Goal: Communication & Community: Ask a question

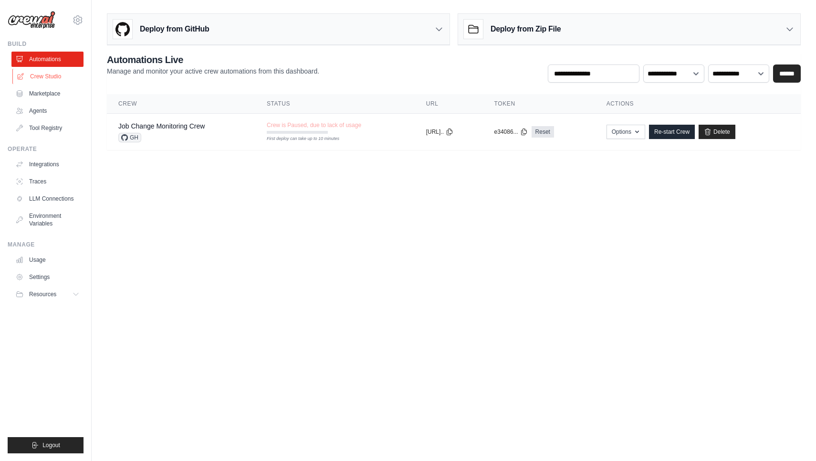
click at [56, 83] on link "Crew Studio" at bounding box center [48, 76] width 72 height 15
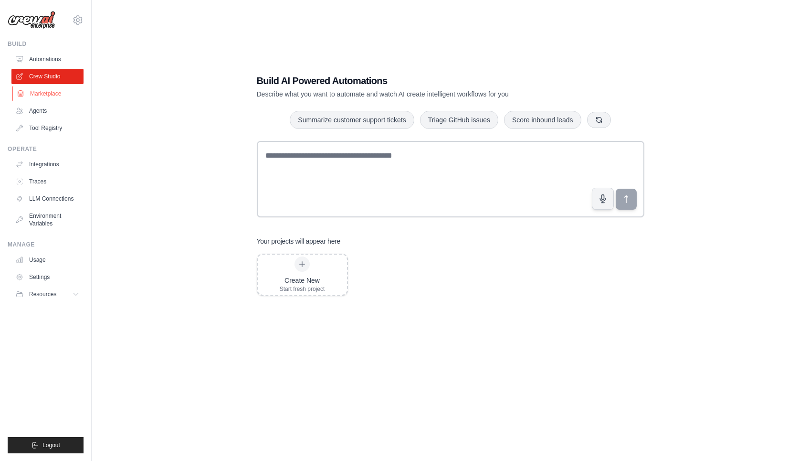
click at [49, 94] on link "Marketplace" at bounding box center [48, 93] width 72 height 15
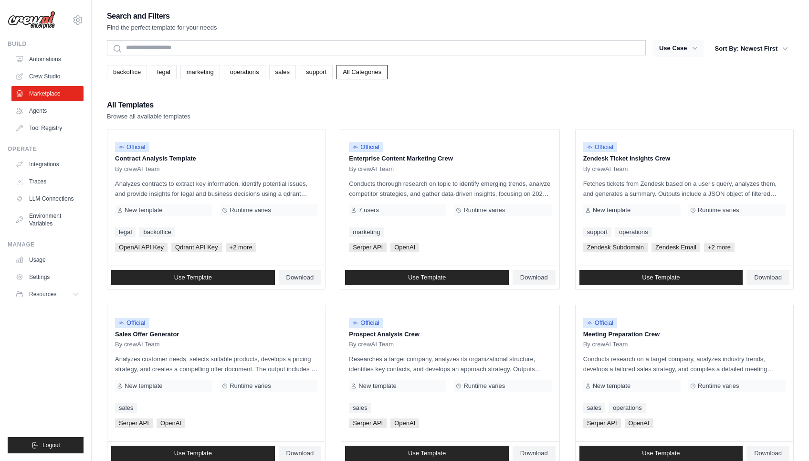
click at [681, 53] on button "Use Case" at bounding box center [679, 48] width 50 height 17
click at [698, 48] on icon "button" at bounding box center [695, 48] width 10 height 10
click at [693, 48] on icon "button" at bounding box center [695, 48] width 10 height 10
click at [746, 47] on button "Sort By: Newest First" at bounding box center [751, 48] width 85 height 17
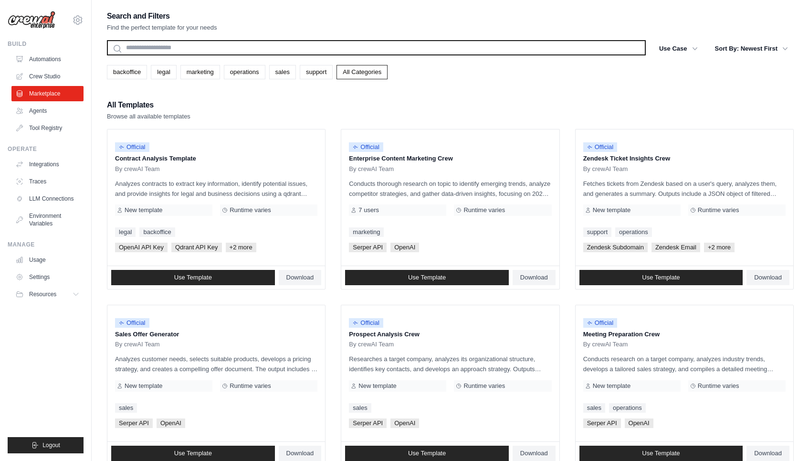
click at [194, 46] on input "text" at bounding box center [376, 47] width 539 height 15
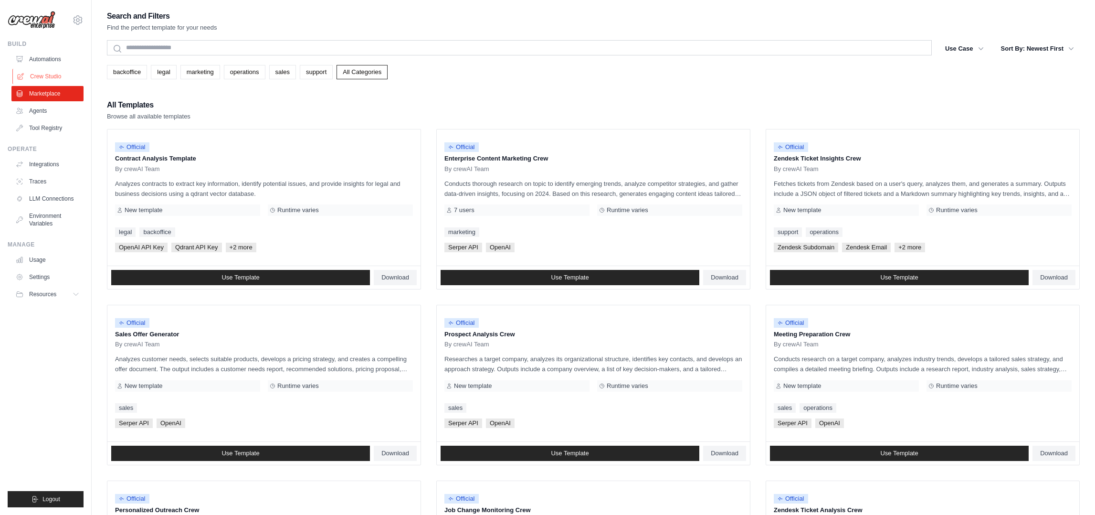
click at [52, 77] on link "Crew Studio" at bounding box center [48, 76] width 72 height 15
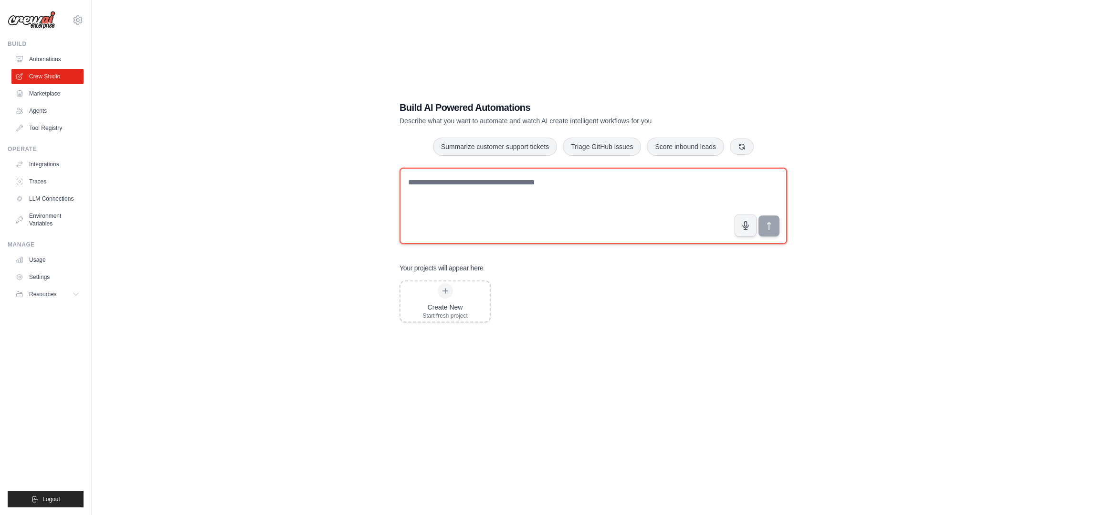
click at [491, 191] on textarea at bounding box center [594, 206] width 388 height 76
paste textarea "**********"
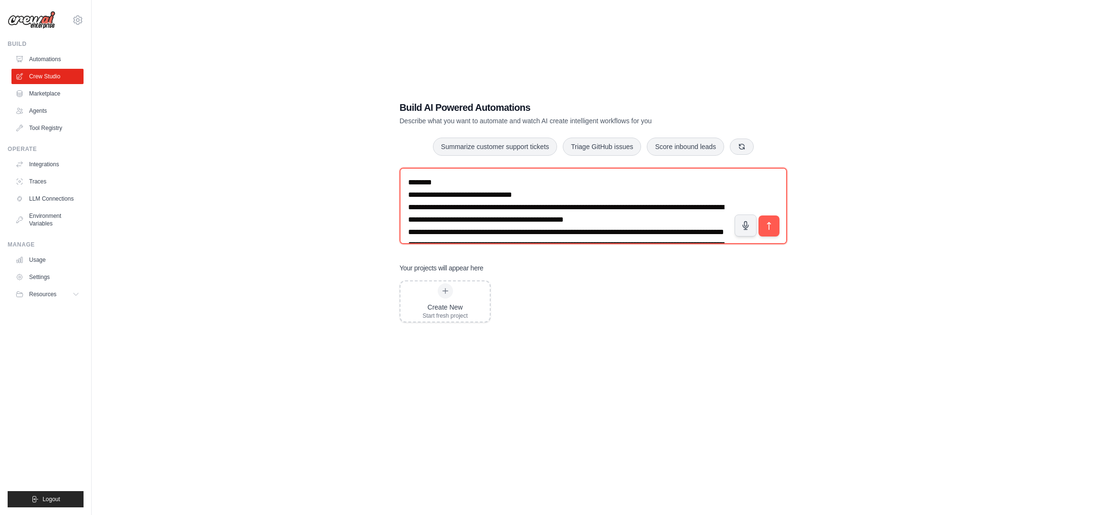
drag, startPoint x: 478, startPoint y: 184, endPoint x: 332, endPoint y: 171, distance: 146.1
click at [332, 171] on div "Build AI Powered Automations Describe what you want to automate and watch AI cr…" at bounding box center [593, 267] width 973 height 515
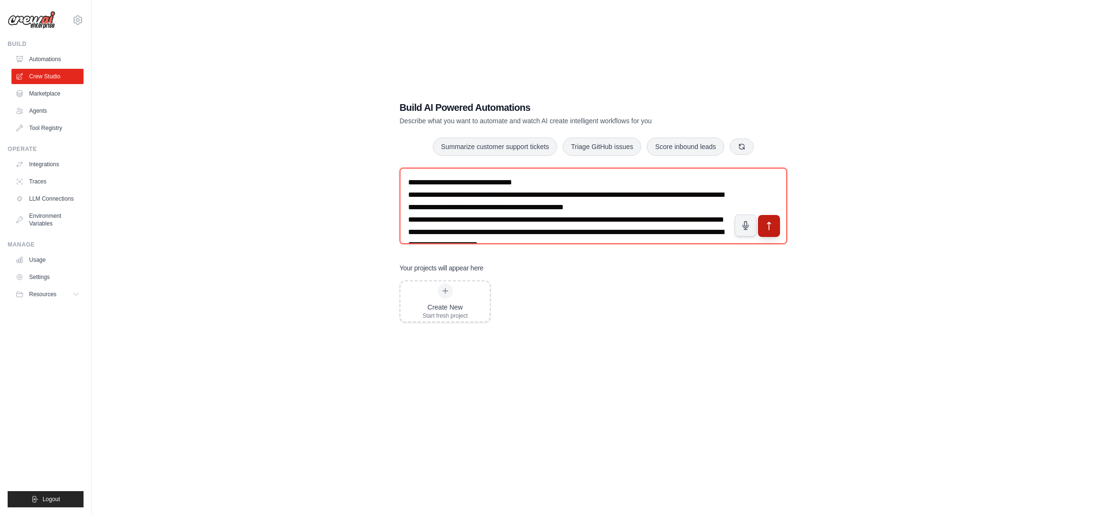
type textarea "**********"
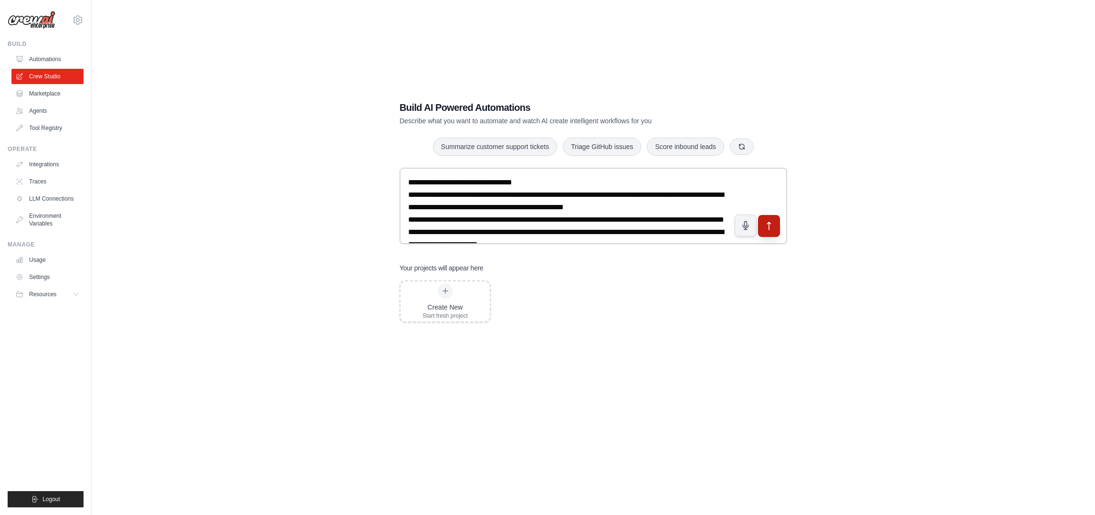
click at [773, 229] on icon "submit" at bounding box center [769, 226] width 10 height 10
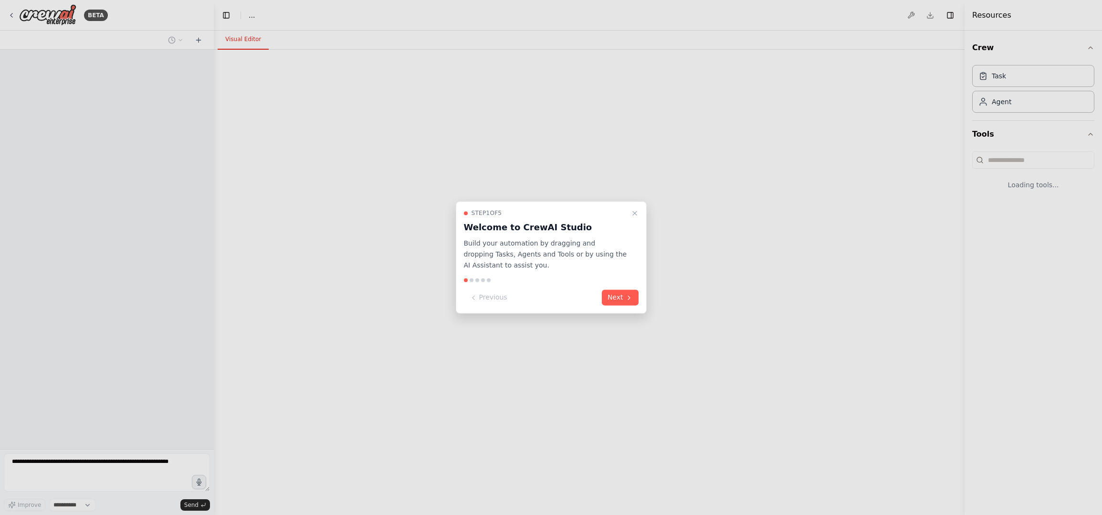
select select "****"
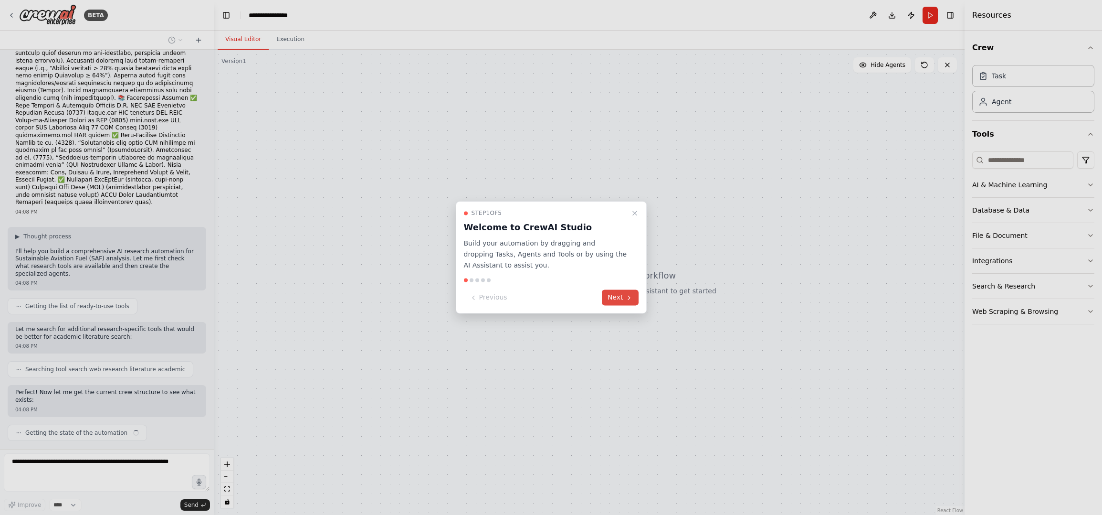
scroll to position [48, 0]
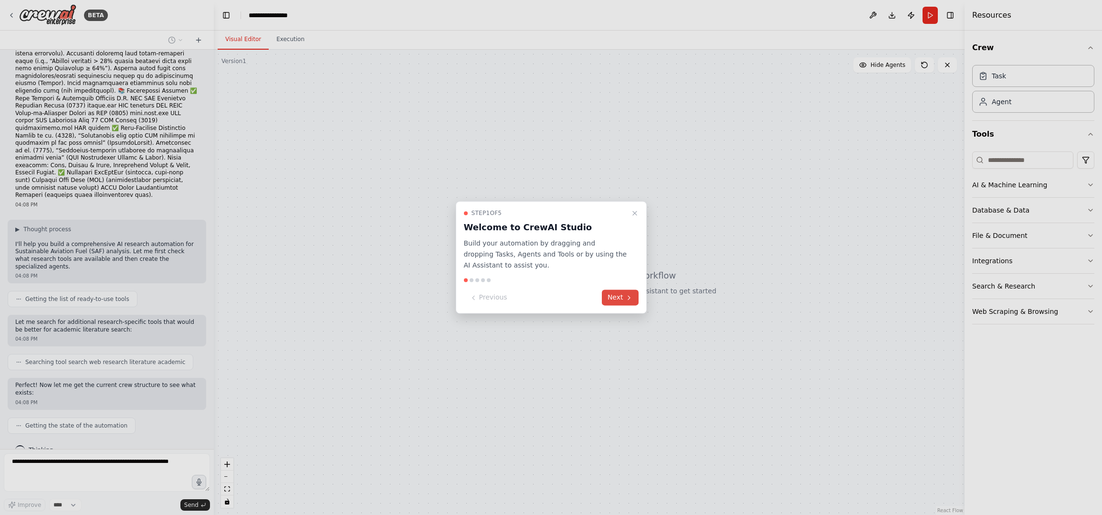
click at [624, 299] on button "Next" at bounding box center [620, 298] width 37 height 16
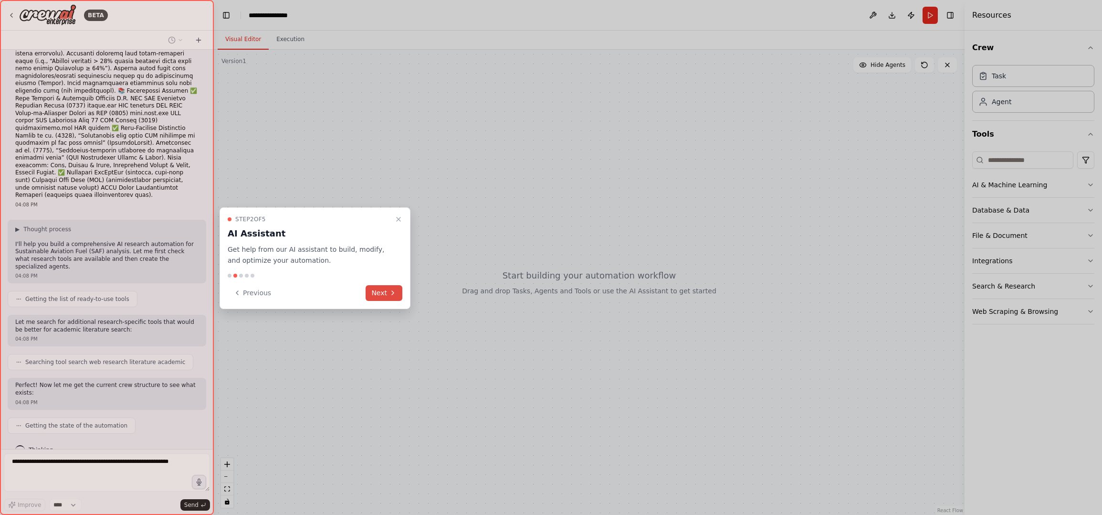
click at [391, 296] on button "Next" at bounding box center [384, 293] width 37 height 16
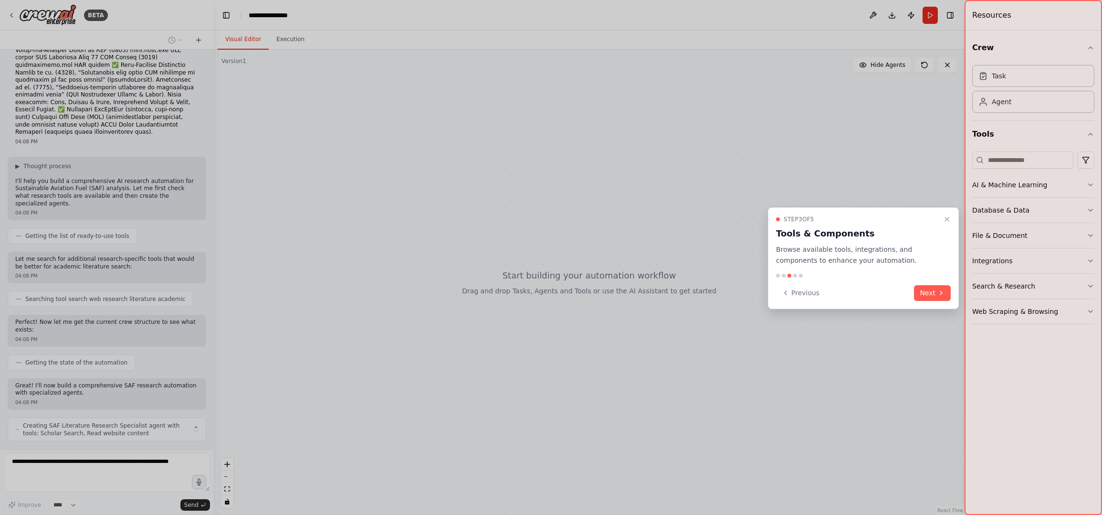
scroll to position [118, 0]
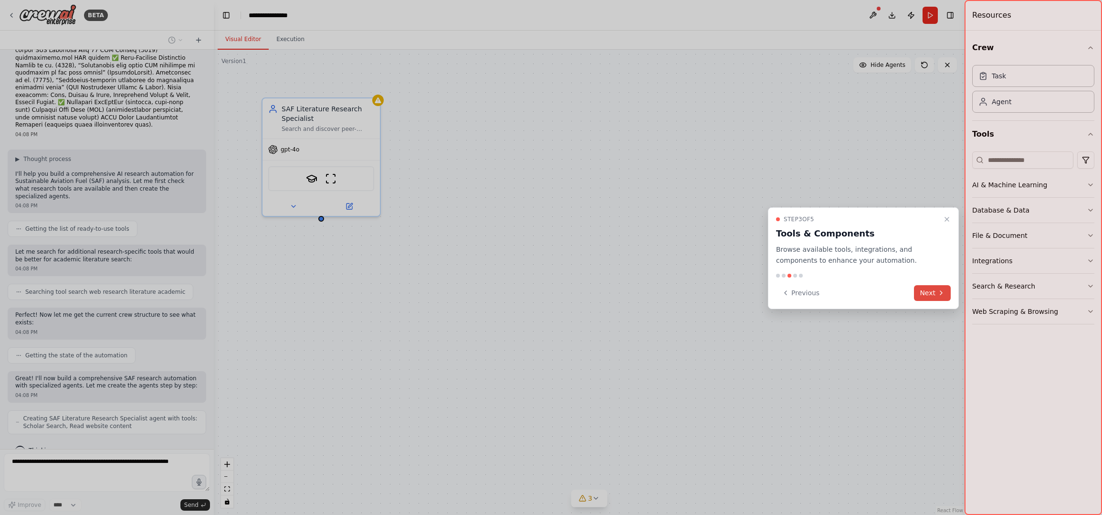
click at [926, 290] on button "Next" at bounding box center [932, 293] width 37 height 16
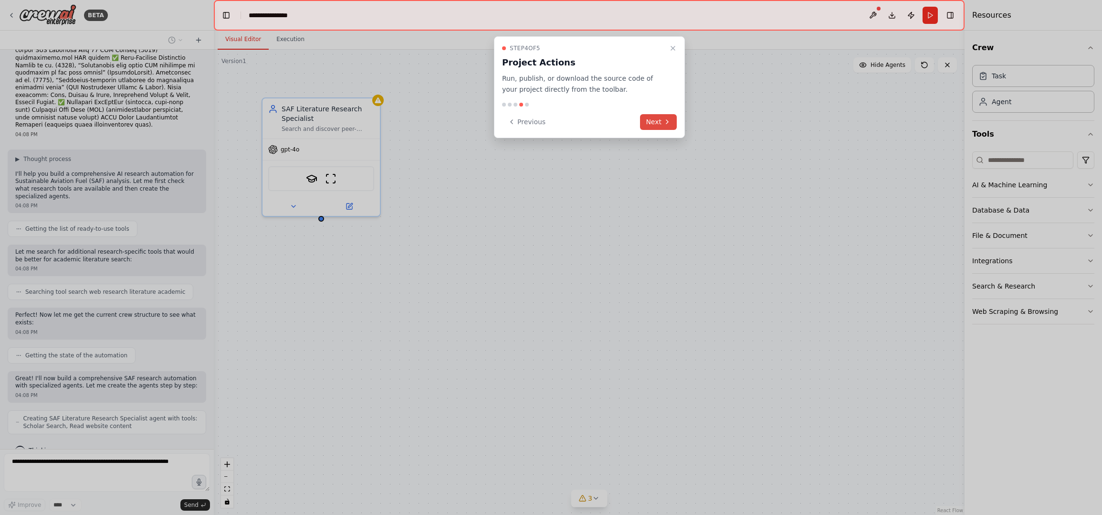
click at [666, 127] on button "Next" at bounding box center [658, 122] width 37 height 16
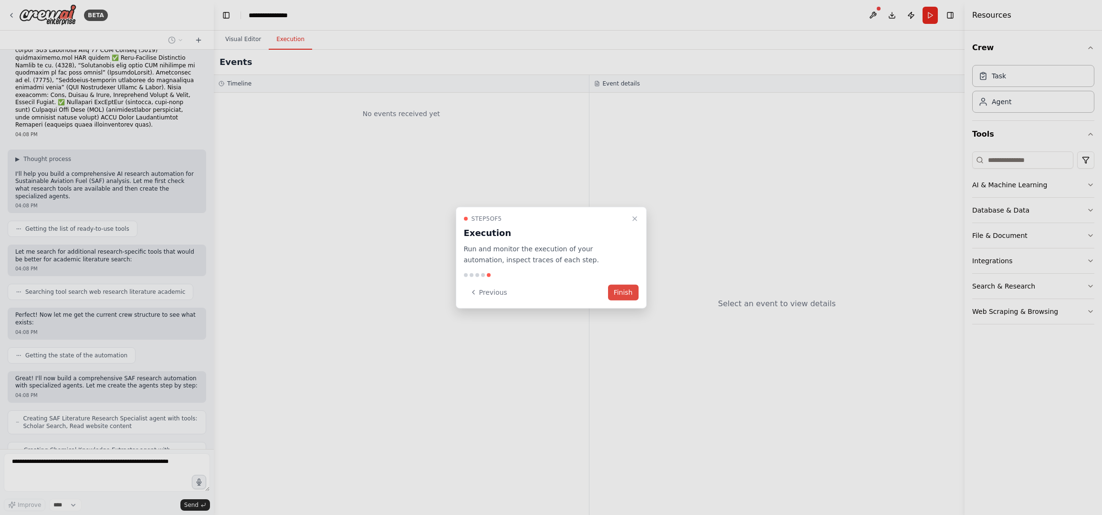
scroll to position [150, 0]
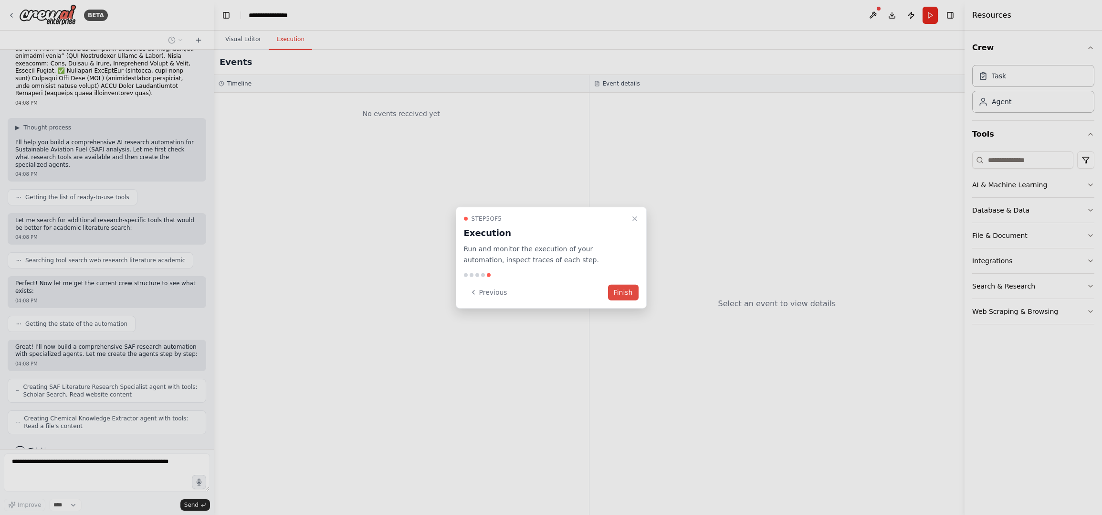
click at [621, 291] on button "Finish" at bounding box center [623, 292] width 31 height 16
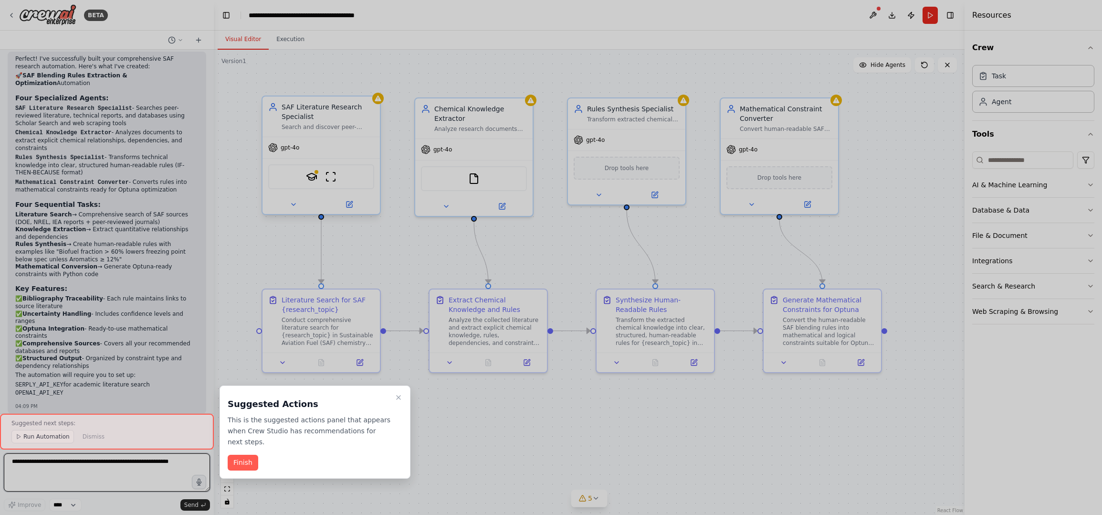
scroll to position [832, 0]
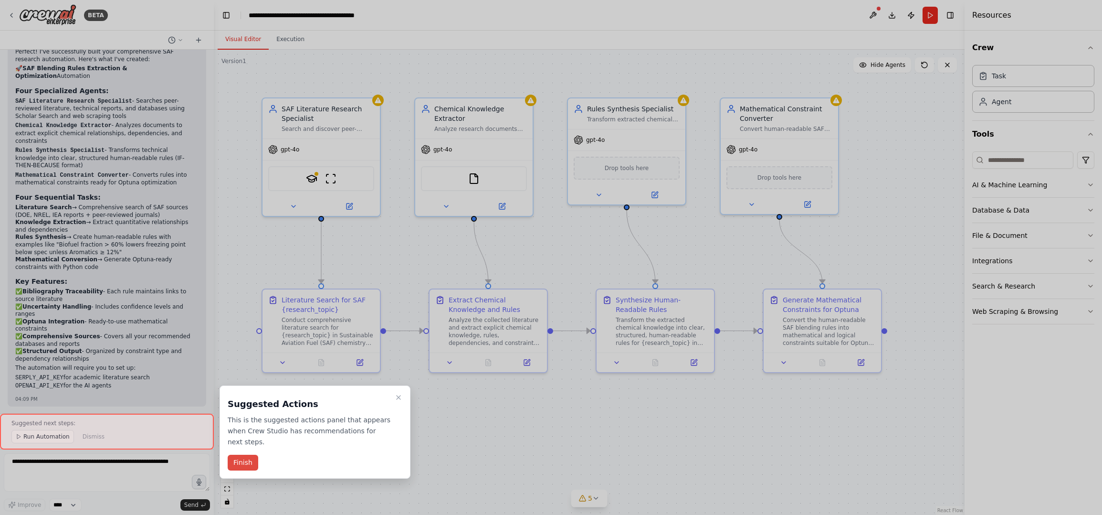
click at [250, 464] on button "Finish" at bounding box center [243, 462] width 31 height 16
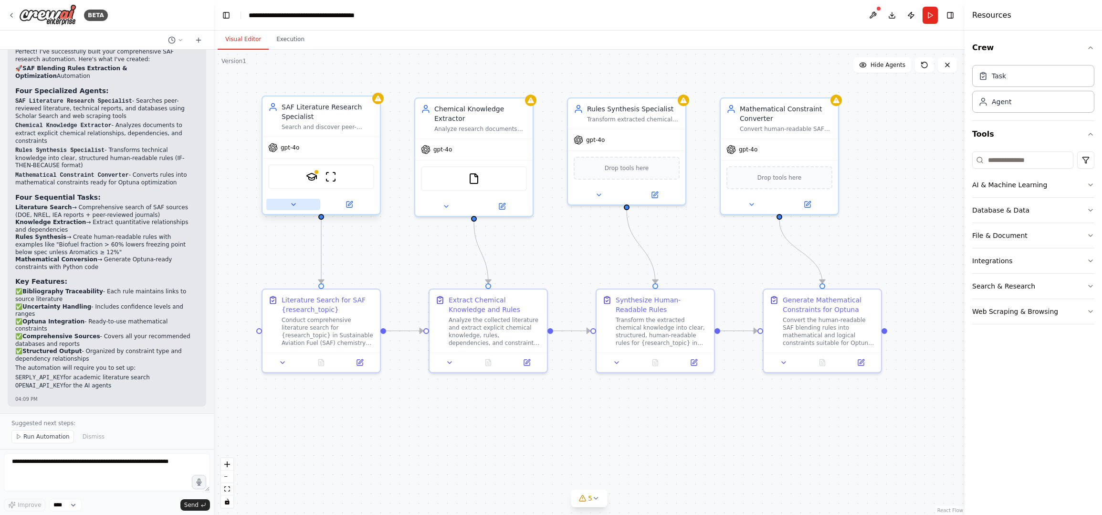
click at [294, 206] on icon at bounding box center [294, 205] width 8 height 8
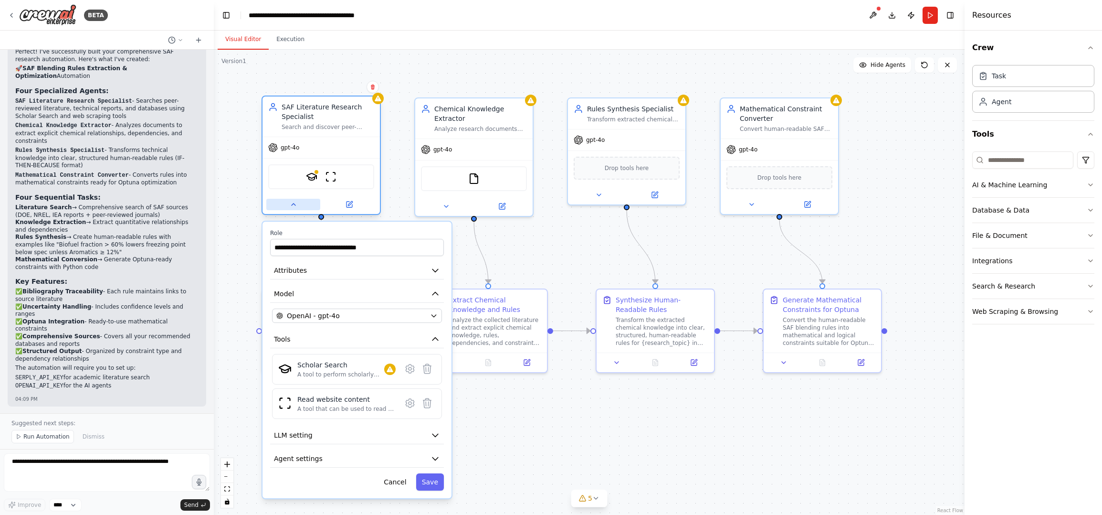
click at [294, 206] on icon at bounding box center [294, 205] width 8 height 8
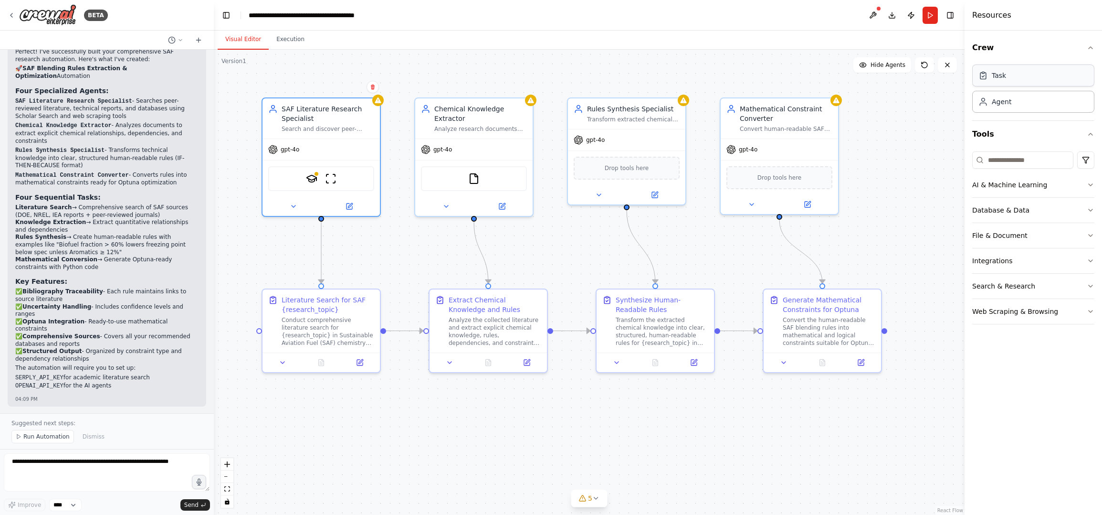
click at [1035, 73] on div "Task" at bounding box center [1033, 75] width 122 height 22
click at [1049, 181] on button "AI & Machine Learning" at bounding box center [1033, 184] width 122 height 25
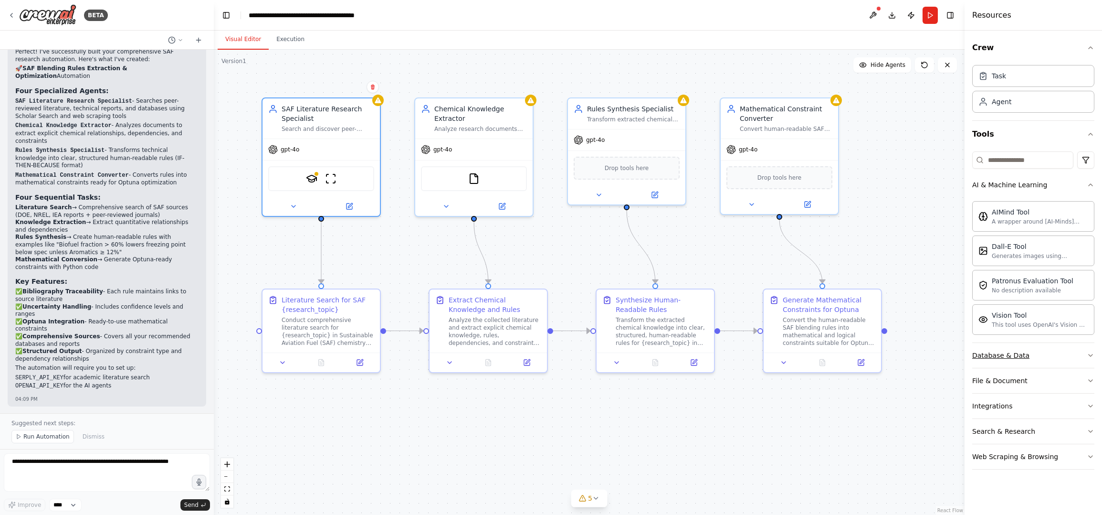
click at [1052, 351] on button "Database & Data" at bounding box center [1033, 355] width 122 height 25
click at [1055, 189] on button "AI & Machine Learning" at bounding box center [1033, 184] width 122 height 25
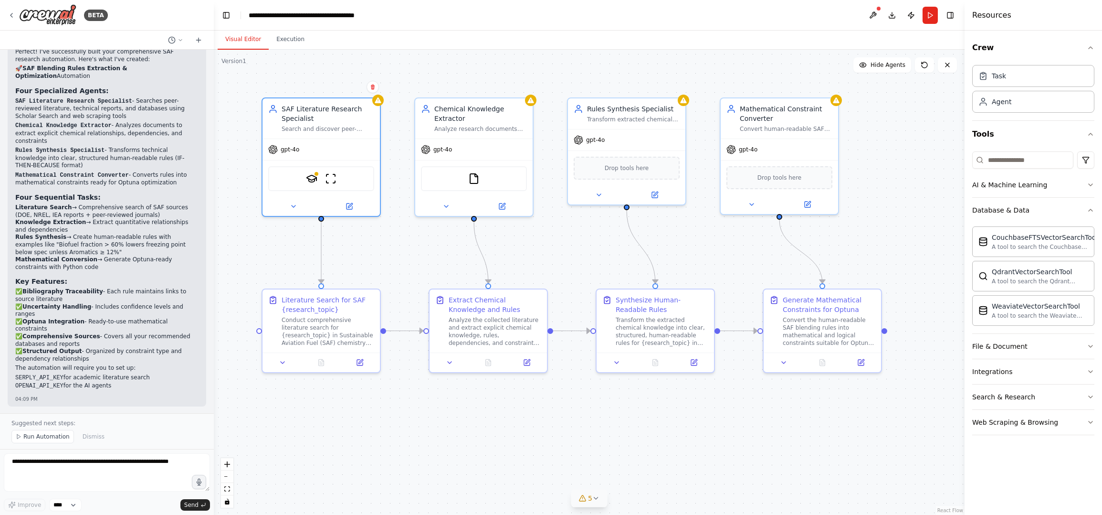
click at [601, 497] on button "5" at bounding box center [589, 498] width 37 height 18
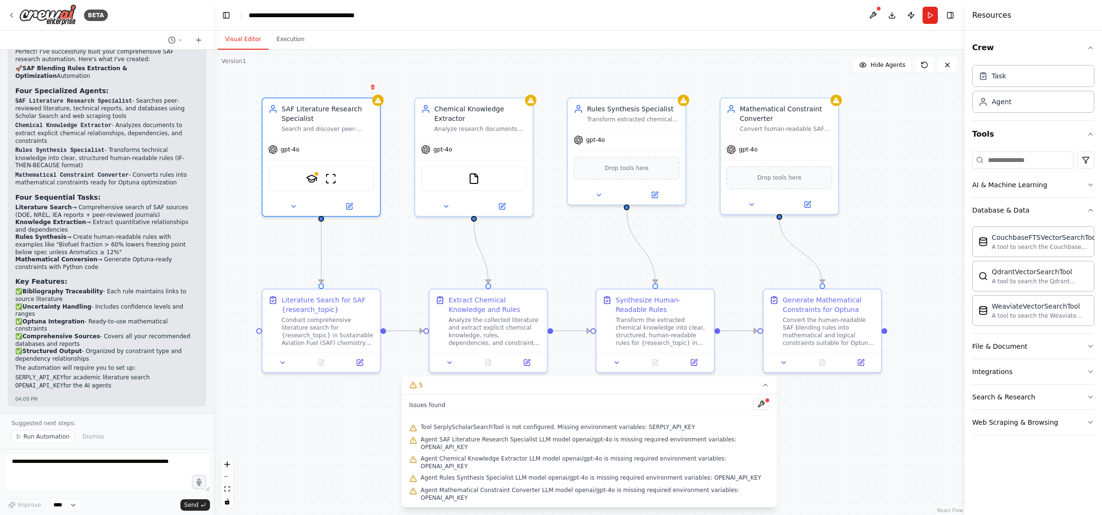
click at [592, 431] on span "Tool SerplyScholarSearchTool is not configured. Missing environment variables: …" at bounding box center [558, 427] width 275 height 8
click at [762, 410] on button at bounding box center [761, 403] width 16 height 11
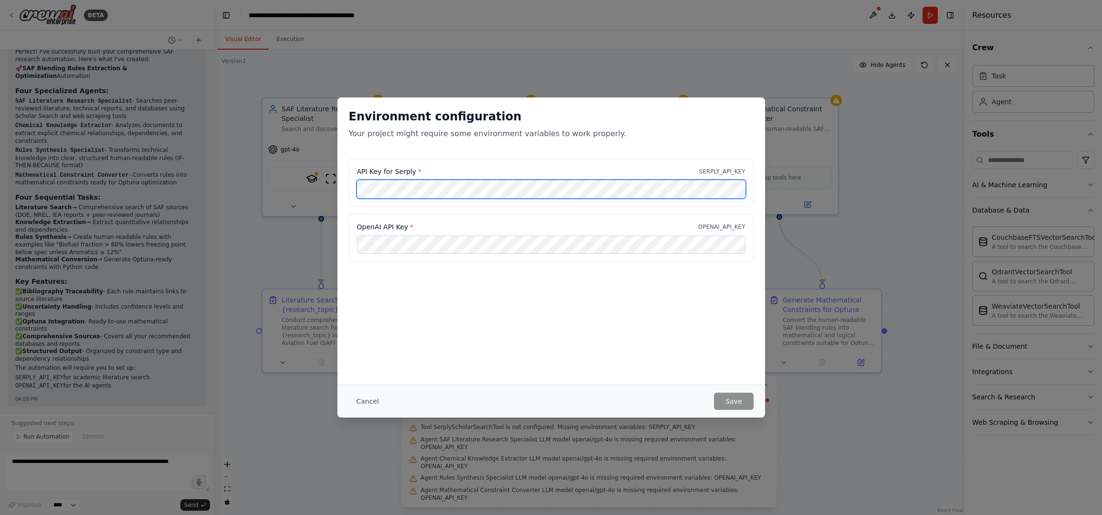
click at [317, 170] on div "Environment configuration Your project might require some environment variables…" at bounding box center [551, 257] width 1102 height 515
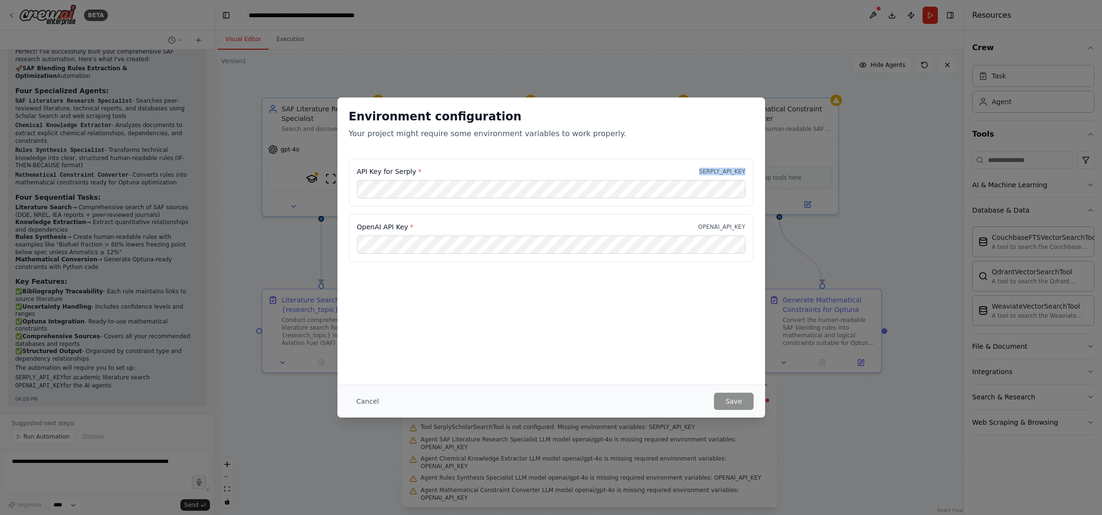
drag, startPoint x: 700, startPoint y: 173, endPoint x: 754, endPoint y: 172, distance: 53.5
click at [754, 172] on div "API Key for Serply * SERPLY_API_KEY OpenAI API Key * OPENAI_API_KEY" at bounding box center [552, 215] width 428 height 115
copy p "SERPLY_API_KEY"
click at [739, 402] on button "Save" at bounding box center [733, 400] width 39 height 17
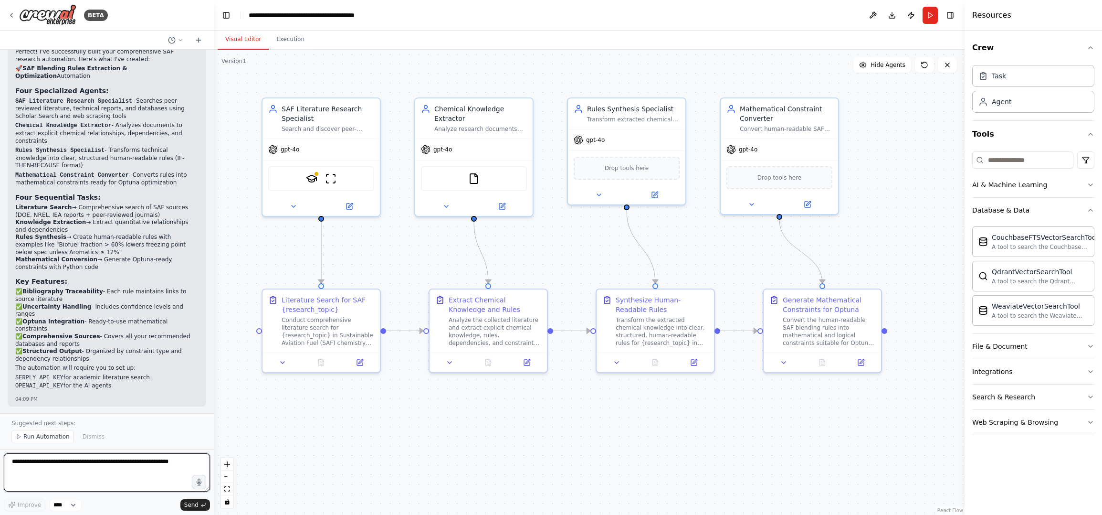
click at [91, 470] on textarea at bounding box center [107, 472] width 206 height 38
click at [355, 360] on button at bounding box center [359, 360] width 33 height 11
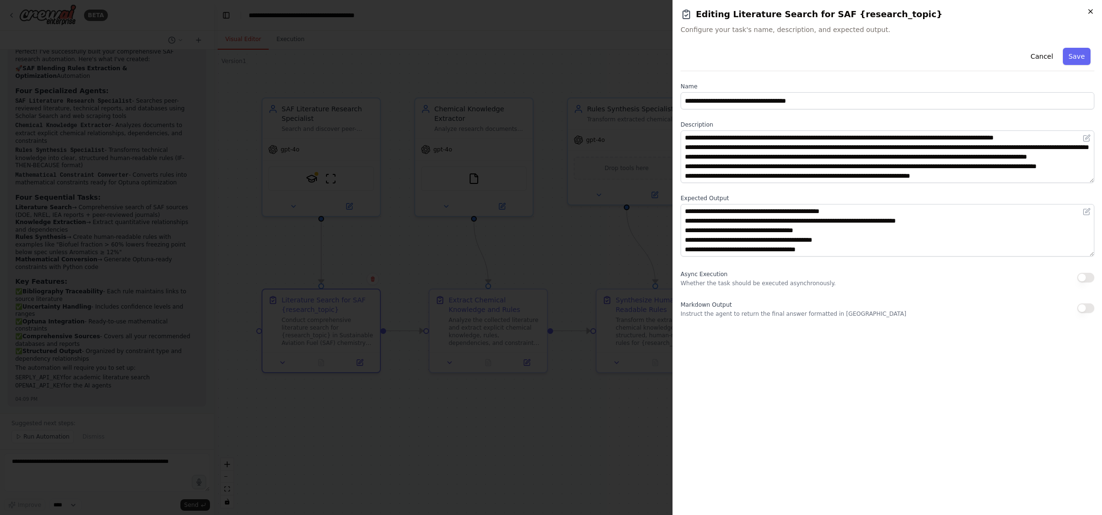
click at [1088, 10] on icon "button" at bounding box center [1091, 12] width 8 height 8
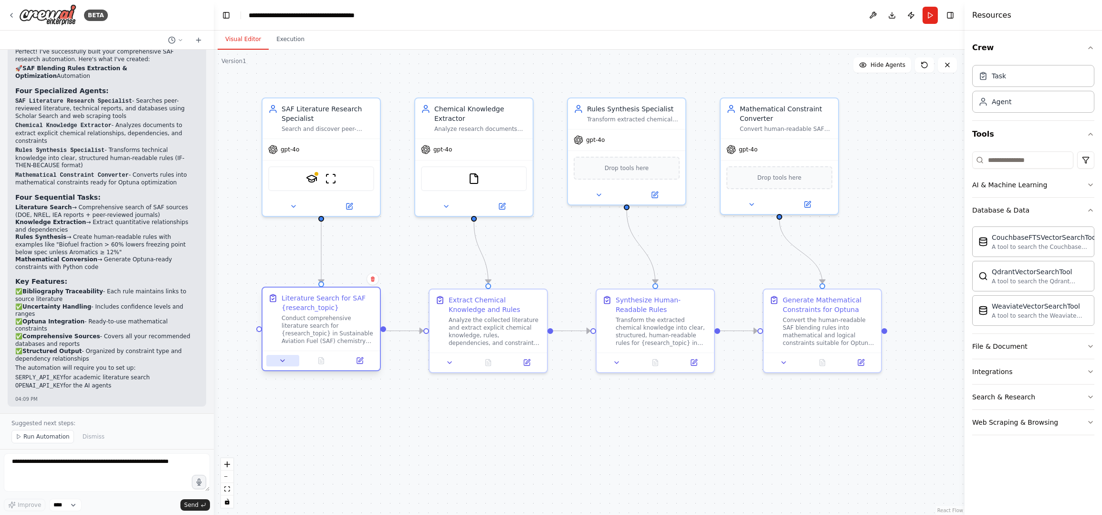
click at [282, 363] on icon at bounding box center [283, 361] width 8 height 8
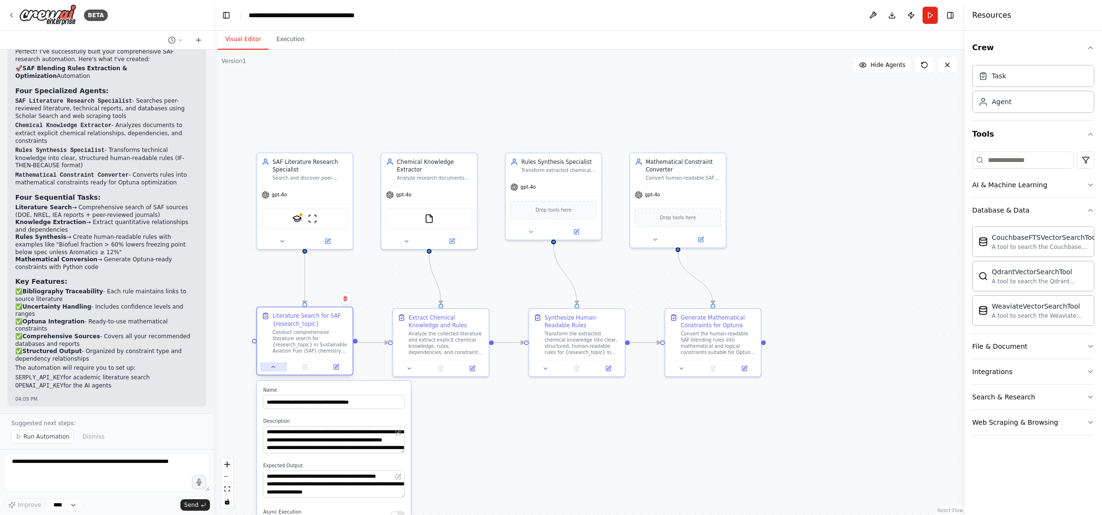
click at [271, 367] on icon at bounding box center [273, 366] width 6 height 6
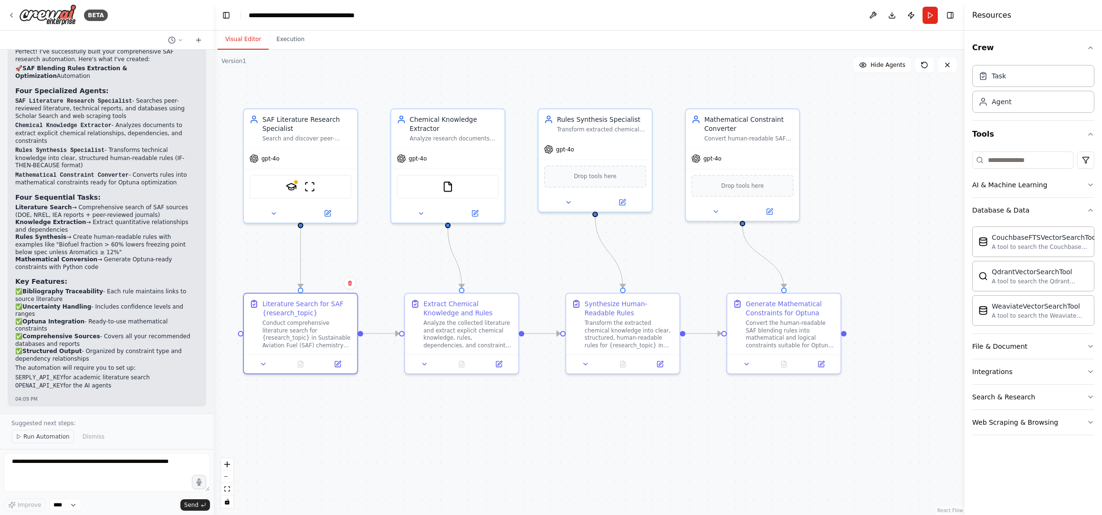
click at [43, 433] on span "Run Automation" at bounding box center [46, 437] width 46 height 8
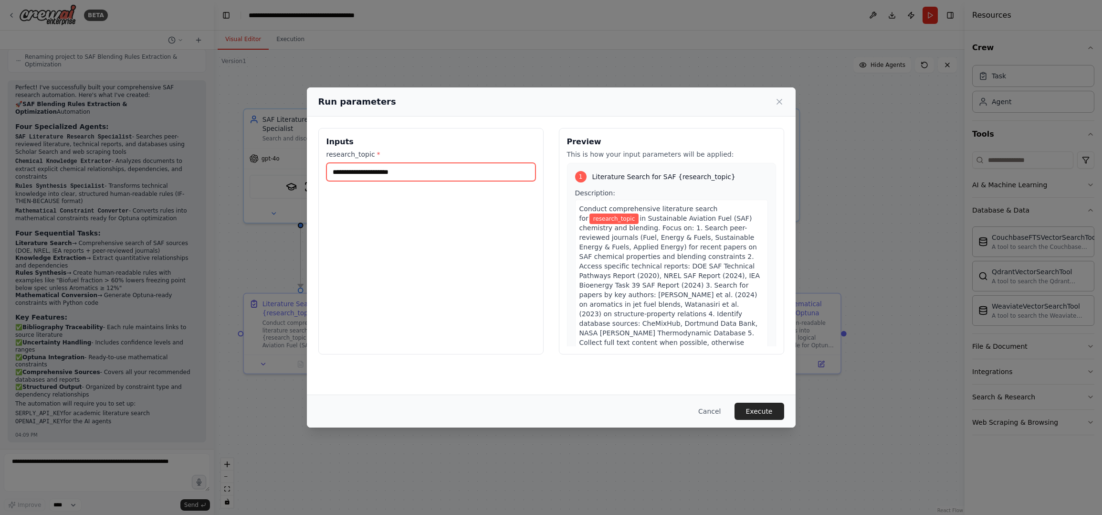
click at [388, 172] on input "research_topic *" at bounding box center [431, 172] width 209 height 18
paste input "**********"
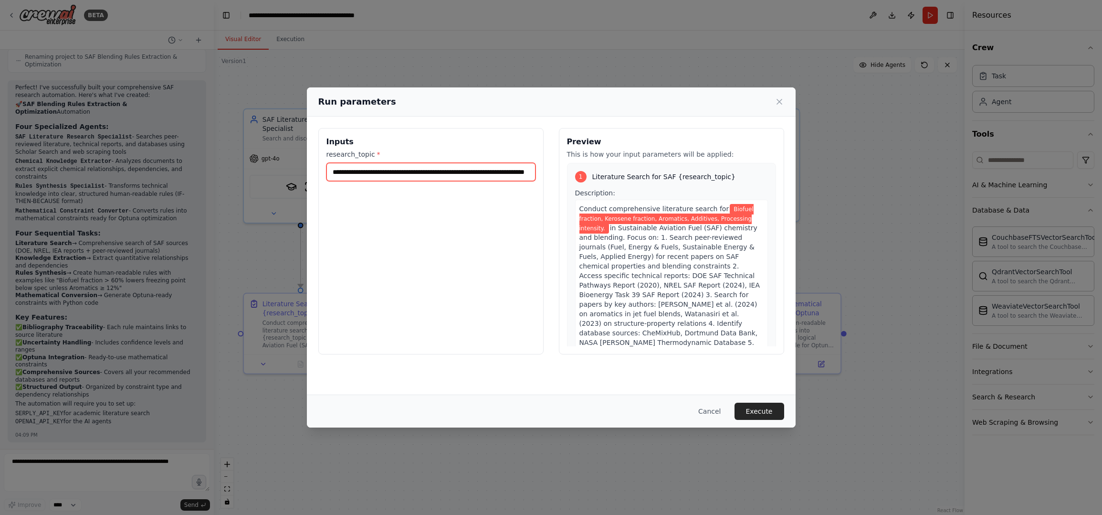
paste input "**********"
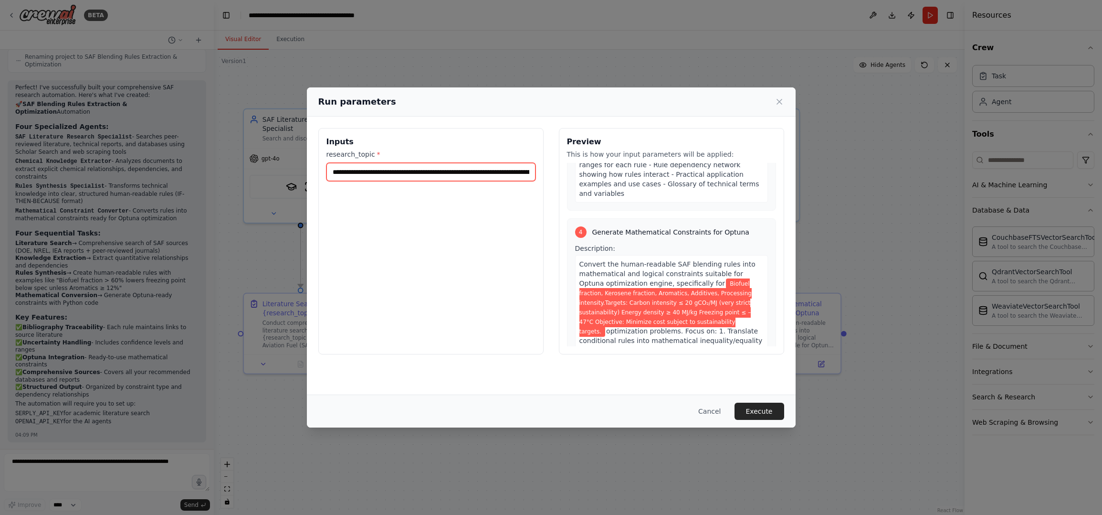
scroll to position [1245, 0]
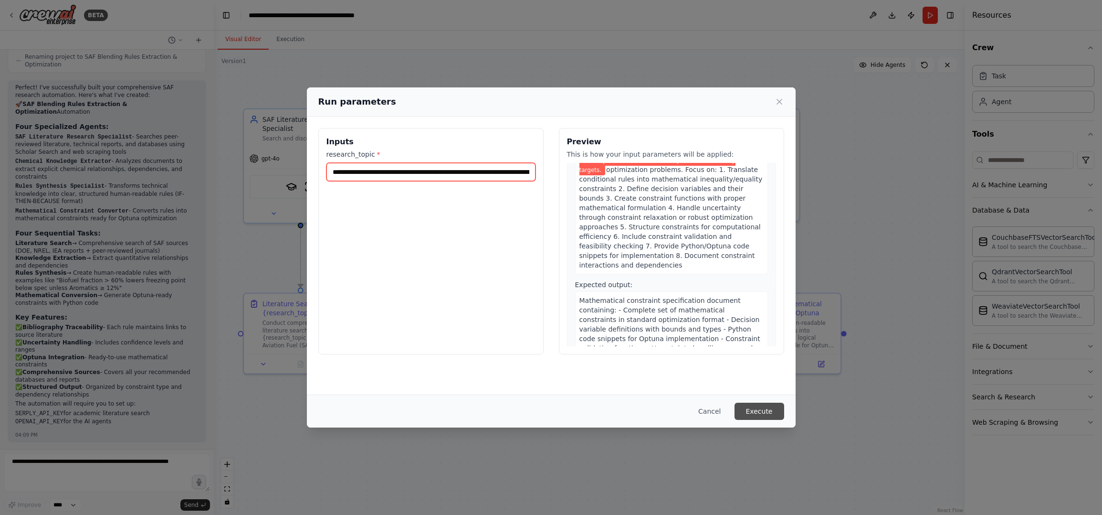
type input "**********"
click at [764, 408] on button "Execute" at bounding box center [760, 410] width 50 height 17
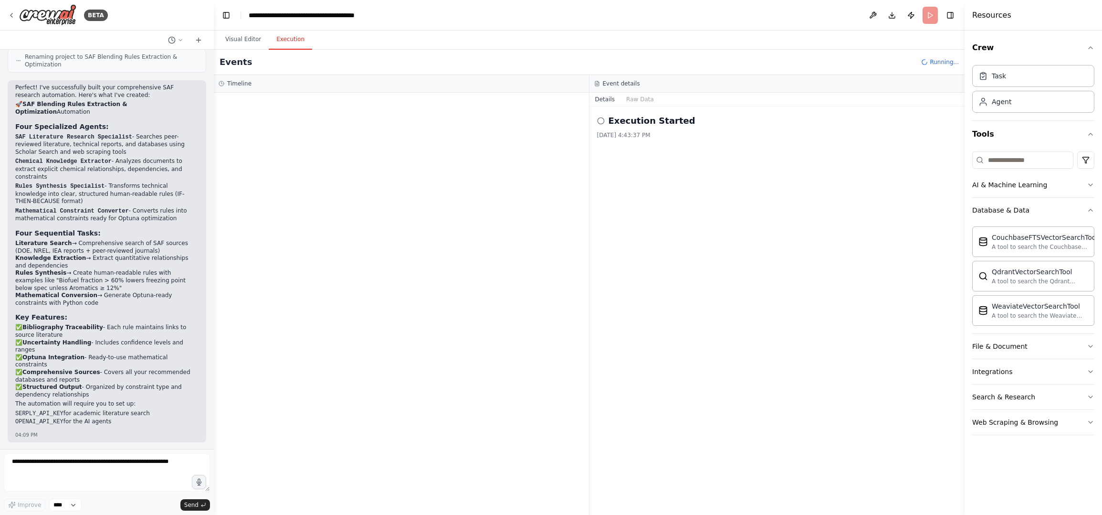
click at [289, 38] on button "Execution" at bounding box center [290, 40] width 43 height 20
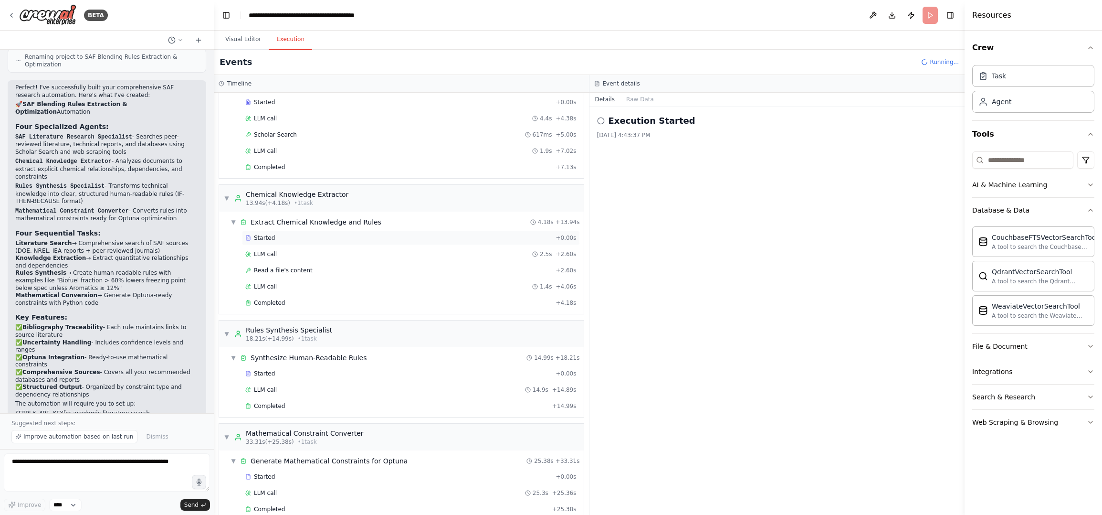
scroll to position [65, 0]
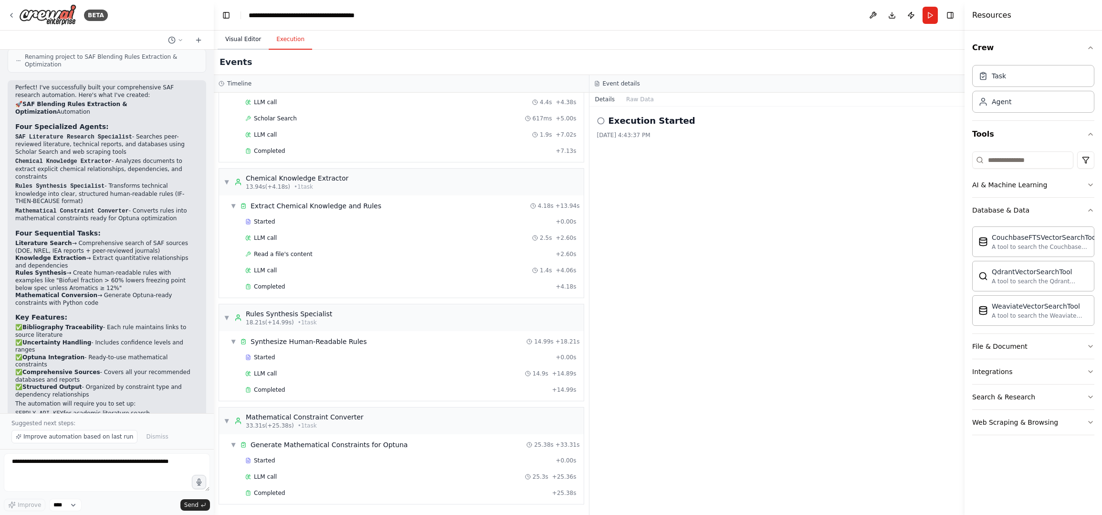
click at [237, 42] on button "Visual Editor" at bounding box center [243, 40] width 51 height 20
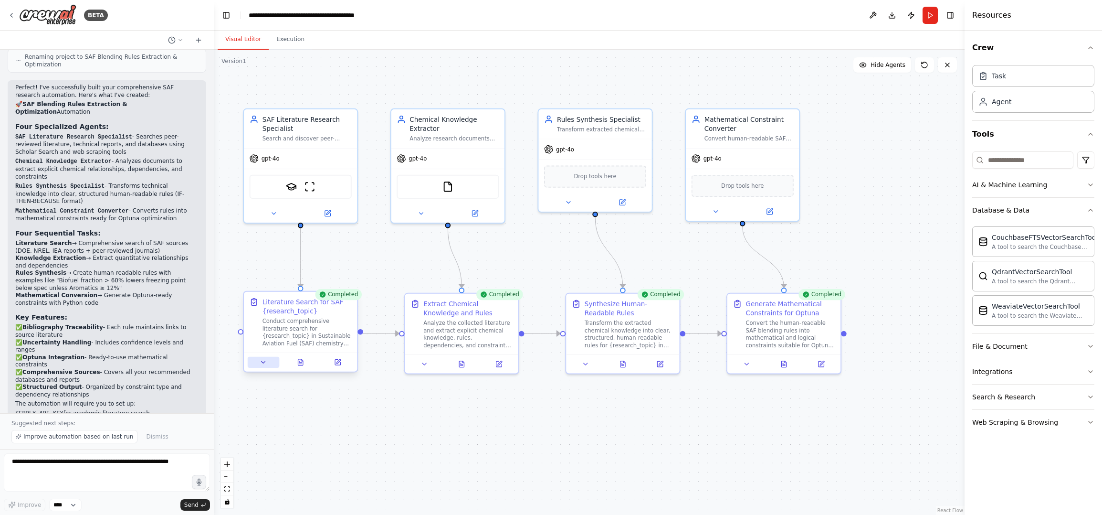
click at [259, 362] on button at bounding box center [264, 362] width 32 height 11
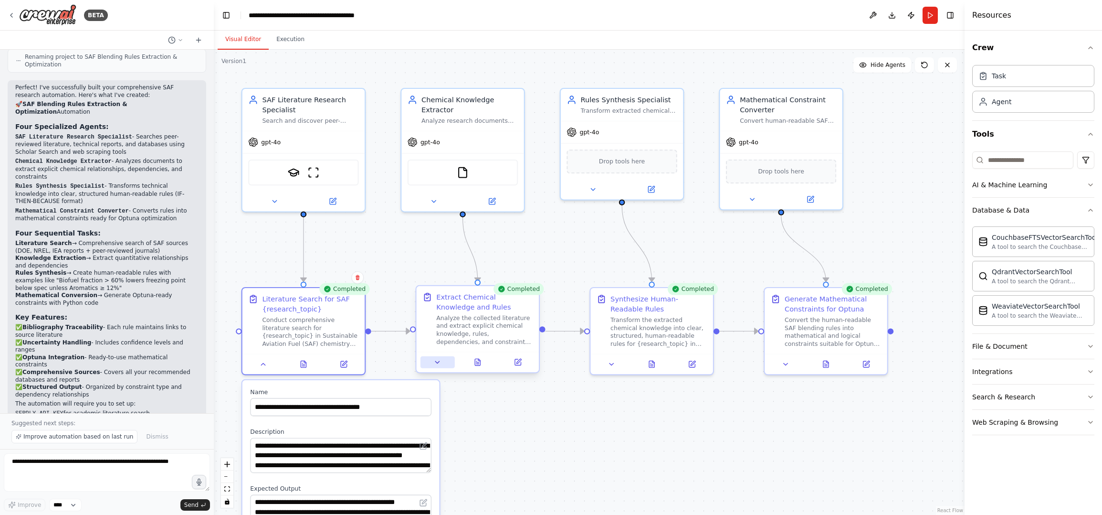
click at [443, 360] on button at bounding box center [438, 362] width 34 height 12
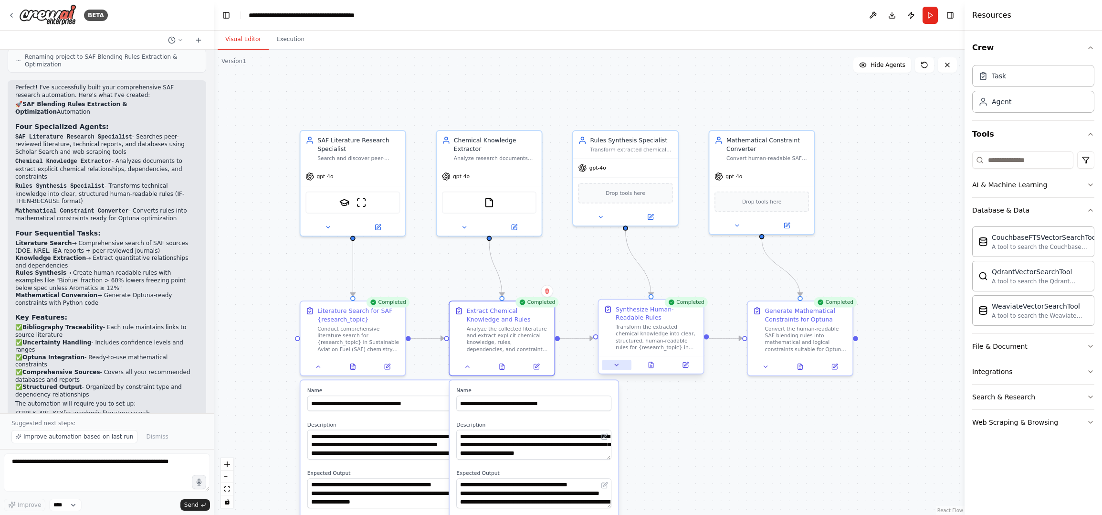
click at [615, 365] on icon at bounding box center [616, 364] width 7 height 7
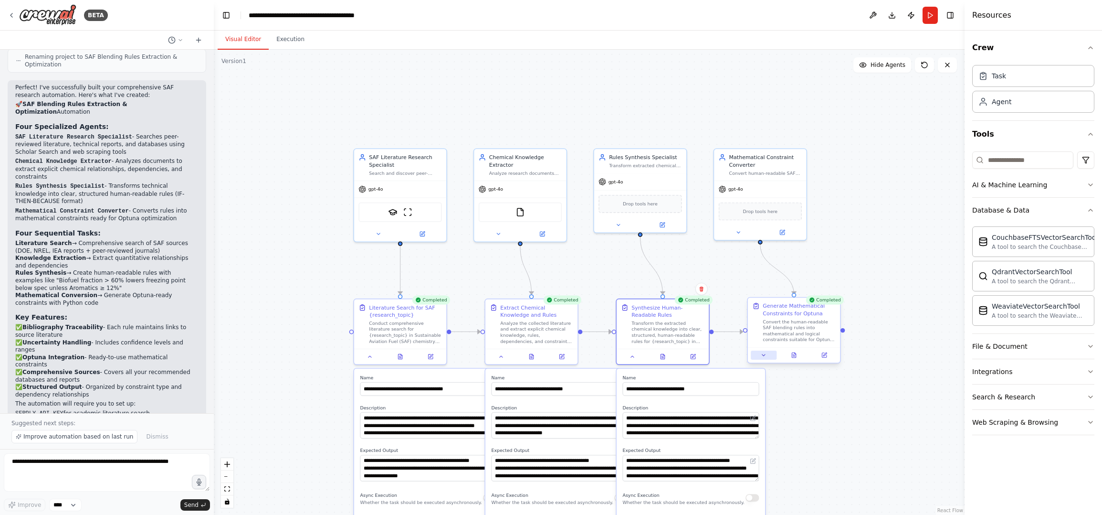
click at [762, 355] on icon at bounding box center [764, 355] width 6 height 6
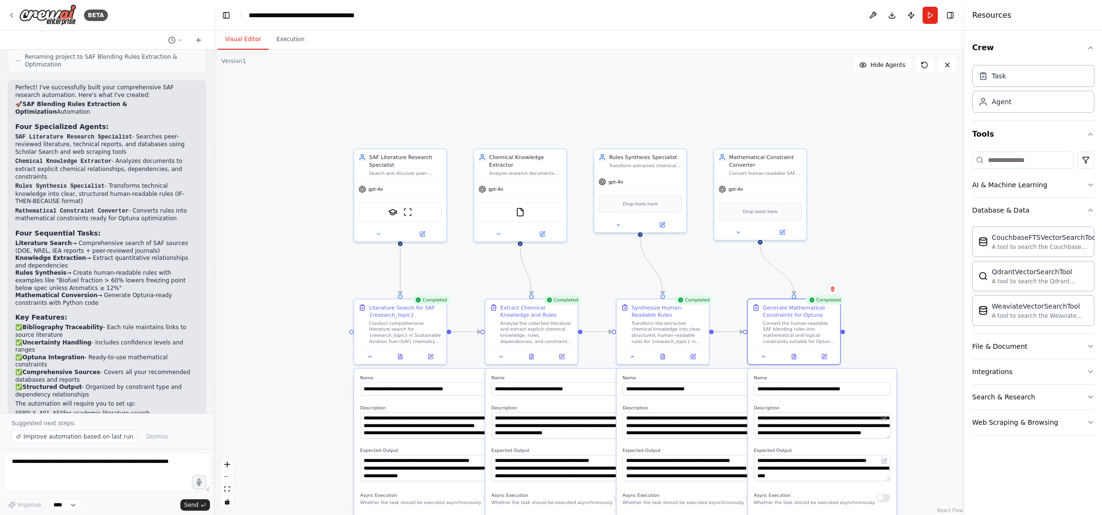
click at [888, 333] on div ".deletable-edge-delete-btn { width: 20px; height: 20px; border: 0px solid #ffff…" at bounding box center [589, 282] width 751 height 465
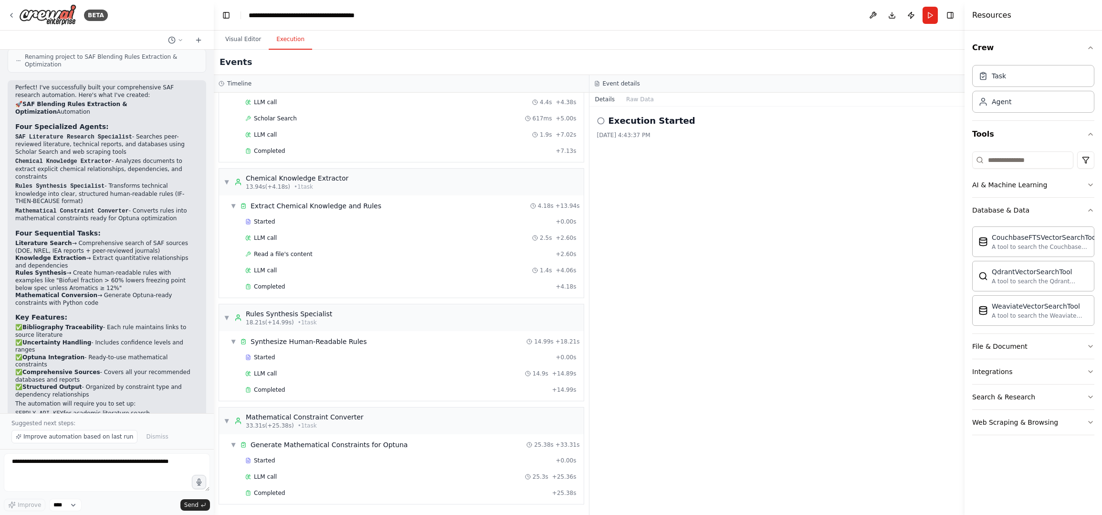
click at [293, 41] on button "Execution" at bounding box center [290, 40] width 43 height 20
click at [636, 98] on button "Raw Data" at bounding box center [640, 99] width 39 height 13
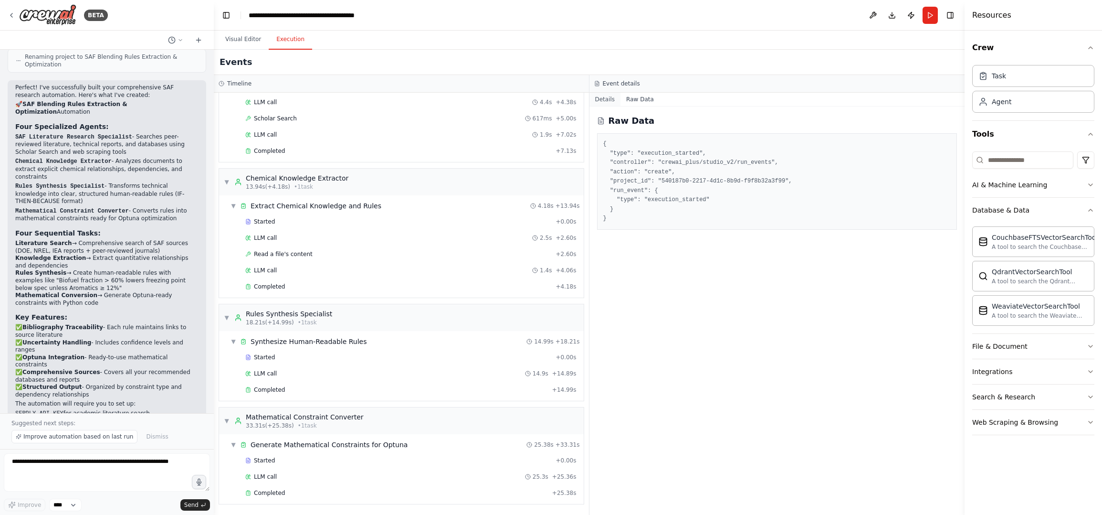
click at [607, 96] on button "Details" at bounding box center [606, 99] width 32 height 13
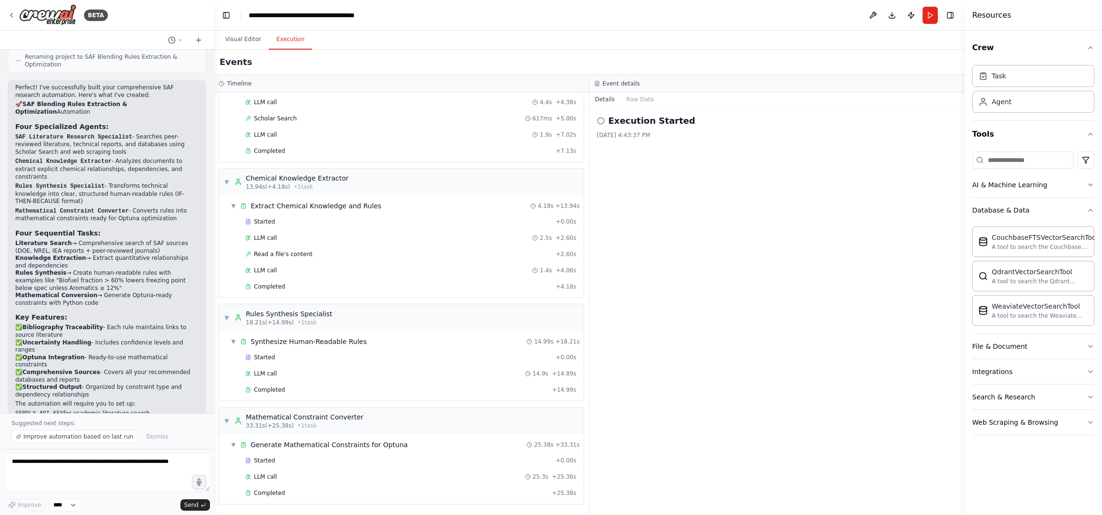
scroll to position [832, 0]
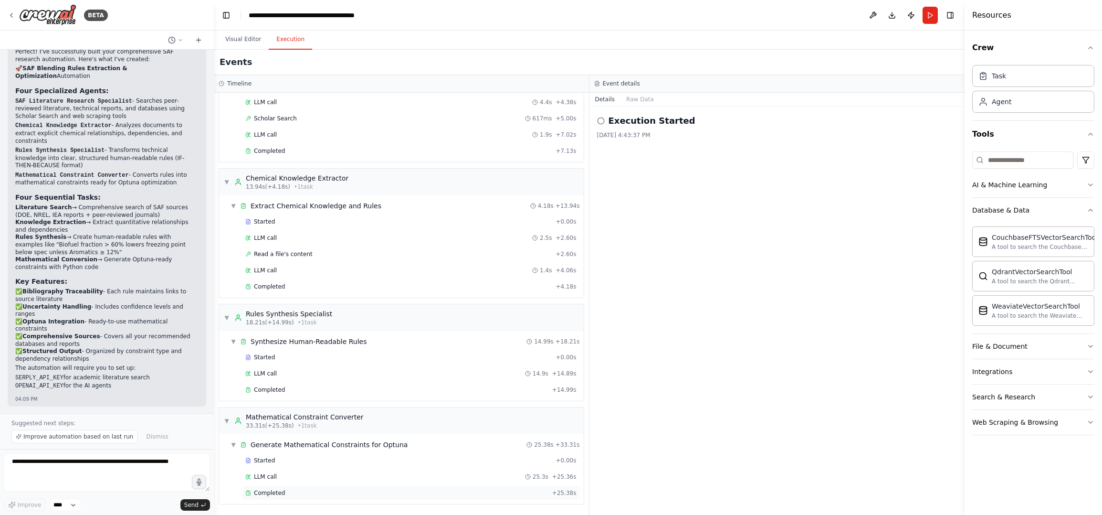
click at [262, 492] on span "Completed" at bounding box center [269, 493] width 31 height 8
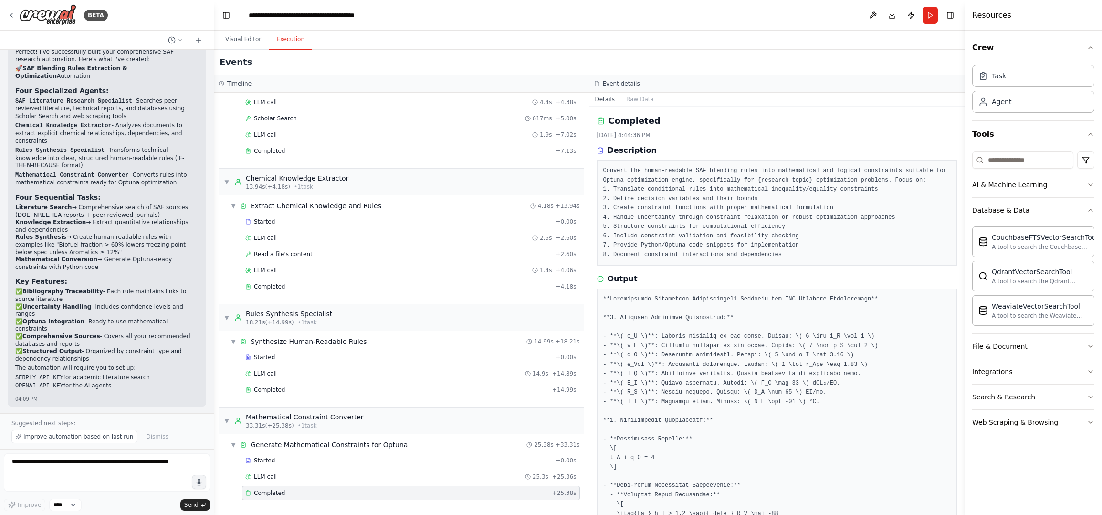
scroll to position [0, 0]
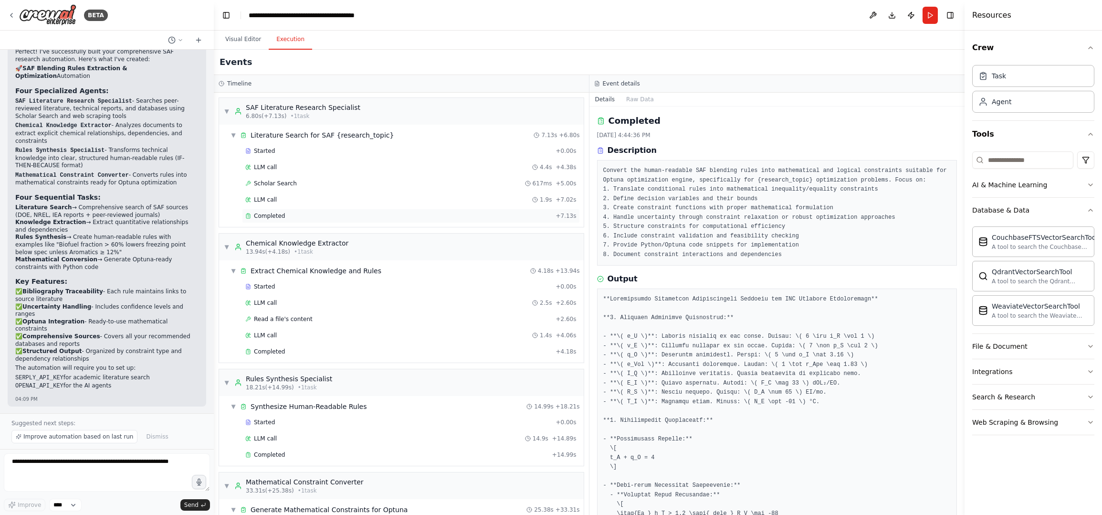
click at [266, 217] on span "Completed" at bounding box center [269, 216] width 31 height 8
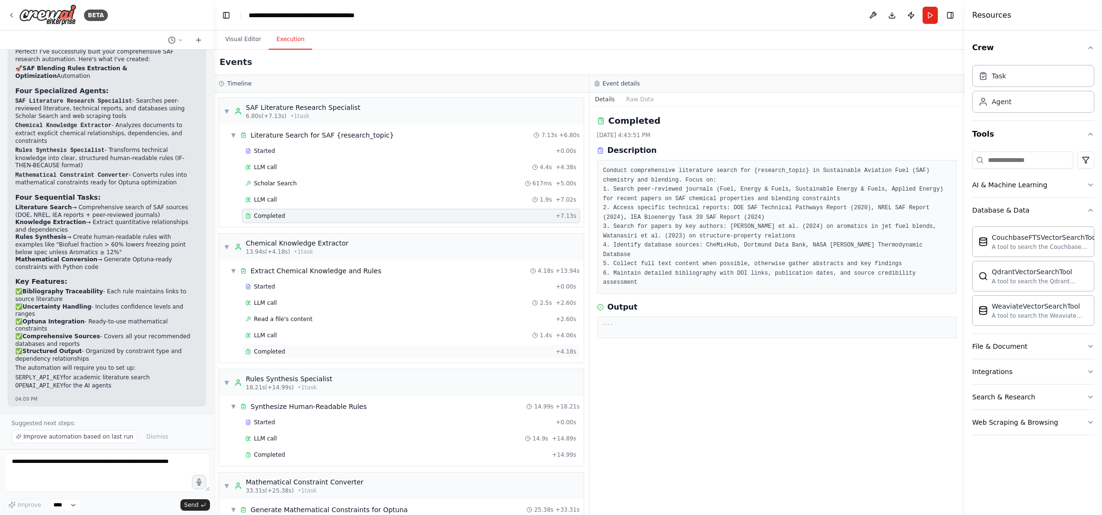
click at [278, 351] on span "Completed" at bounding box center [269, 352] width 31 height 8
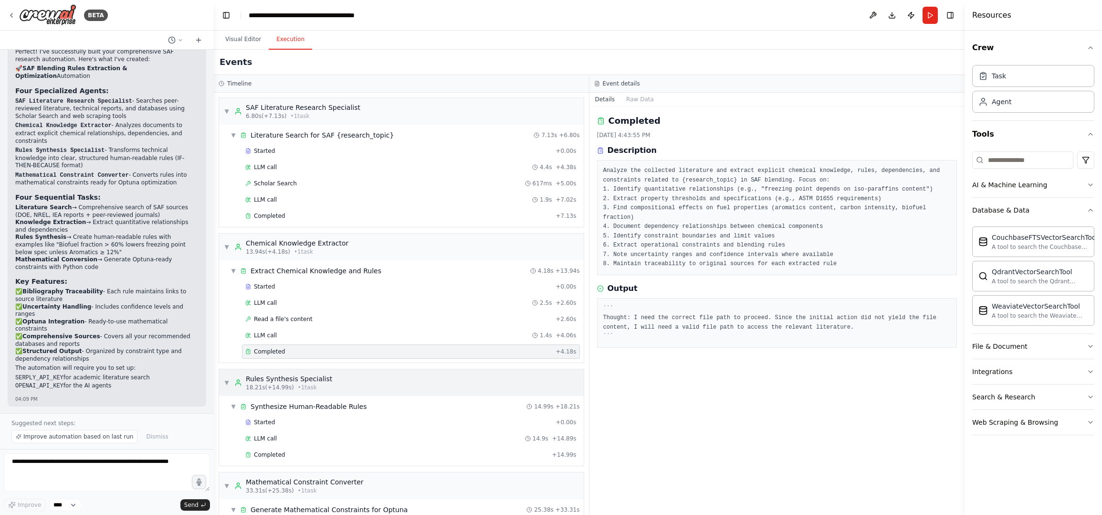
scroll to position [65, 0]
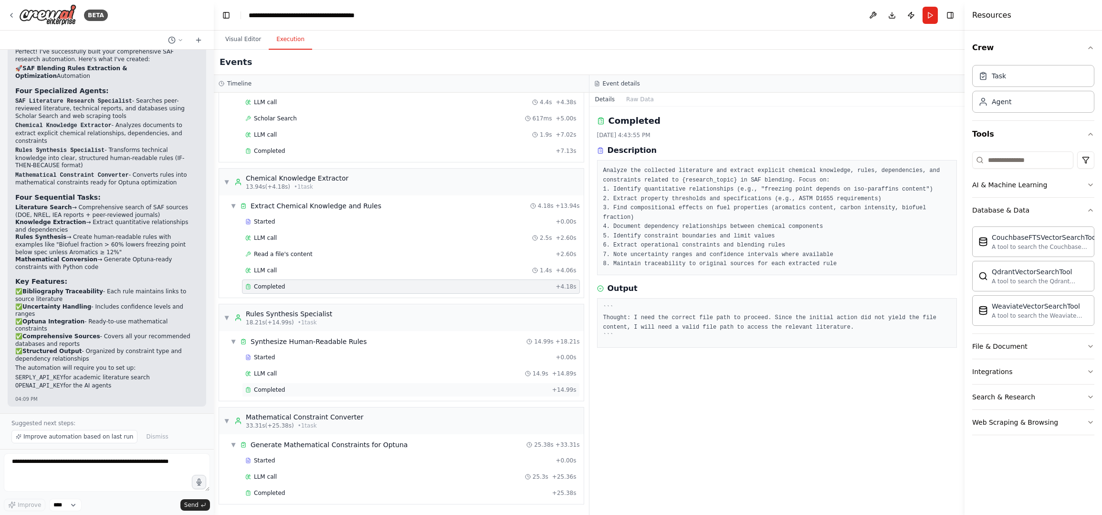
click at [285, 393] on div "Completed" at bounding box center [396, 390] width 303 height 8
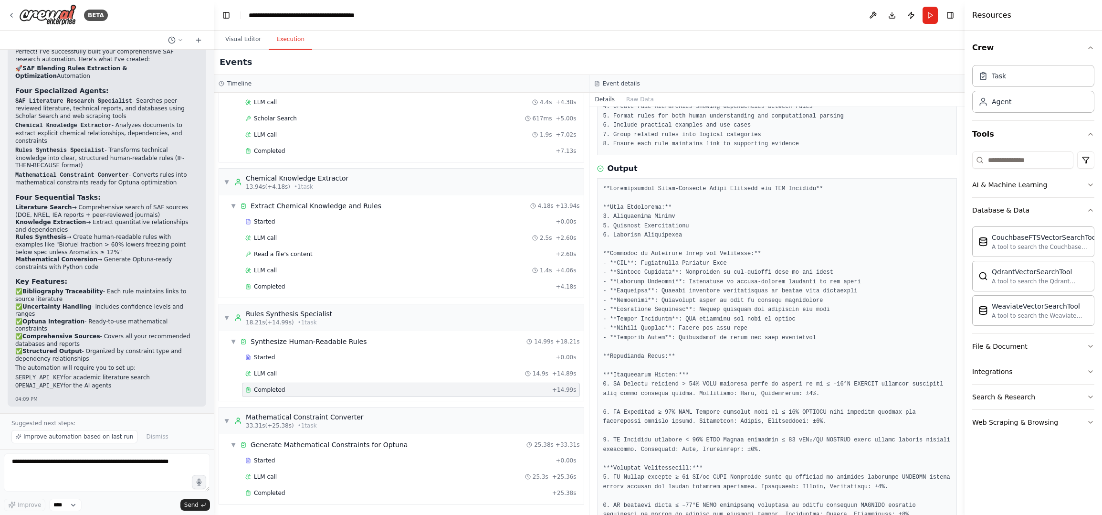
scroll to position [352, 0]
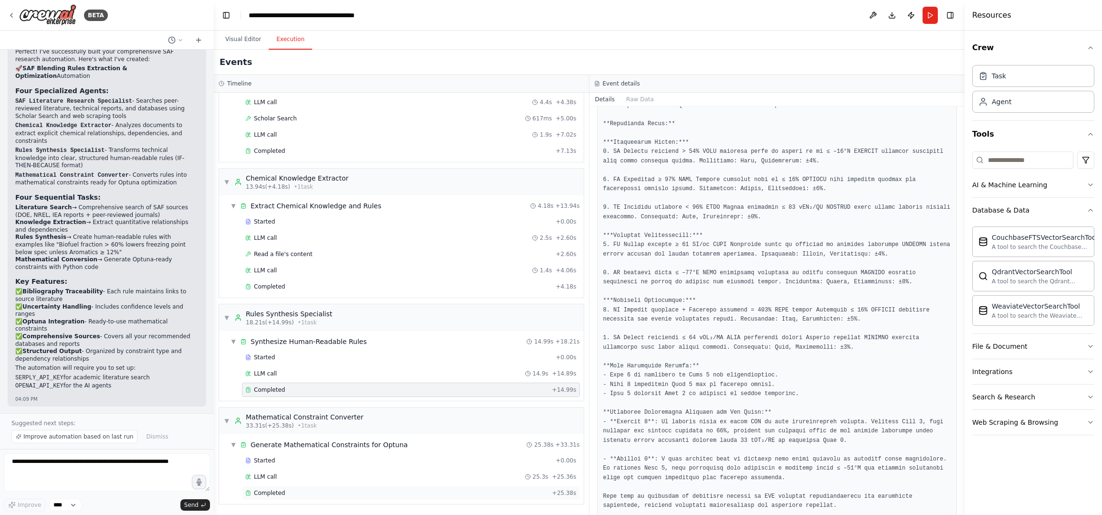
click at [264, 489] on span "Completed" at bounding box center [269, 493] width 31 height 8
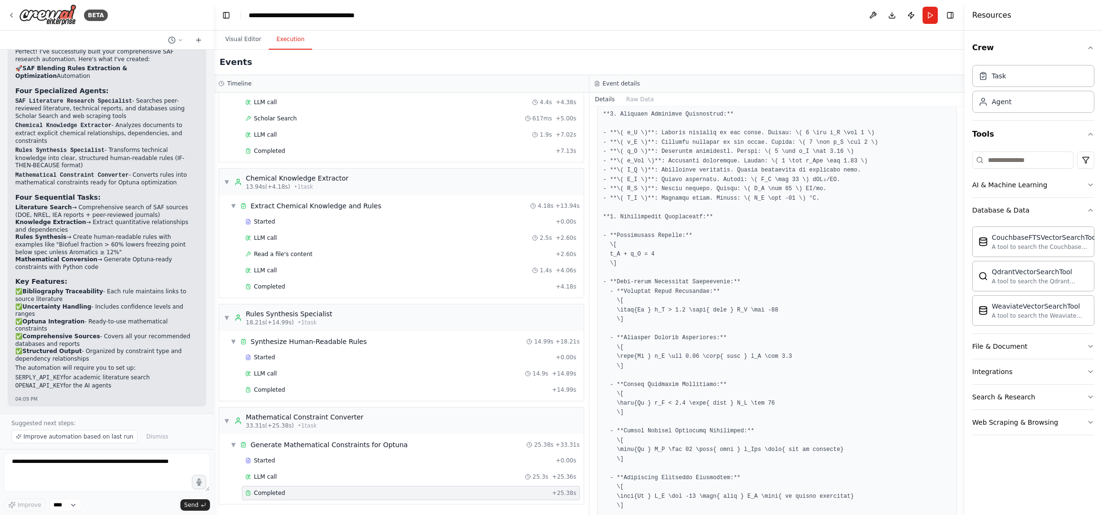
scroll to position [0, 0]
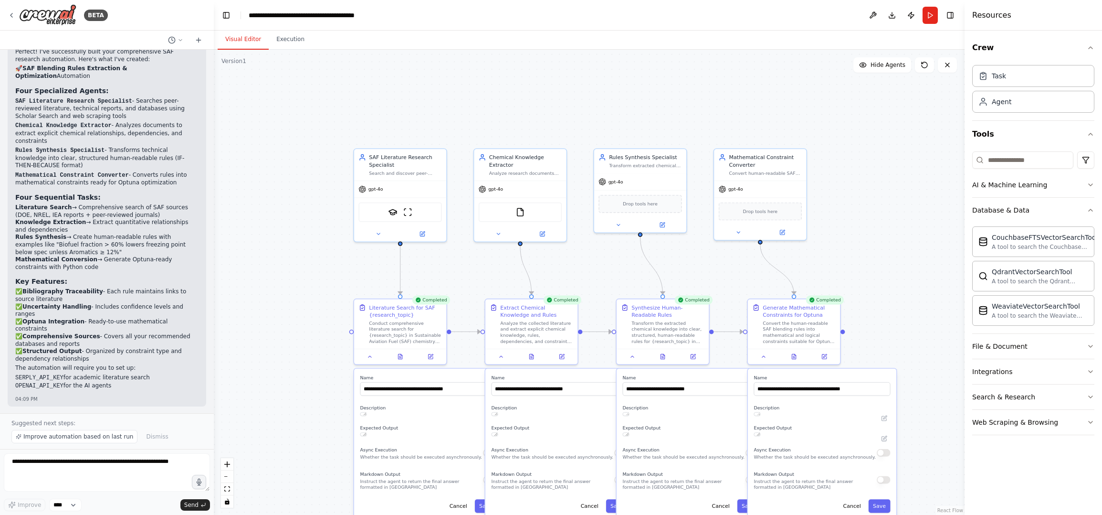
click at [245, 45] on button "Visual Editor" at bounding box center [243, 40] width 51 height 20
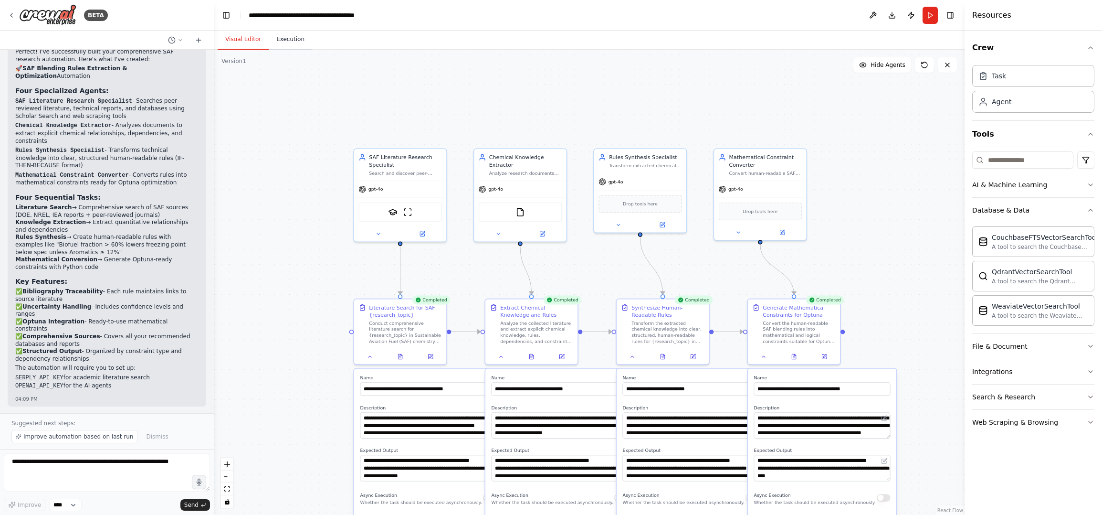
click at [288, 41] on button "Execution" at bounding box center [290, 40] width 43 height 20
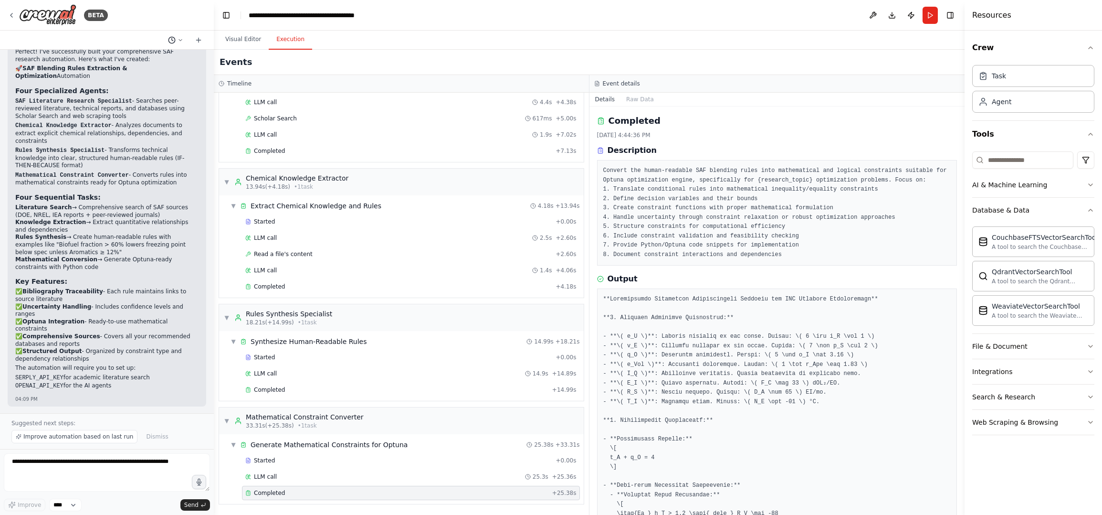
click at [180, 42] on icon at bounding box center [181, 40] width 6 height 6
click at [180, 42] on div at bounding box center [107, 257] width 214 height 515
click at [201, 40] on icon at bounding box center [199, 40] width 8 height 8
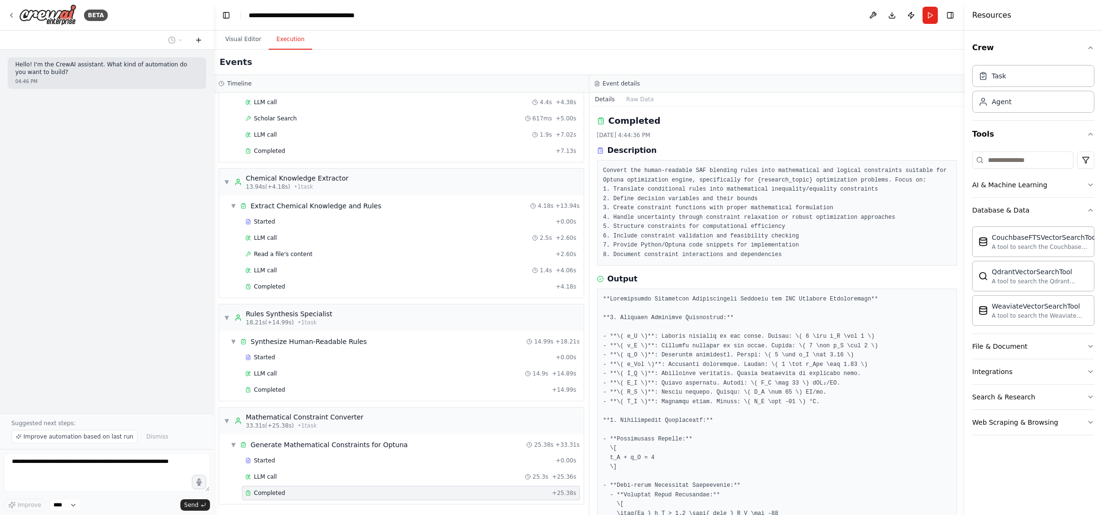
click at [201, 40] on icon at bounding box center [199, 40] width 8 height 8
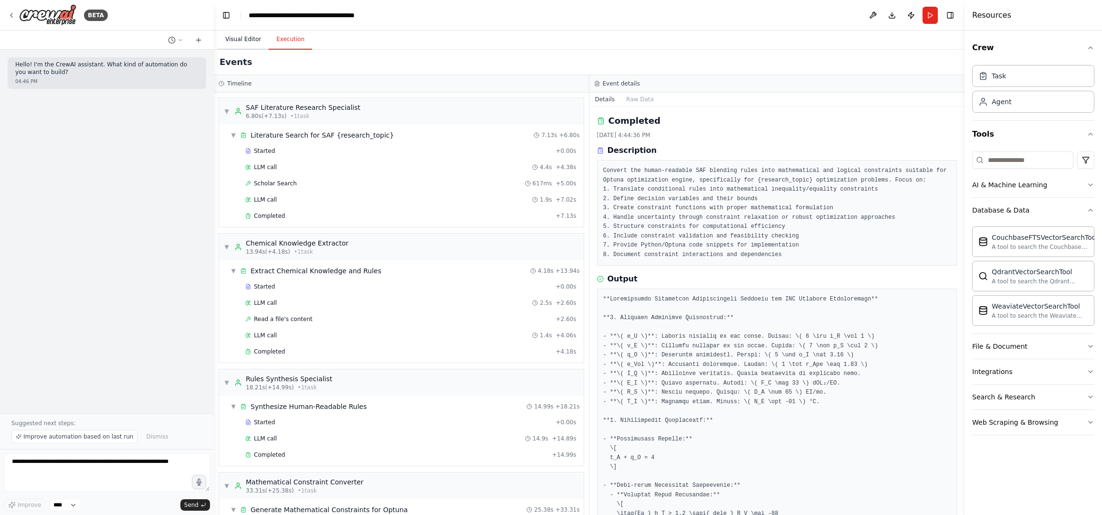
click at [245, 39] on button "Visual Editor" at bounding box center [243, 40] width 51 height 20
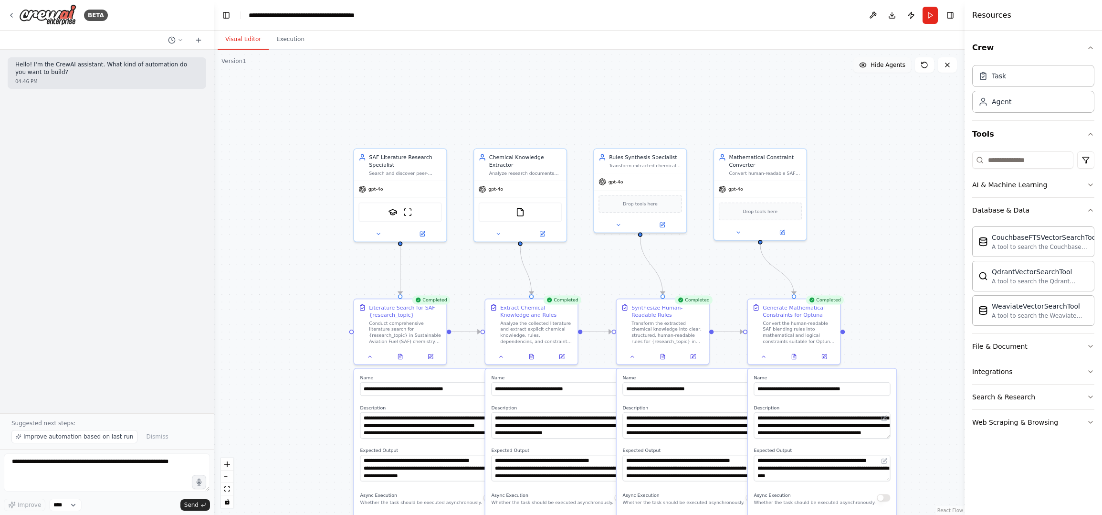
click at [898, 65] on span "Hide Agents" at bounding box center [888, 65] width 35 height 8
click at [898, 65] on span "Show Agents" at bounding box center [886, 65] width 37 height 8
click at [953, 15] on button "Toggle Right Sidebar" at bounding box center [950, 15] width 13 height 13
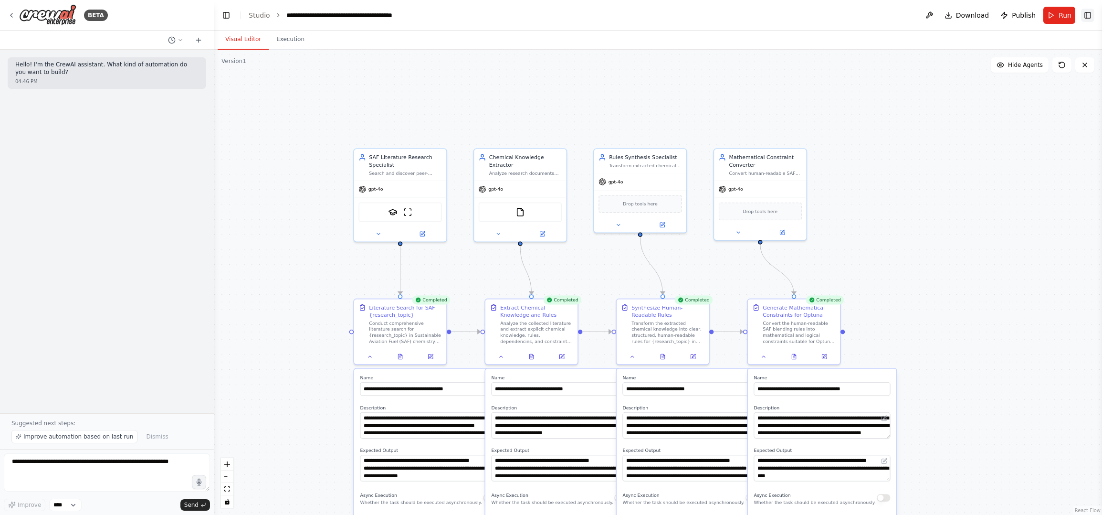
click at [1089, 16] on button "Toggle Right Sidebar" at bounding box center [1087, 15] width 13 height 13
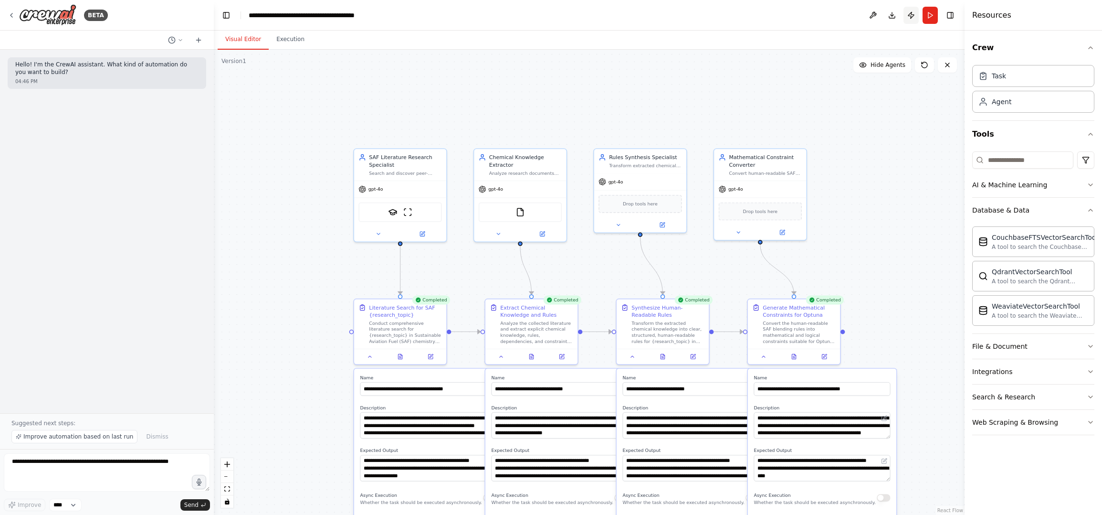
click at [907, 15] on button "Publish" at bounding box center [911, 15] width 15 height 17
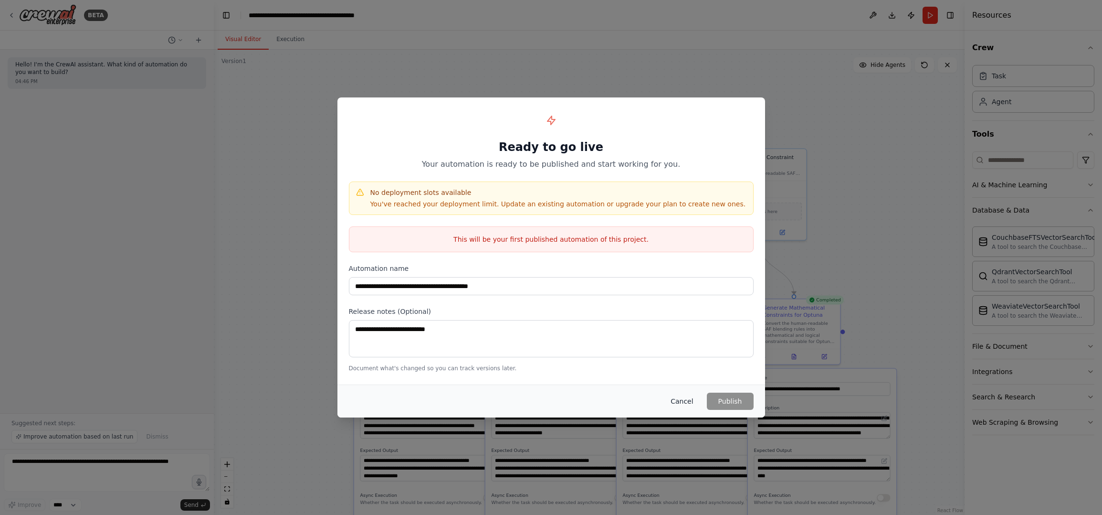
click at [690, 401] on button "Cancel" at bounding box center [682, 400] width 38 height 17
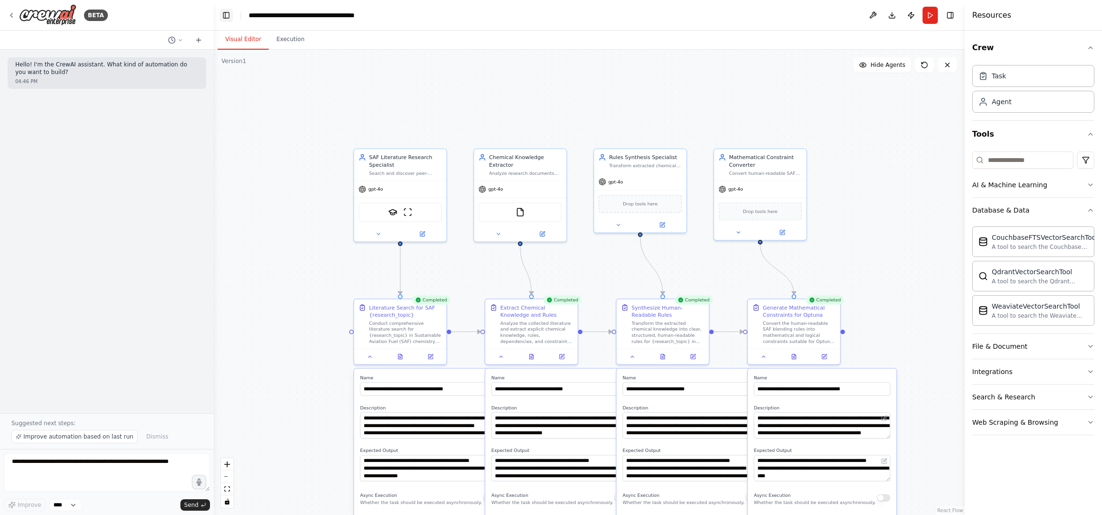
click at [228, 14] on button "Toggle Left Sidebar" at bounding box center [226, 15] width 13 height 13
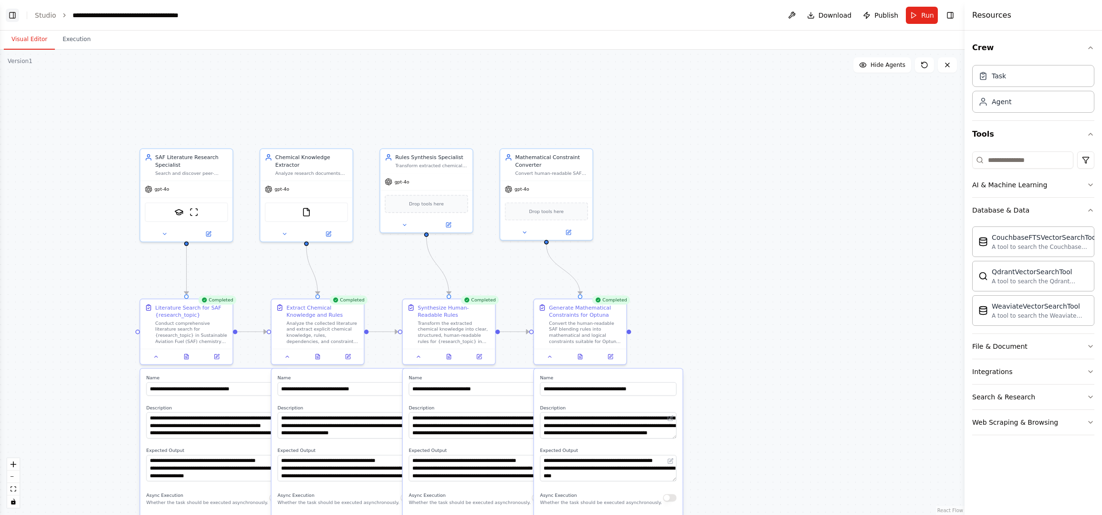
click at [14, 17] on button "Toggle Left Sidebar" at bounding box center [12, 15] width 13 height 13
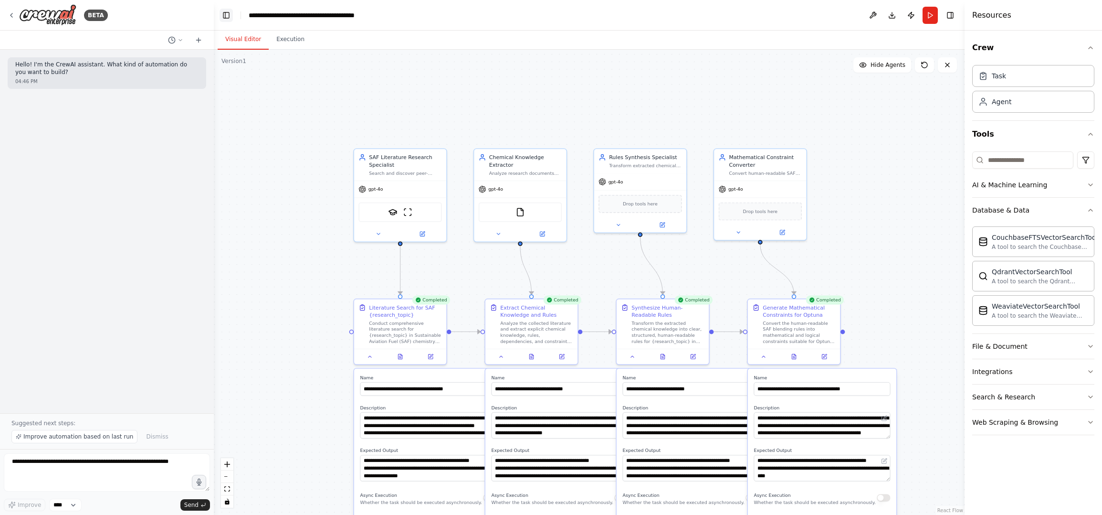
click at [228, 14] on button "Toggle Left Sidebar" at bounding box center [226, 15] width 13 height 13
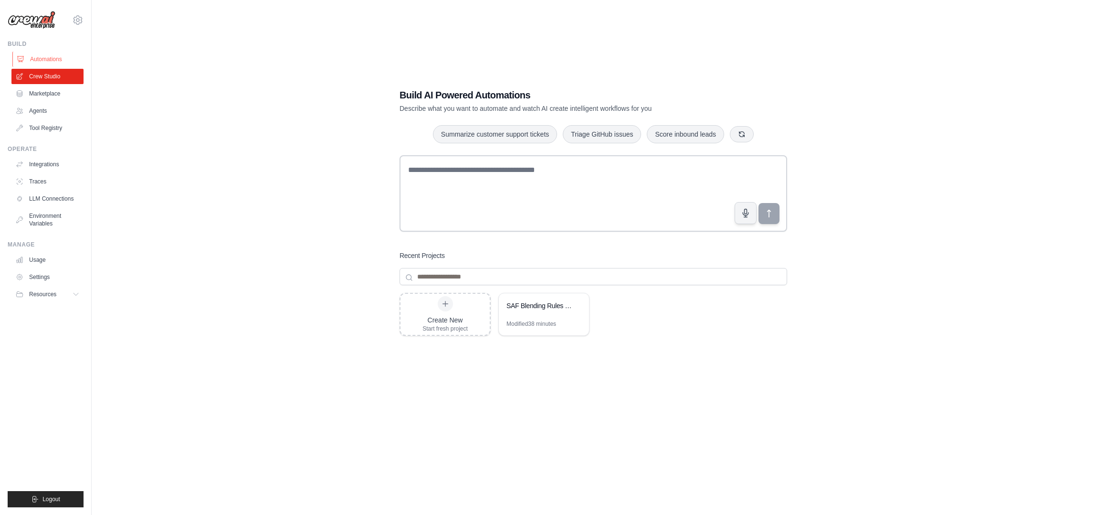
click at [47, 53] on link "Automations" at bounding box center [48, 59] width 72 height 15
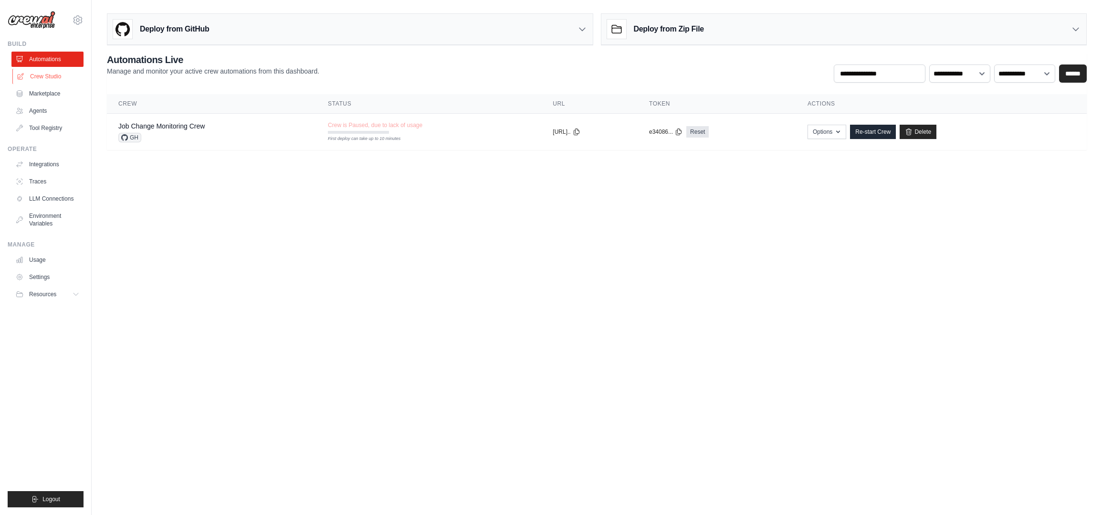
click at [41, 74] on link "Crew Studio" at bounding box center [48, 76] width 72 height 15
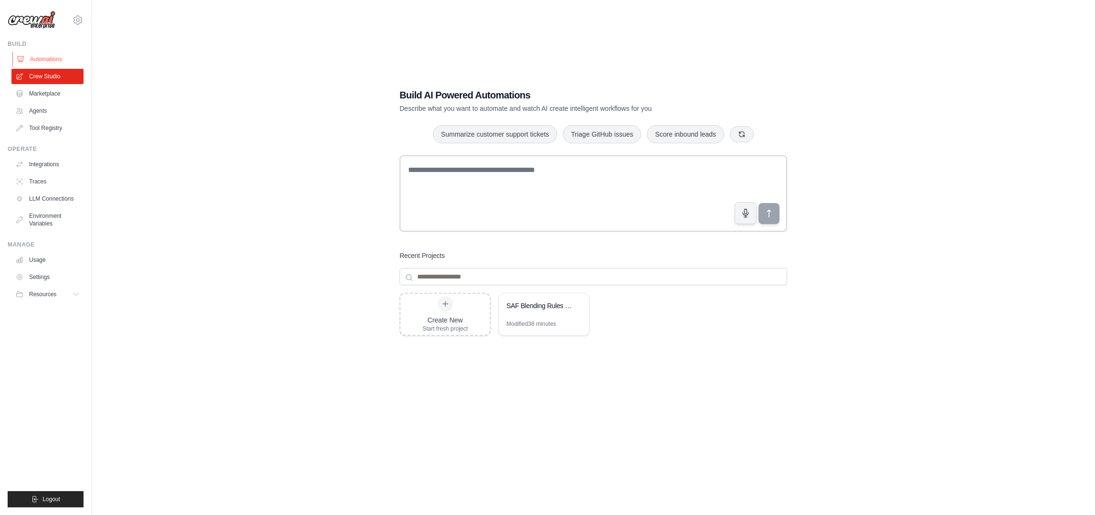
click at [40, 63] on link "Automations" at bounding box center [48, 59] width 72 height 15
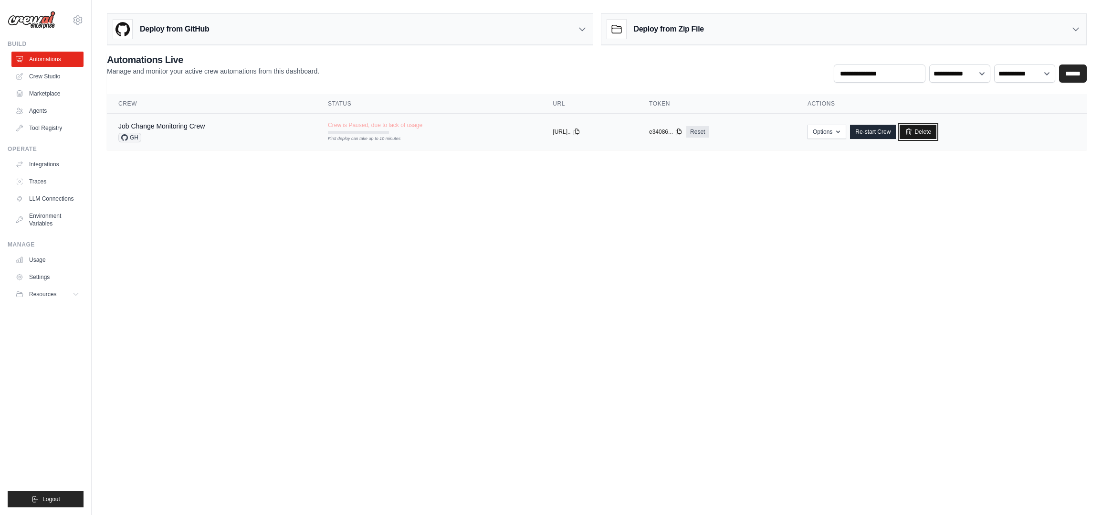
click at [937, 131] on link "Delete" at bounding box center [918, 132] width 37 height 14
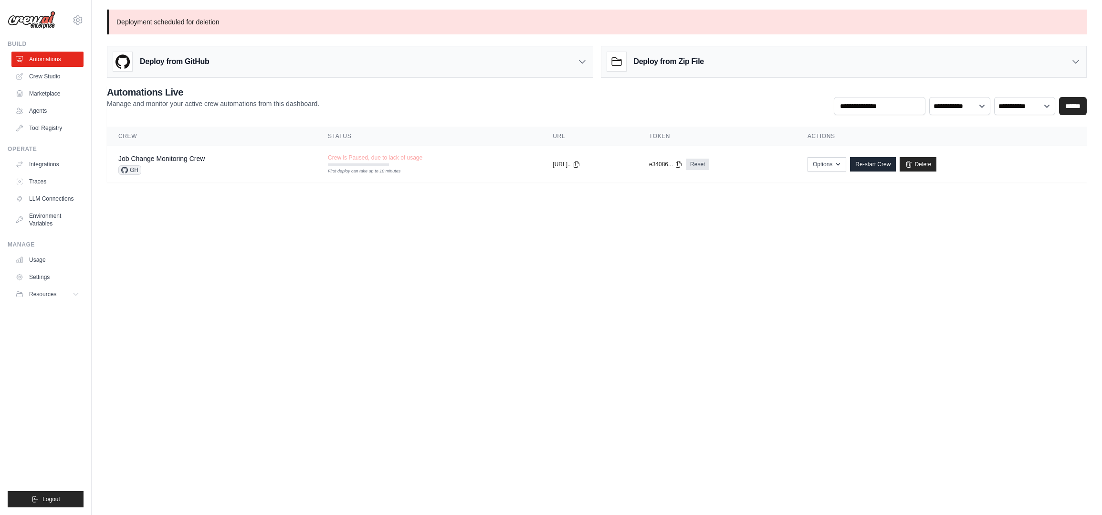
click at [707, 265] on body "[EMAIL_ADDRESS][DOMAIN_NAME] Settings Build Automations Crew Studio" at bounding box center [551, 257] width 1102 height 515
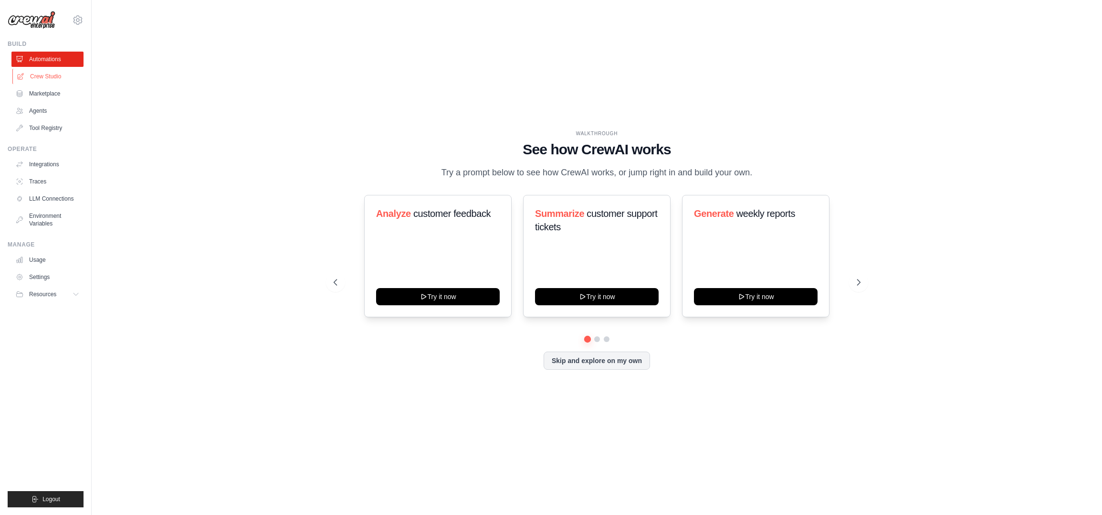
click at [42, 74] on link "Crew Studio" at bounding box center [48, 76] width 72 height 15
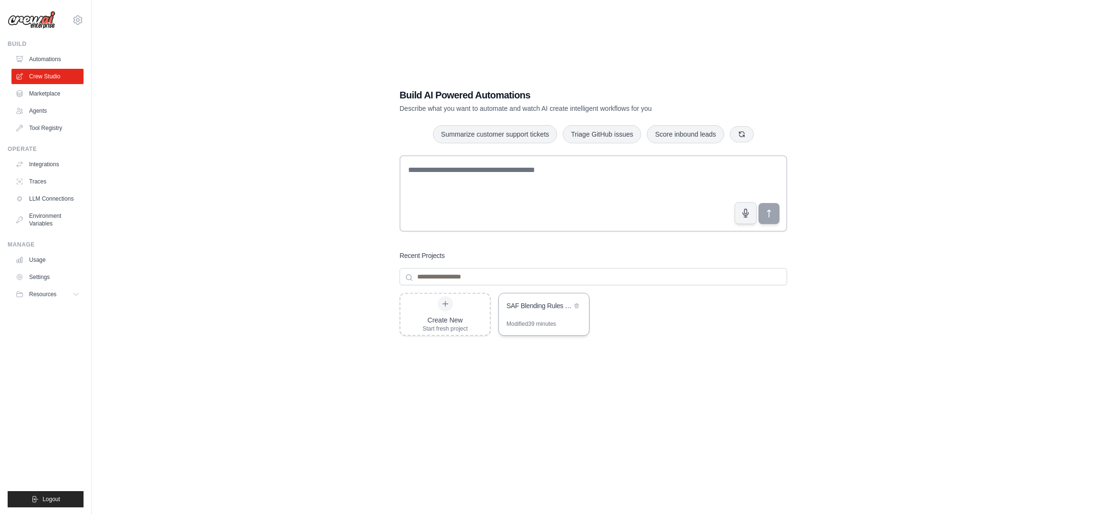
click at [534, 310] on div "SAF Blending Rules Extraction & Optimization" at bounding box center [539, 306] width 65 height 10
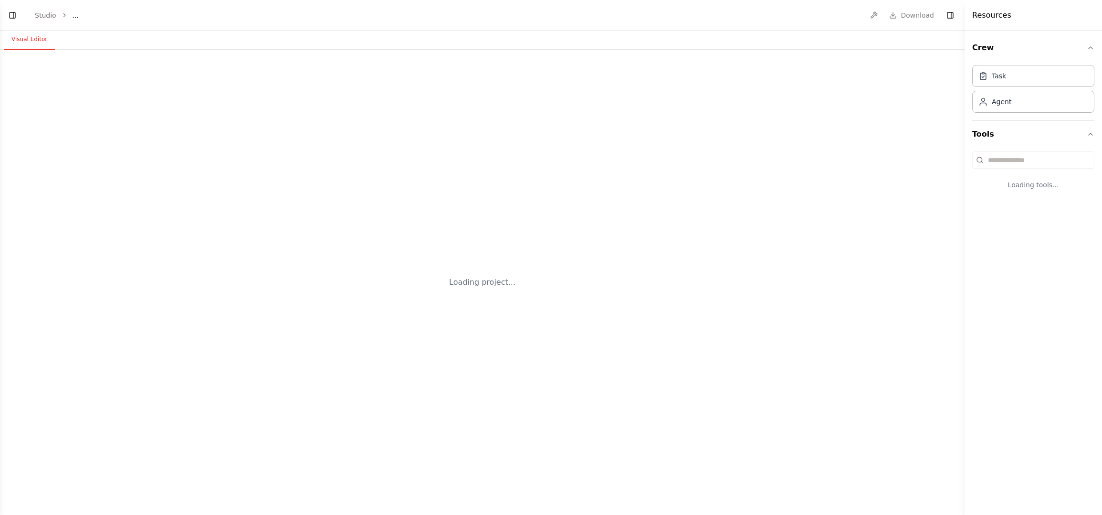
select select "****"
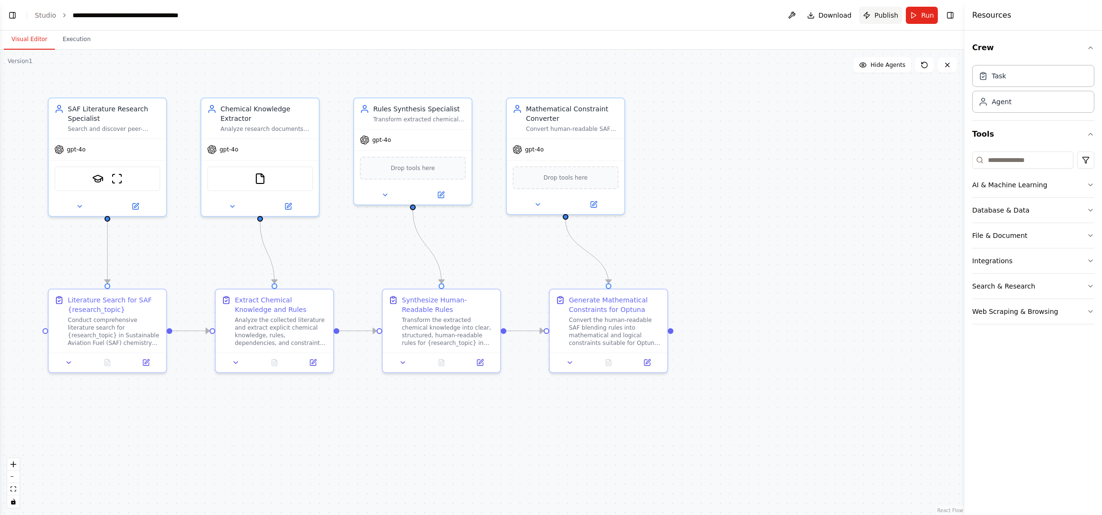
click at [890, 20] on span "Publish" at bounding box center [887, 16] width 24 height 10
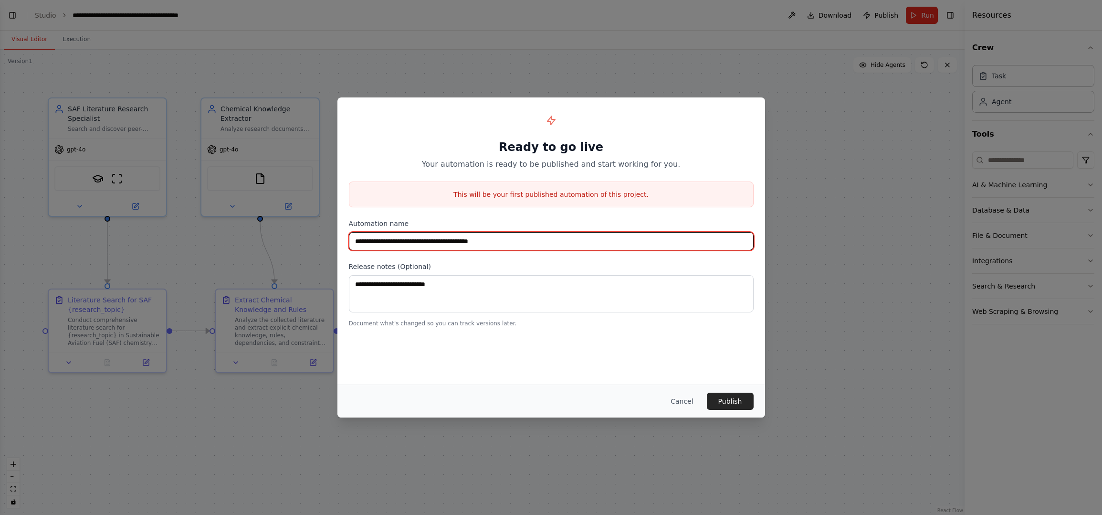
click at [524, 244] on input "**********" at bounding box center [551, 241] width 405 height 18
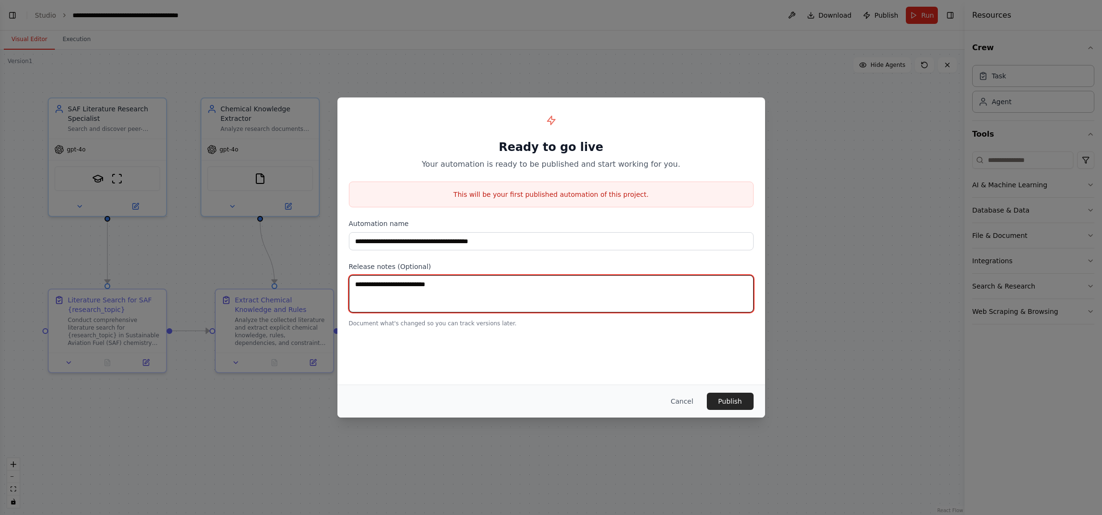
click at [508, 292] on textarea at bounding box center [551, 293] width 405 height 37
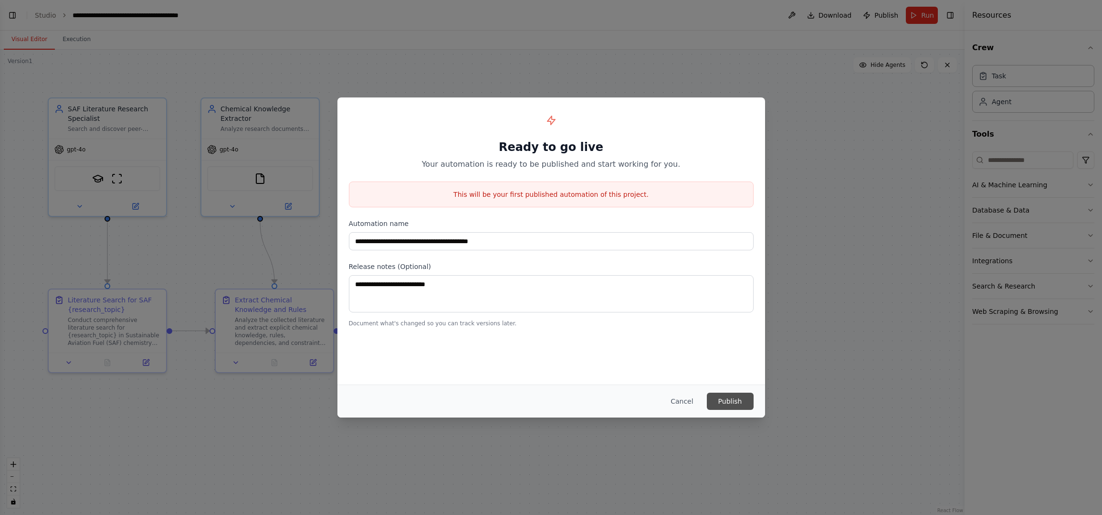
click at [737, 403] on button "Publish" at bounding box center [730, 400] width 47 height 17
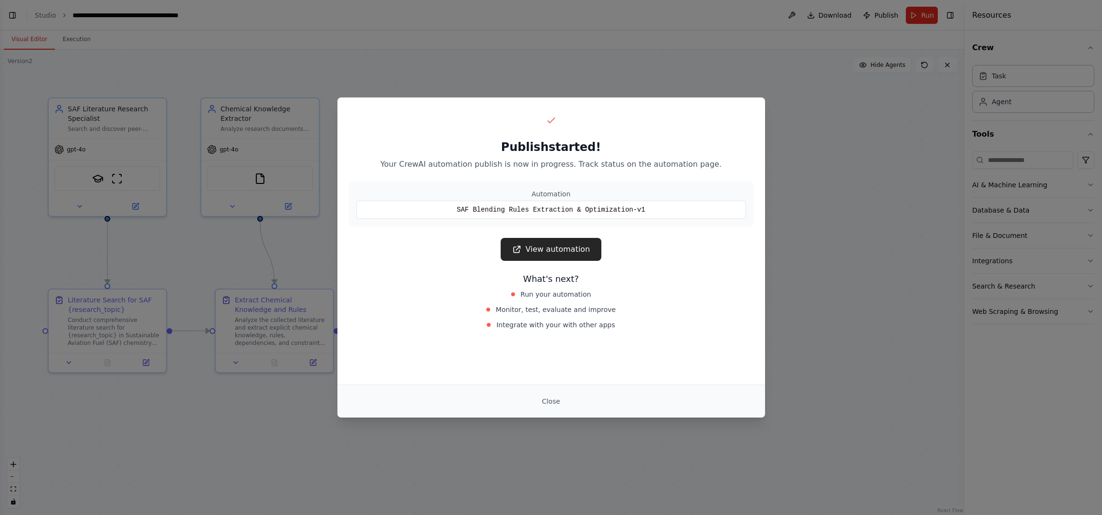
click at [534, 323] on span "Integrate with your with other apps" at bounding box center [556, 325] width 119 height 10
click at [561, 248] on link "View automation" at bounding box center [551, 249] width 101 height 23
click at [558, 399] on button "Close" at bounding box center [550, 400] width 33 height 17
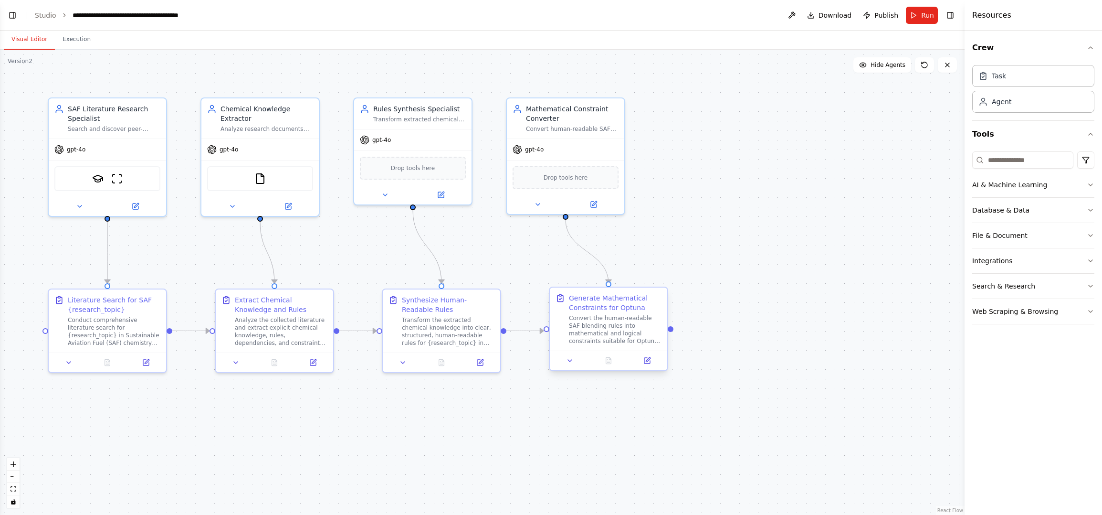
click at [619, 340] on div "Convert the human-readable SAF blending rules into mathematical and logical con…" at bounding box center [615, 329] width 93 height 31
click at [618, 328] on div "Convert the human-readable SAF blending rules into mathematical and logical con…" at bounding box center [615, 329] width 93 height 31
click at [567, 362] on icon at bounding box center [570, 361] width 8 height 8
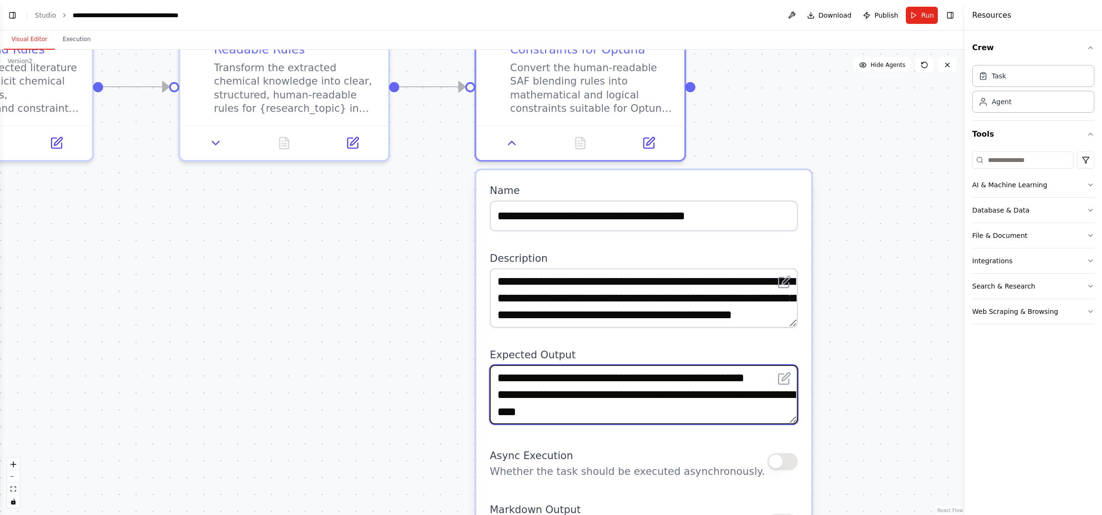
click at [626, 401] on textarea "**********" at bounding box center [644, 394] width 308 height 59
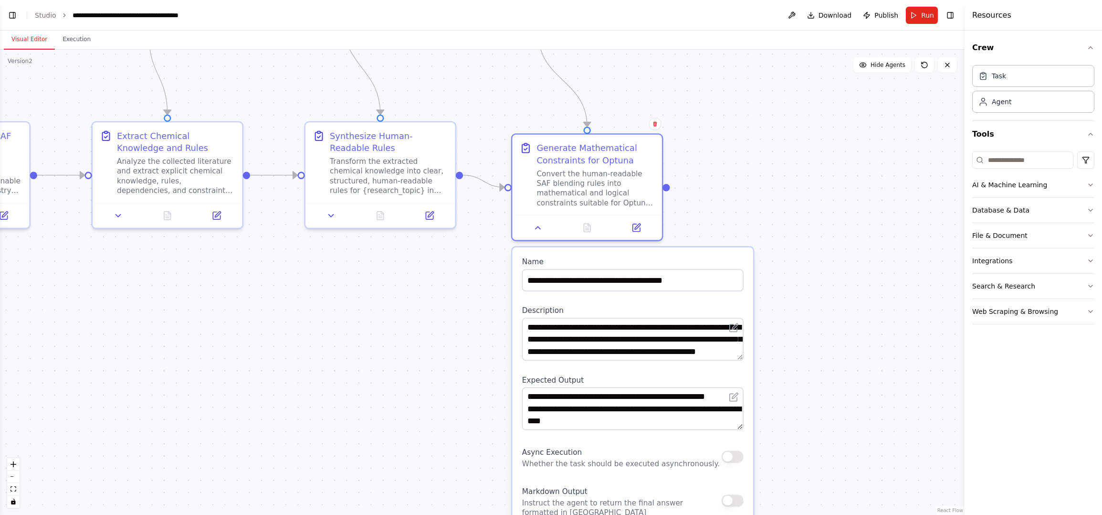
drag, startPoint x: 746, startPoint y: 390, endPoint x: 742, endPoint y: 401, distance: 11.9
click at [742, 401] on div "**********" at bounding box center [633, 408] width 222 height 42
click at [735, 397] on icon at bounding box center [735, 396] width 6 height 6
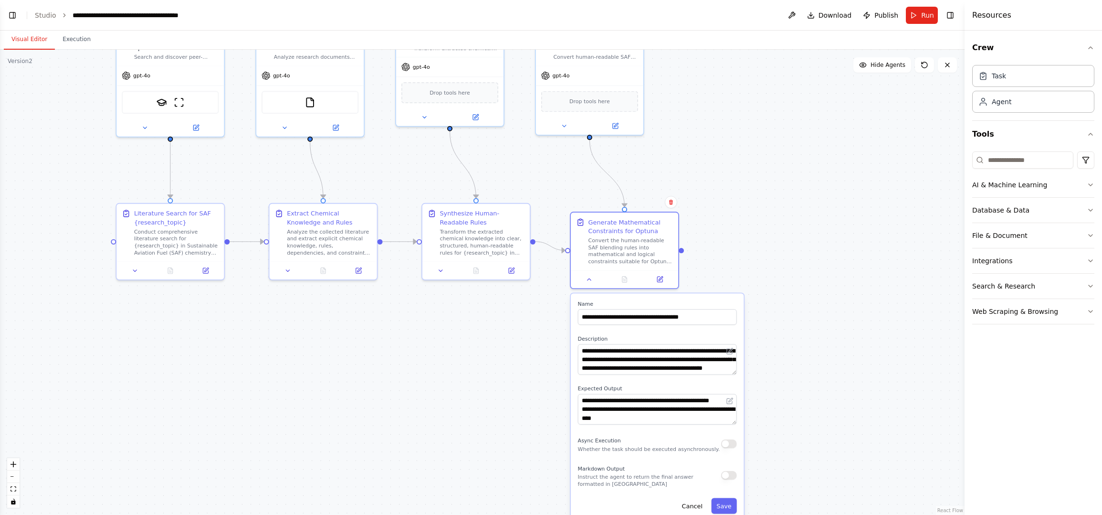
click at [822, 308] on div ".deletable-edge-delete-btn { width: 20px; height: 20px; border: 0px solid #ffff…" at bounding box center [482, 282] width 965 height 465
click at [659, 279] on icon at bounding box center [661, 277] width 4 height 4
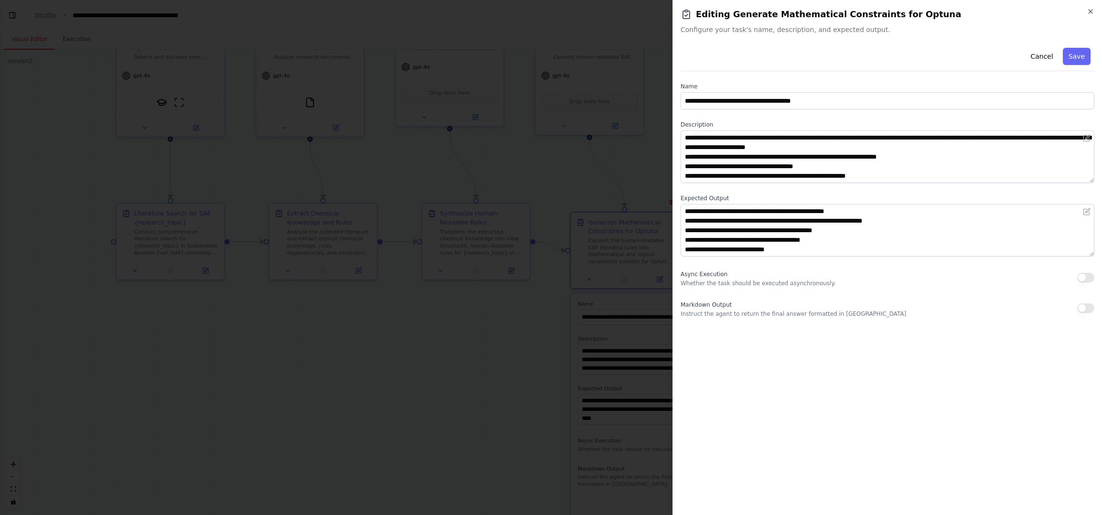
click at [506, 373] on div at bounding box center [551, 257] width 1102 height 515
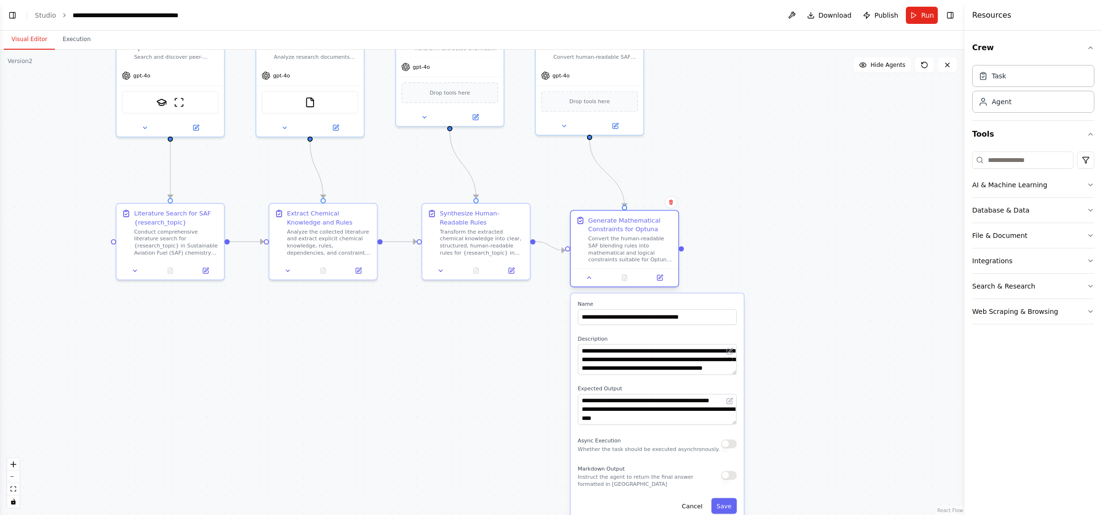
click at [608, 226] on div "Generate Mathematical Constraints for Optuna" at bounding box center [631, 225] width 85 height 18
click at [1086, 185] on button "AI & Machine Learning" at bounding box center [1033, 184] width 122 height 25
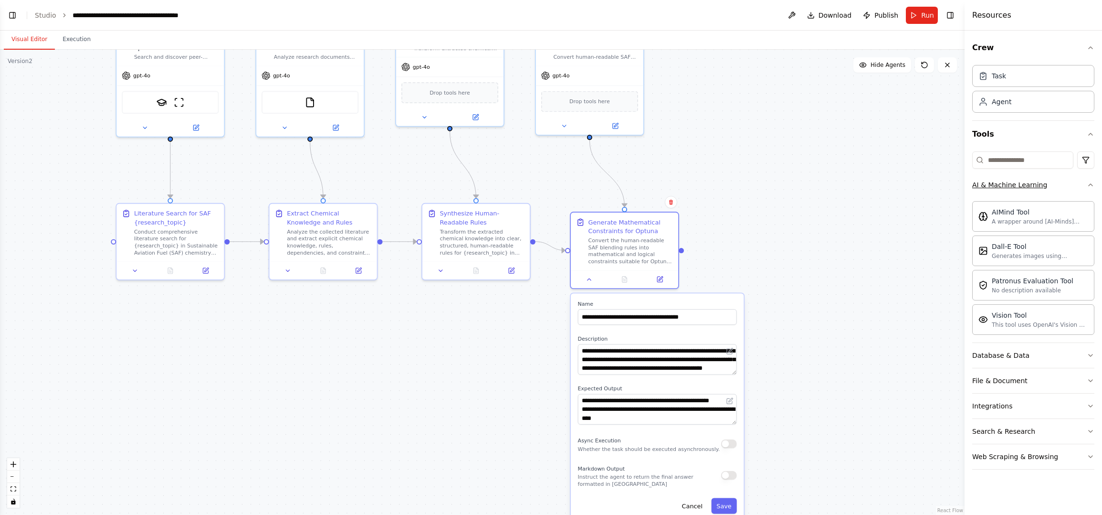
click at [1086, 185] on button "AI & Machine Learning" at bounding box center [1033, 184] width 122 height 25
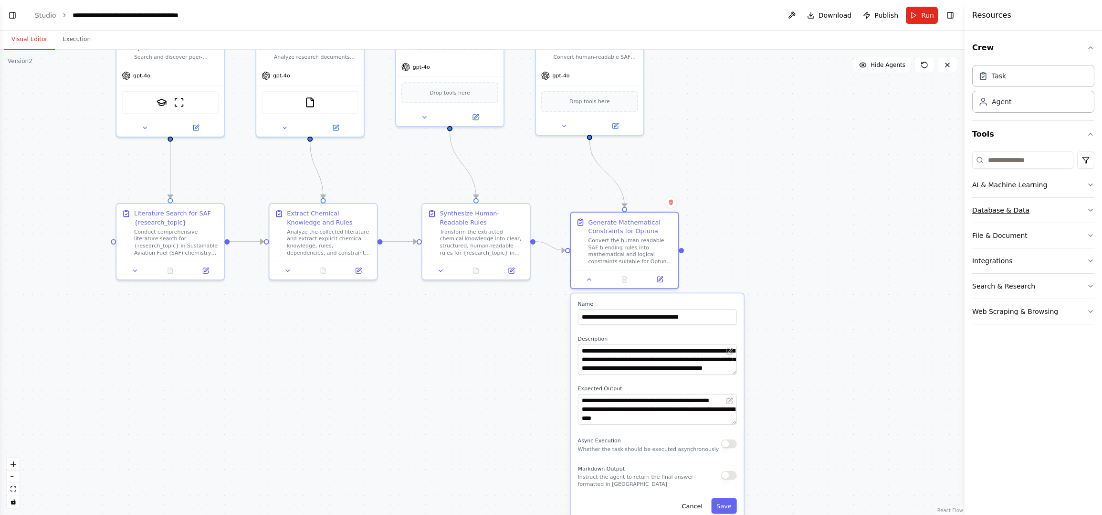
click at [1091, 210] on icon "button" at bounding box center [1091, 210] width 8 height 8
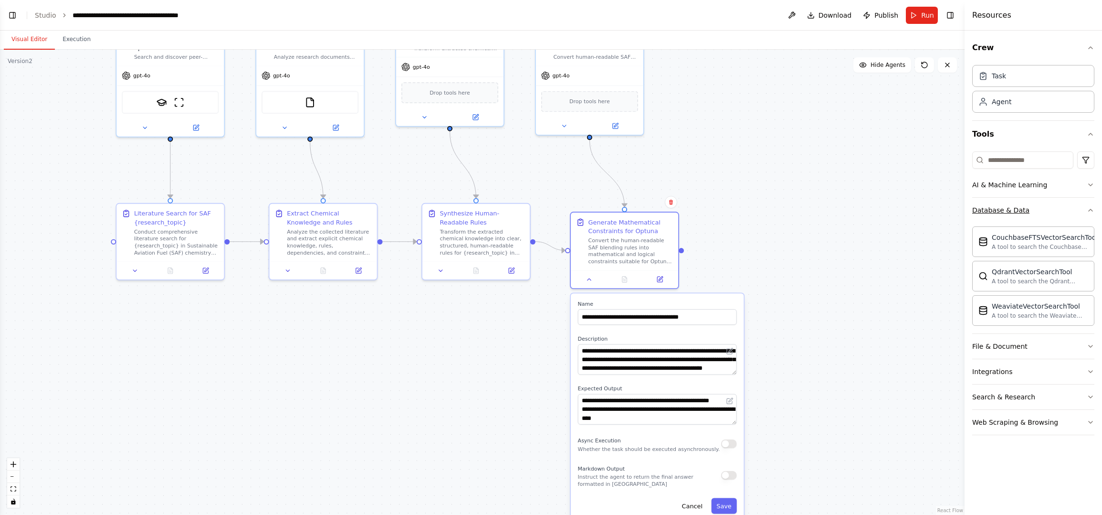
click at [1091, 210] on icon "button" at bounding box center [1091, 210] width 8 height 8
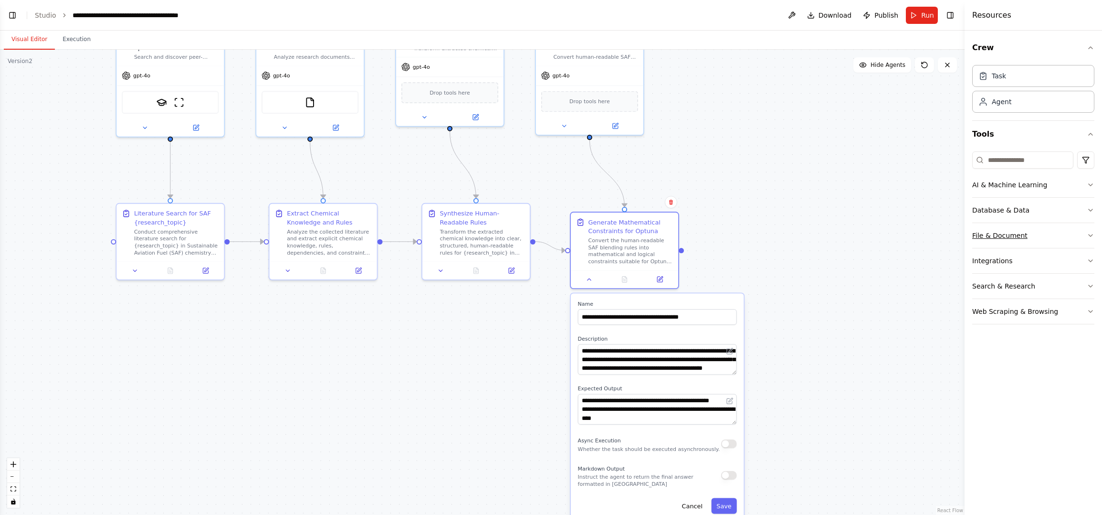
click at [1088, 235] on icon "button" at bounding box center [1091, 236] width 8 height 8
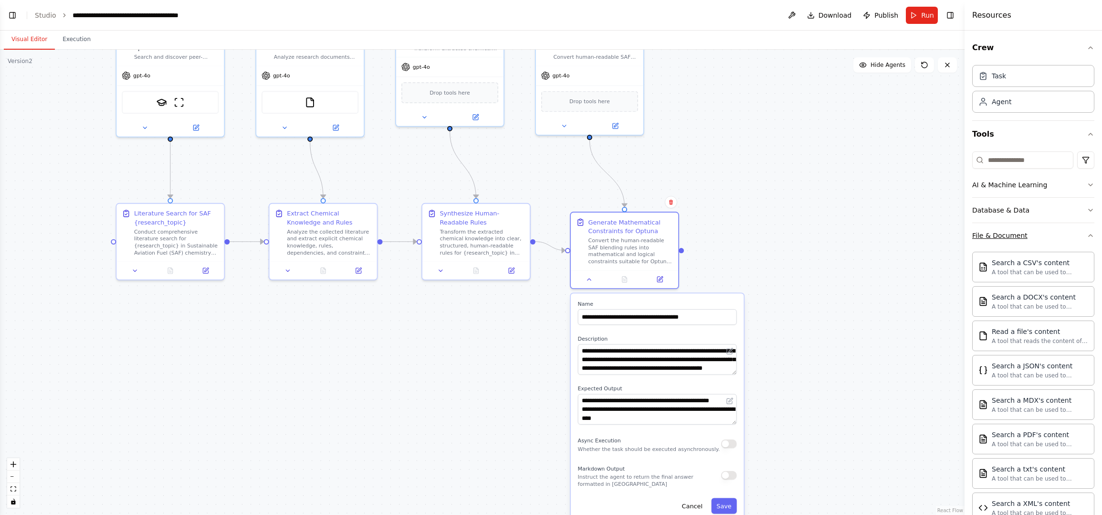
click at [1088, 235] on div "Crew Task Agent Tools AI & Machine Learning Database & Data File & Document Sea…" at bounding box center [1033, 273] width 137 height 484
click at [1084, 231] on button "File & Document" at bounding box center [1033, 235] width 122 height 25
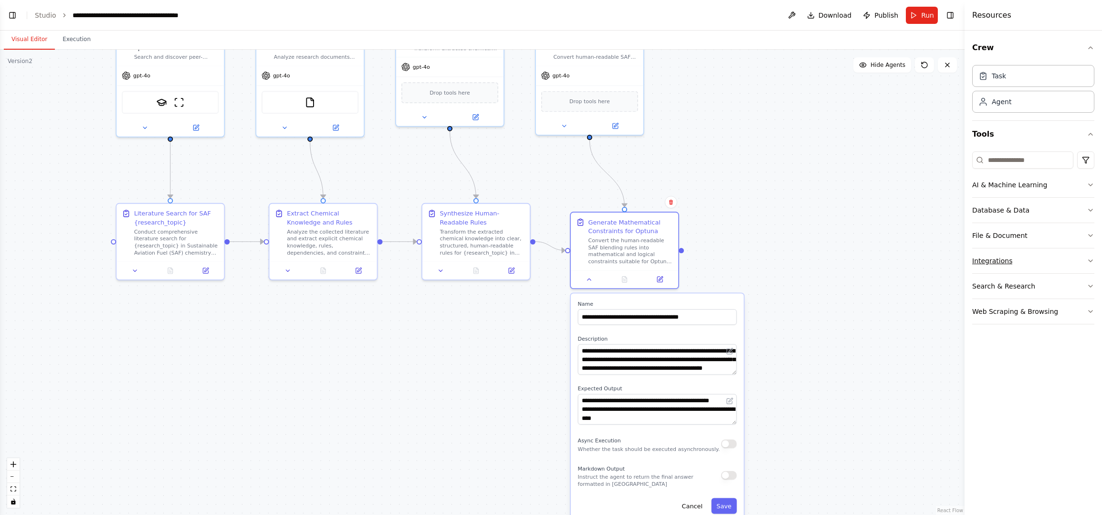
click at [1088, 260] on icon "button" at bounding box center [1091, 261] width 8 height 8
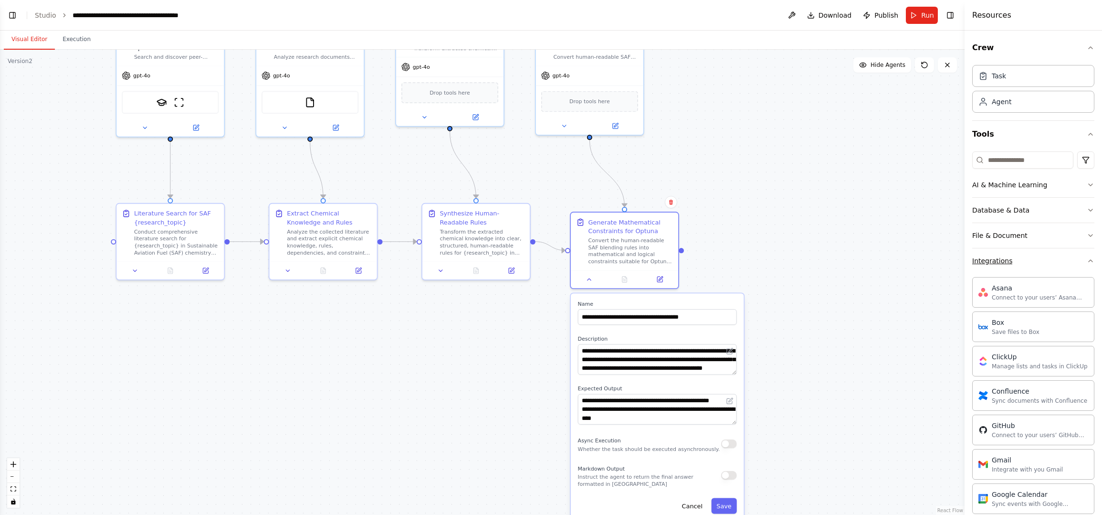
click at [1087, 260] on icon "button" at bounding box center [1091, 261] width 8 height 8
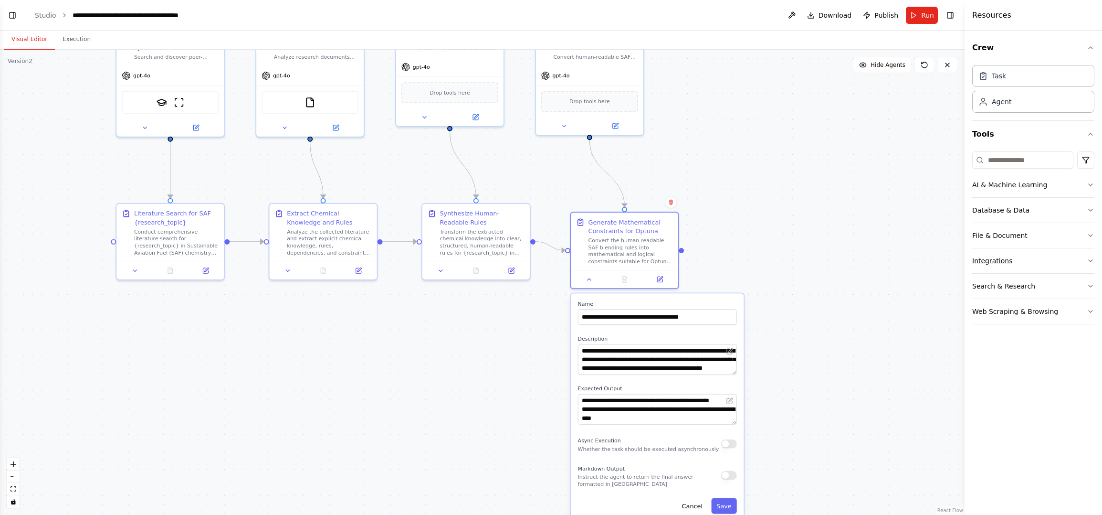
click at [1085, 260] on button "Integrations" at bounding box center [1033, 260] width 122 height 25
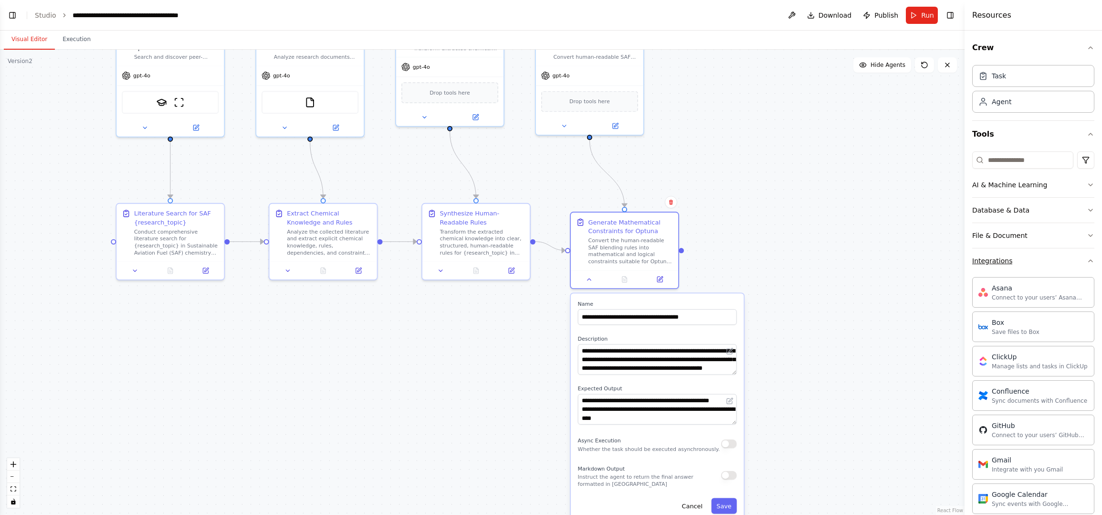
click at [1087, 264] on icon "button" at bounding box center [1091, 261] width 8 height 8
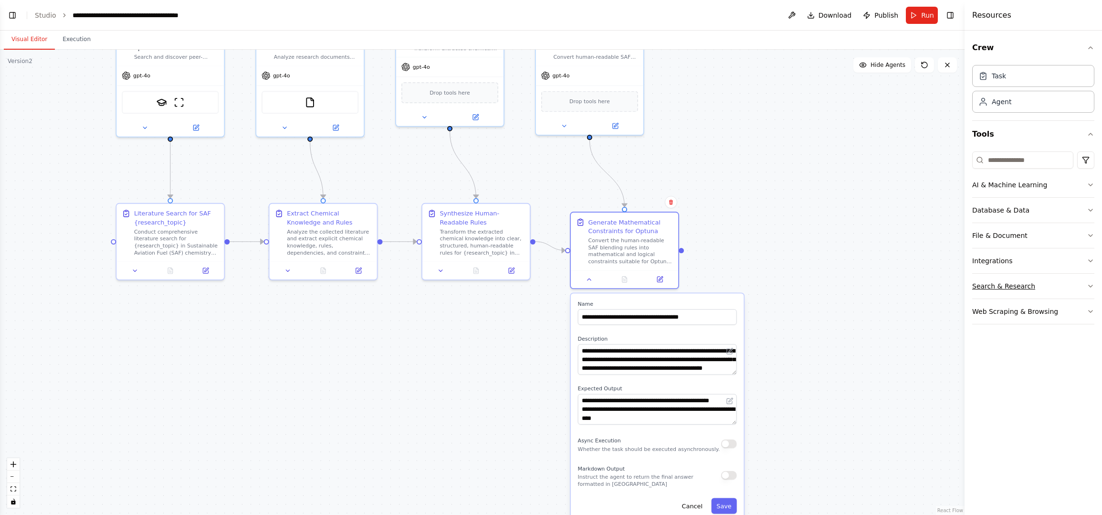
click at [1089, 286] on icon "button" at bounding box center [1091, 286] width 8 height 8
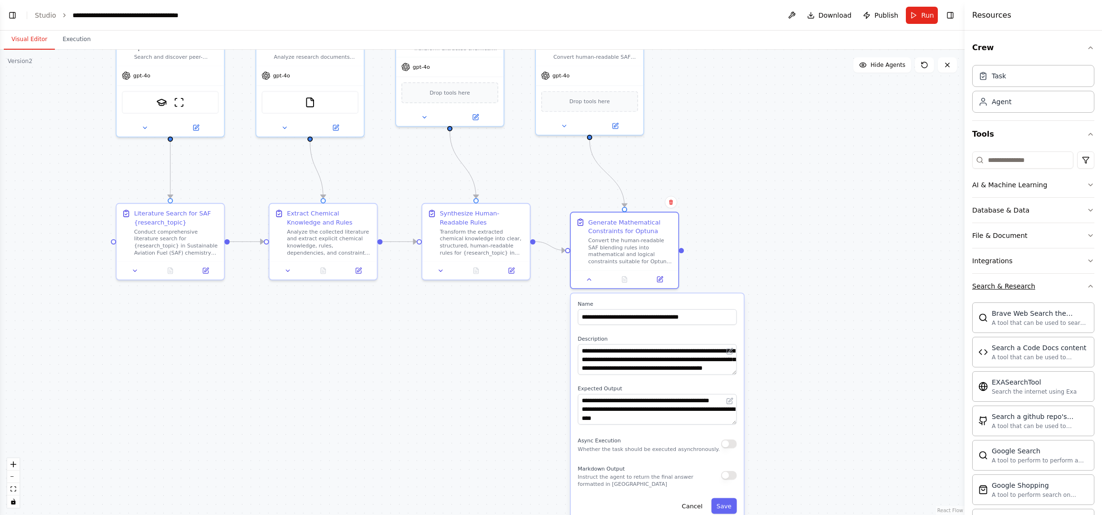
click at [1089, 286] on div "Crew Task Agent Tools AI & Machine Learning Database & Data File & Document Int…" at bounding box center [1033, 273] width 137 height 484
click at [1087, 285] on icon "button" at bounding box center [1091, 286] width 8 height 8
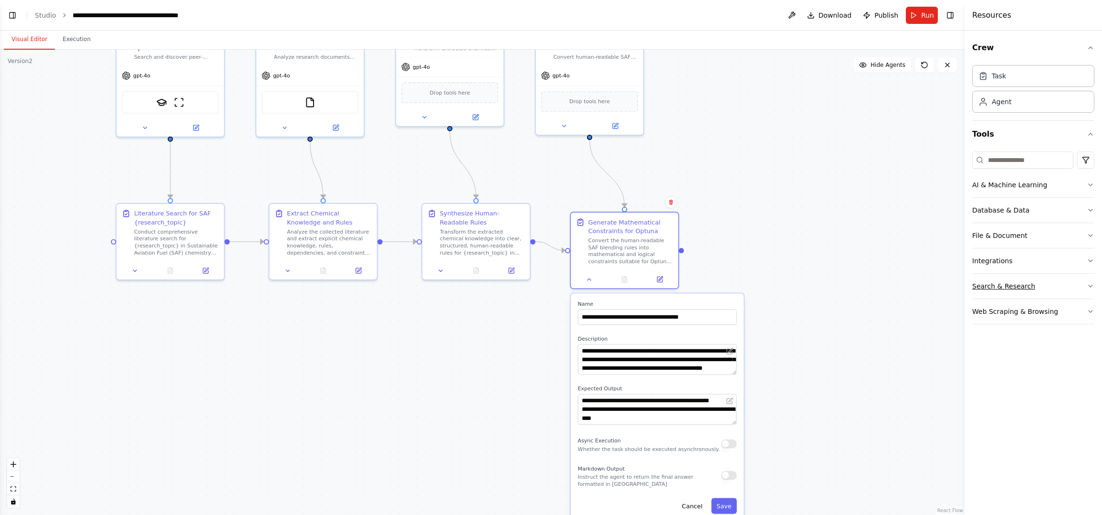
click at [1084, 285] on button "Search & Research" at bounding box center [1033, 286] width 122 height 25
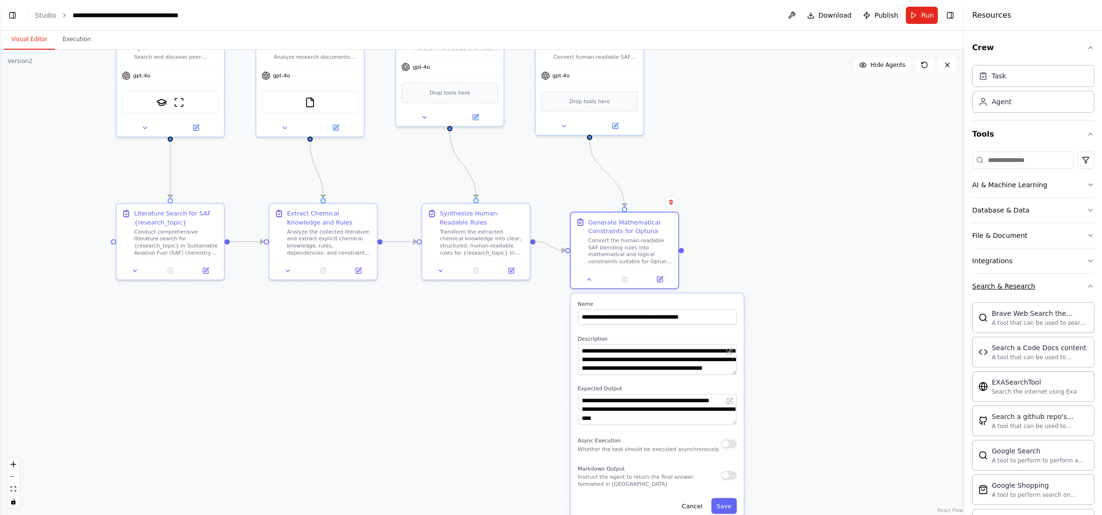
click at [1087, 285] on icon "button" at bounding box center [1091, 286] width 8 height 8
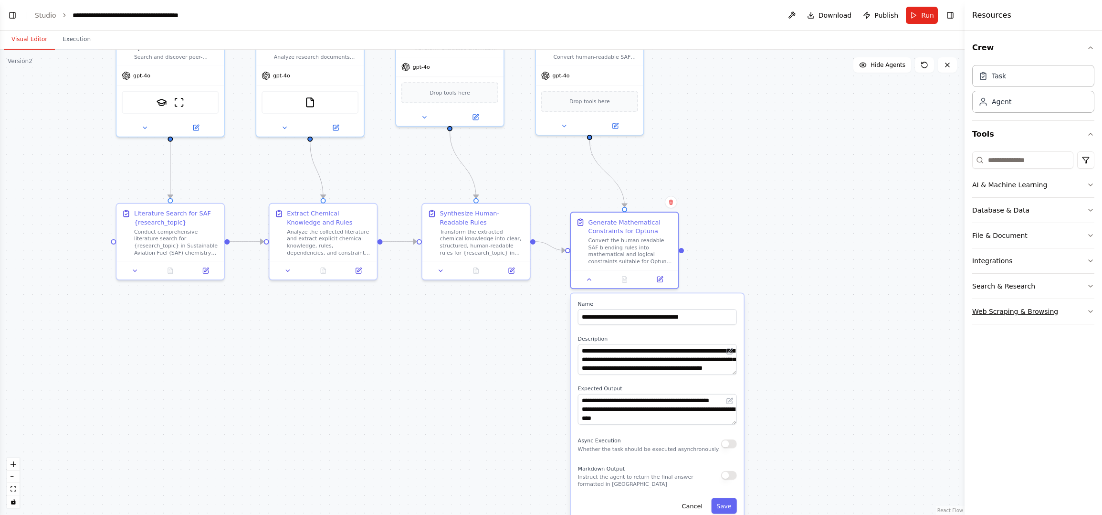
click at [1089, 313] on icon "button" at bounding box center [1091, 311] width 8 height 8
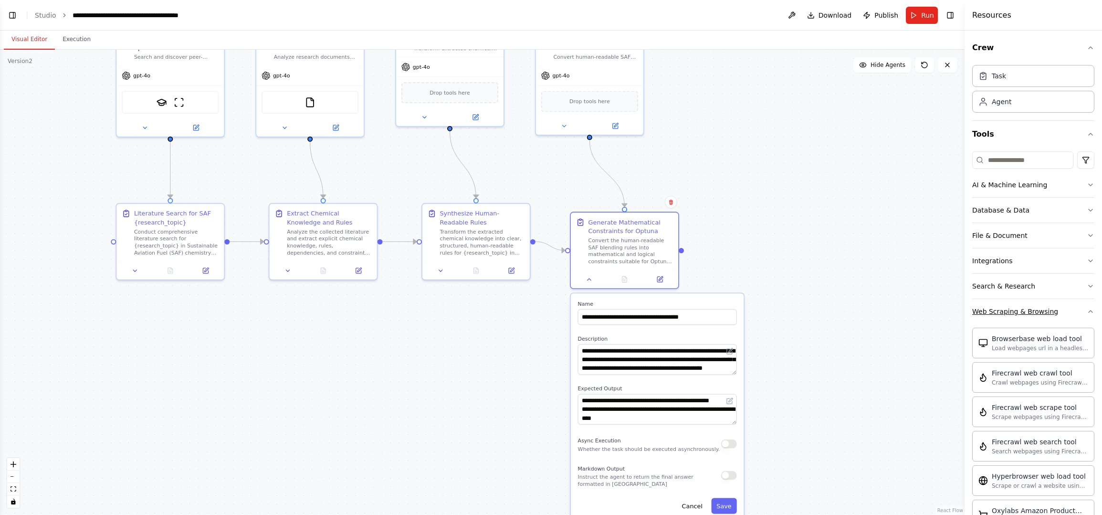
click at [1087, 308] on icon "button" at bounding box center [1091, 311] width 8 height 8
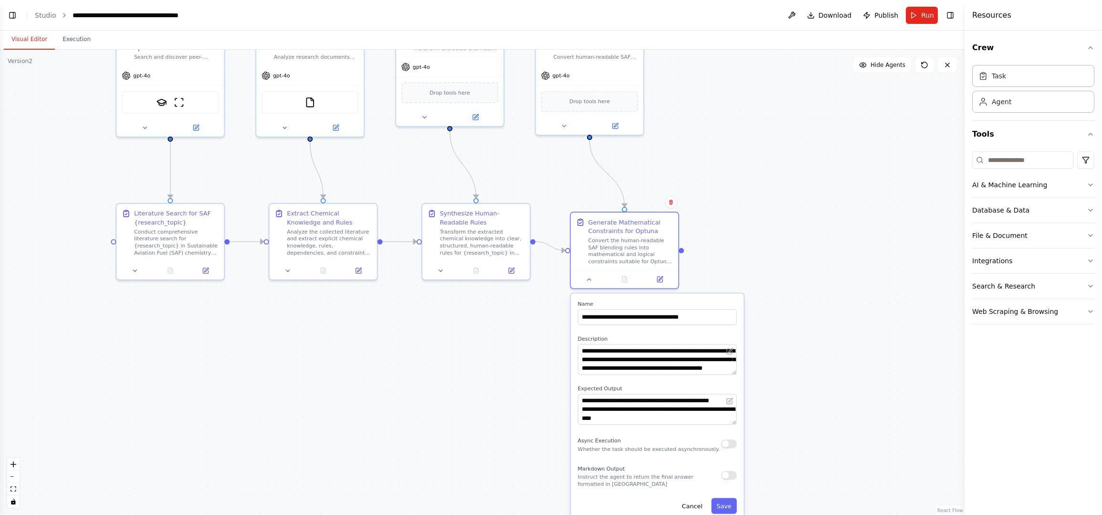
click at [794, 208] on div ".deletable-edge-delete-btn { width: 20px; height: 20px; border: 0px solid #ffff…" at bounding box center [482, 282] width 965 height 465
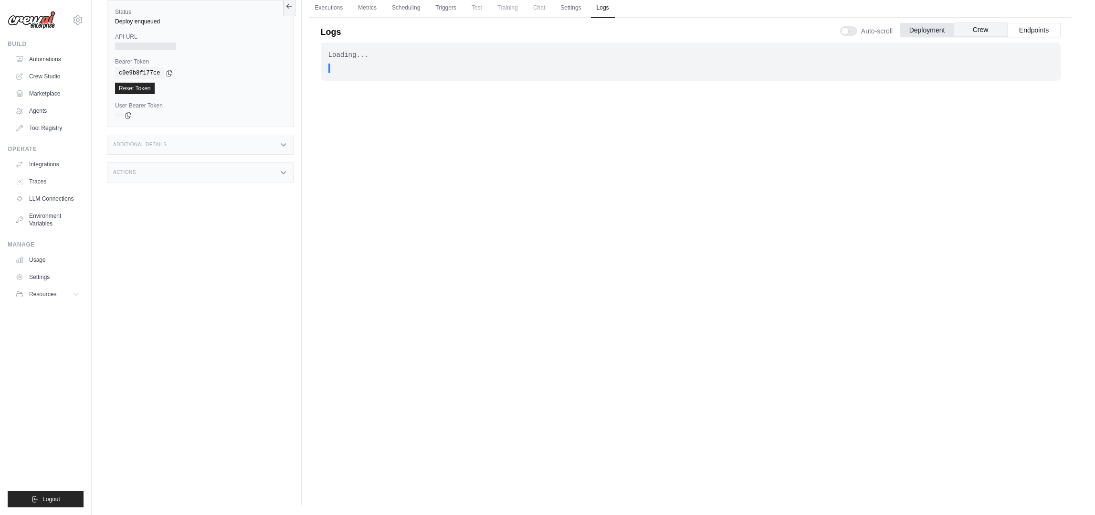
click at [982, 34] on button "Crew" at bounding box center [980, 29] width 53 height 14
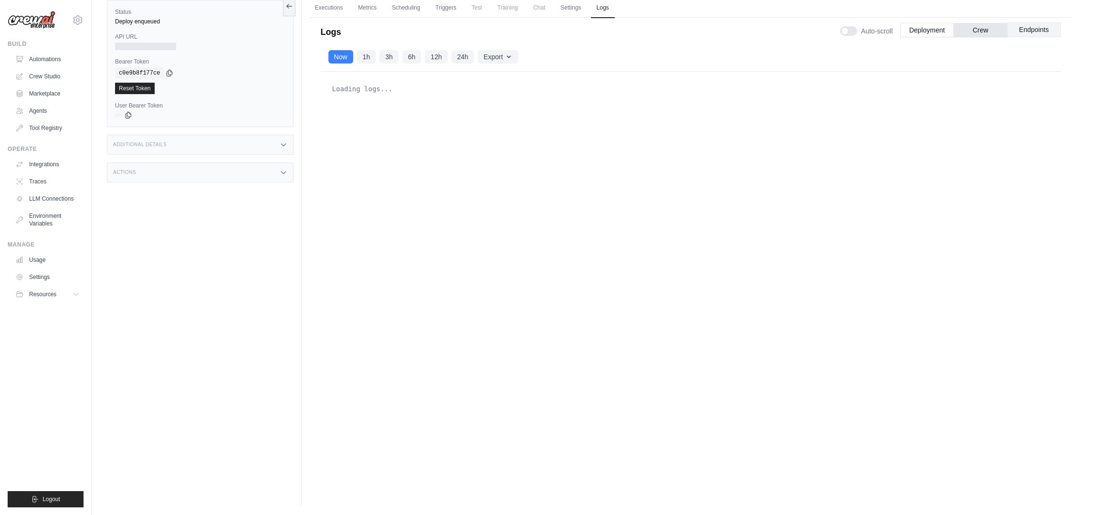
click at [1044, 30] on button "Endpoints" at bounding box center [1033, 29] width 53 height 14
click at [921, 29] on button "Deployment" at bounding box center [926, 29] width 53 height 14
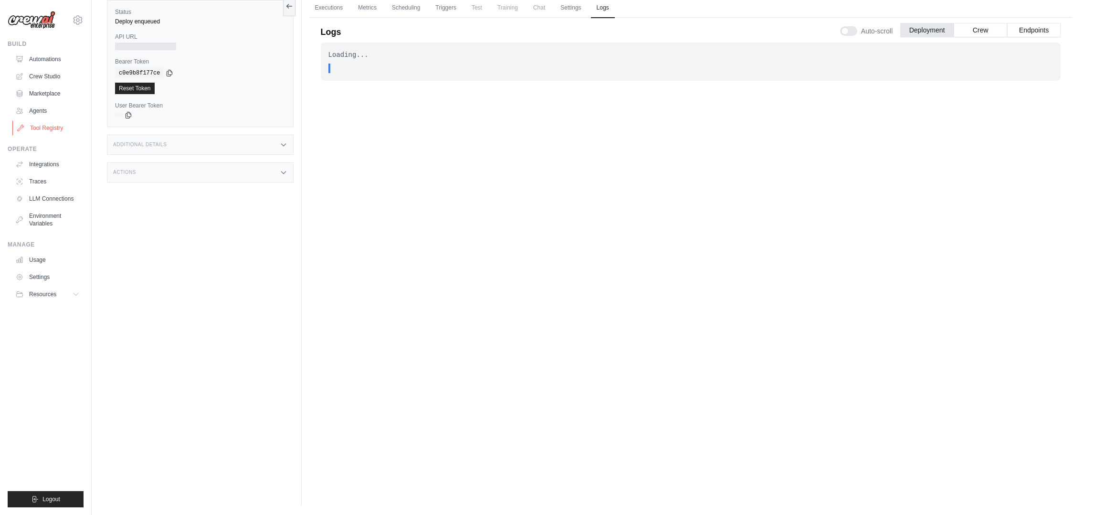
click at [44, 129] on link "Tool Registry" at bounding box center [48, 127] width 72 height 15
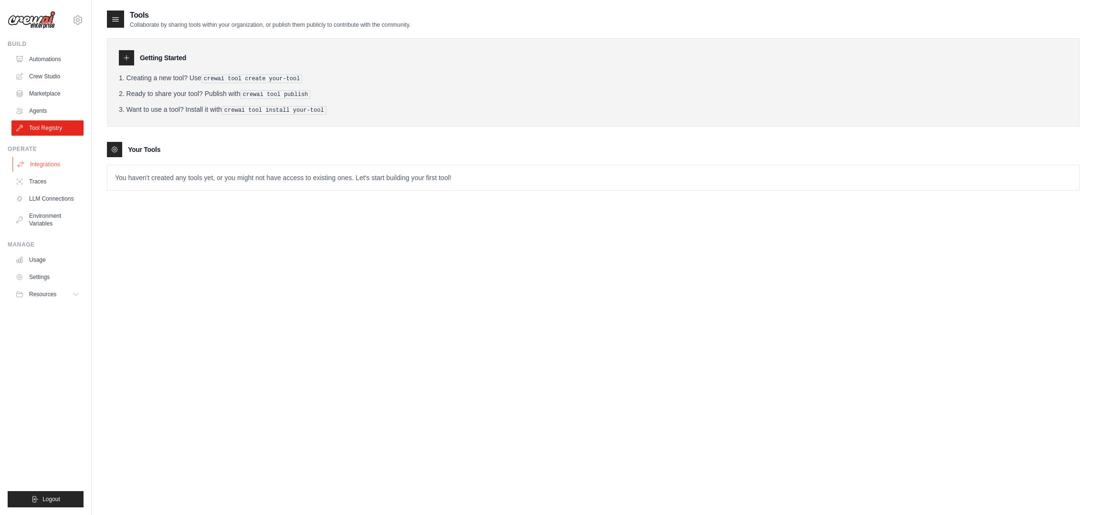
click at [49, 168] on link "Integrations" at bounding box center [48, 164] width 72 height 15
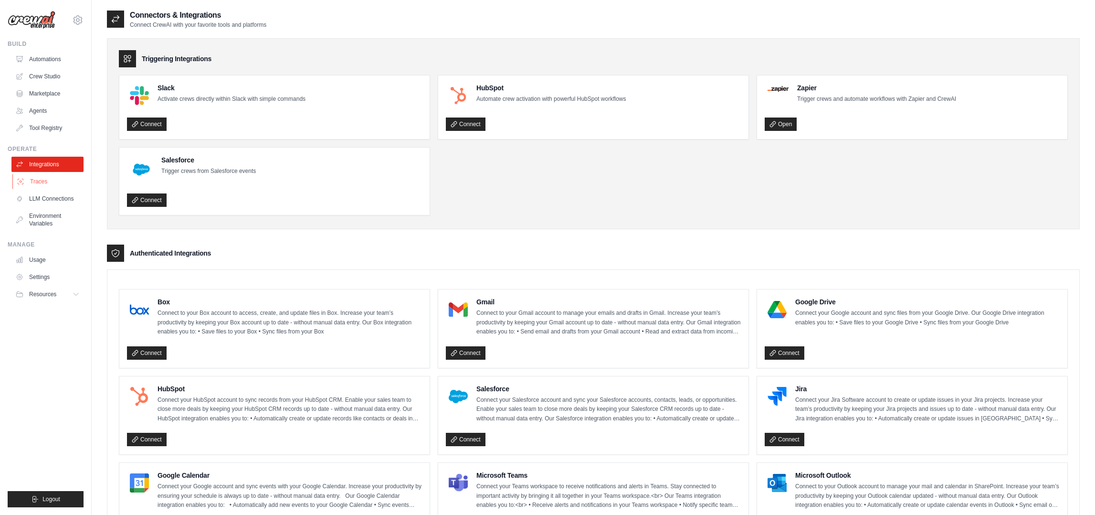
click at [42, 181] on link "Traces" at bounding box center [48, 181] width 72 height 15
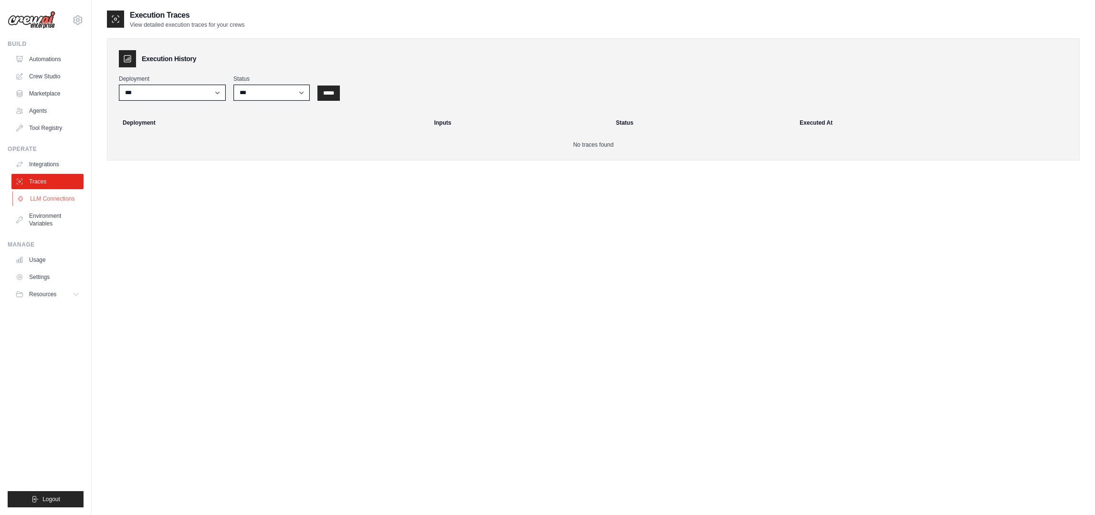
click at [45, 200] on link "LLM Connections" at bounding box center [48, 198] width 72 height 15
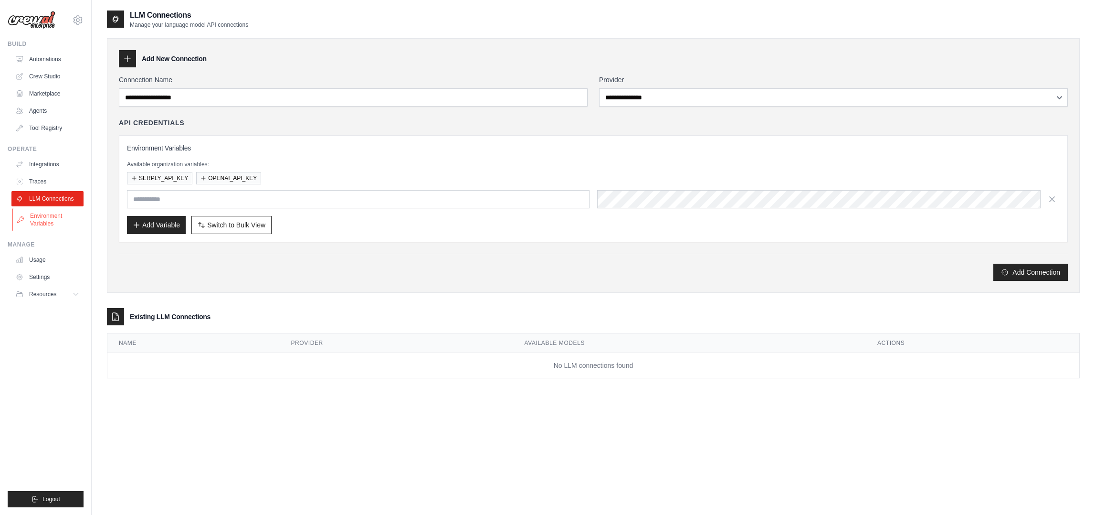
click at [45, 223] on link "Environment Variables" at bounding box center [48, 219] width 72 height 23
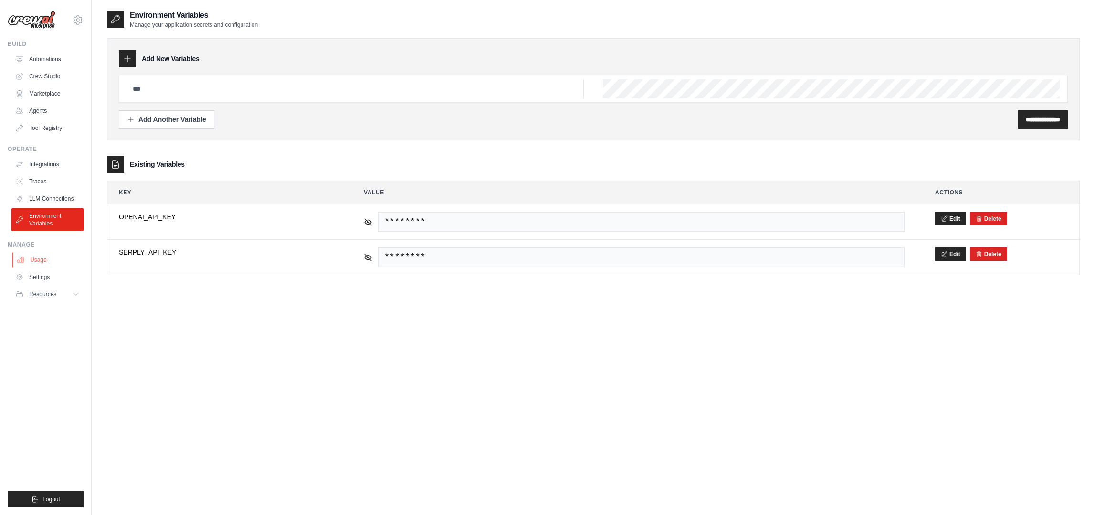
click at [42, 260] on link "Usage" at bounding box center [48, 259] width 72 height 15
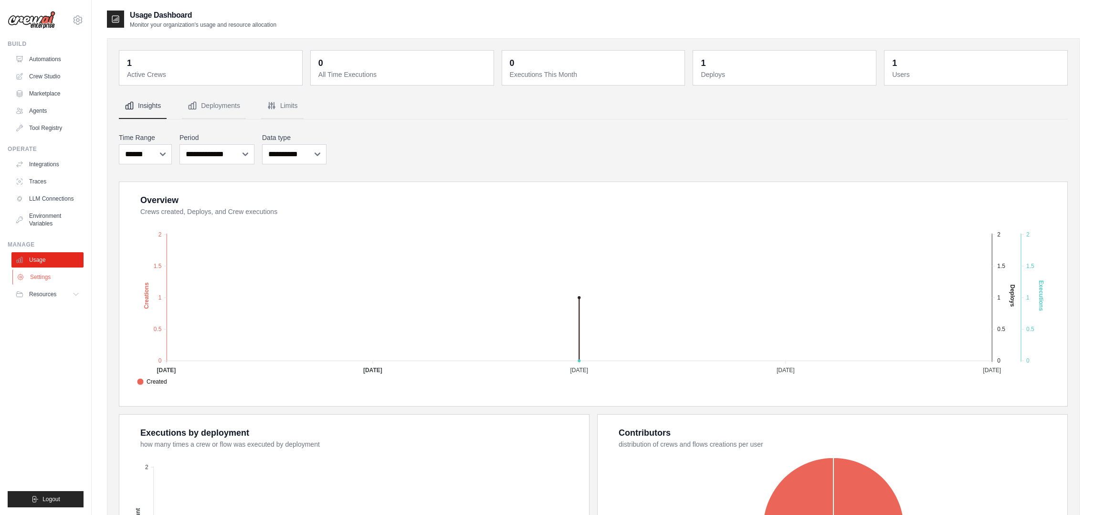
click at [47, 279] on link "Settings" at bounding box center [48, 276] width 72 height 15
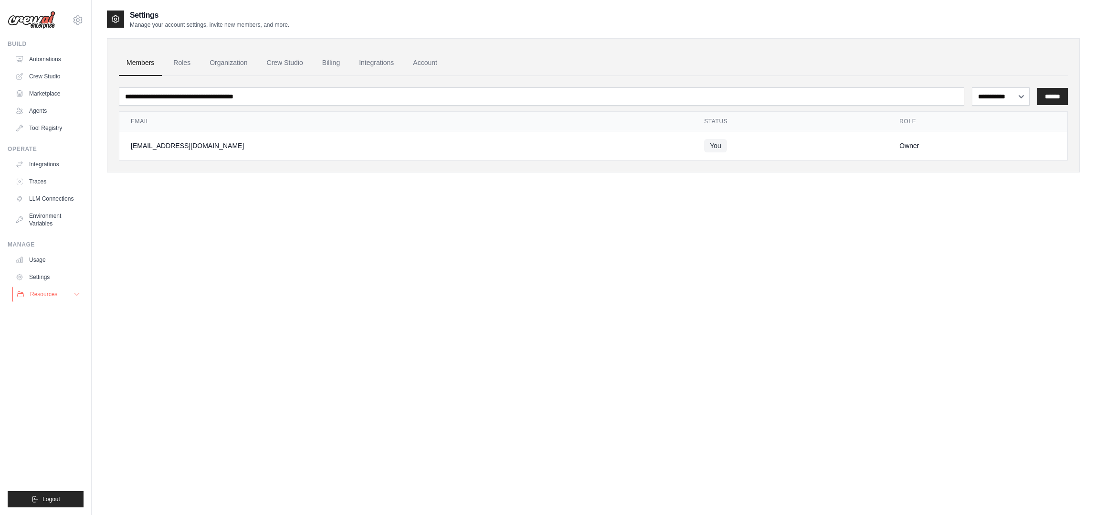
click at [43, 300] on button "Resources" at bounding box center [48, 293] width 72 height 15
click at [50, 311] on span "Documentation" at bounding box center [53, 310] width 39 height 8
click at [47, 61] on link "Automations" at bounding box center [48, 59] width 72 height 15
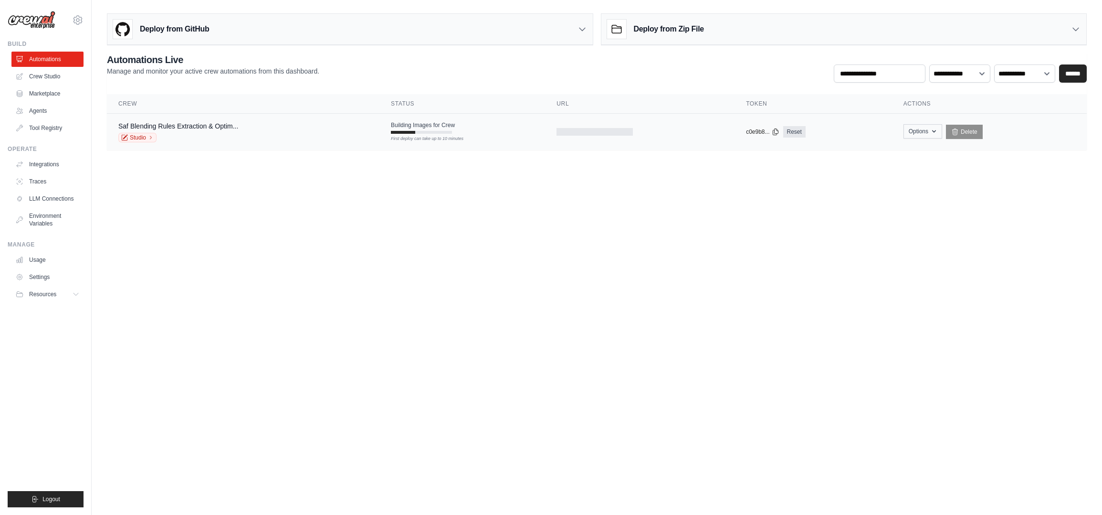
click at [928, 134] on button "Options" at bounding box center [923, 131] width 39 height 14
click at [654, 245] on body "fotis@infoset.co Settings Build Automations Crew Studio" at bounding box center [551, 257] width 1102 height 515
click at [899, 133] on button "Options" at bounding box center [906, 131] width 39 height 14
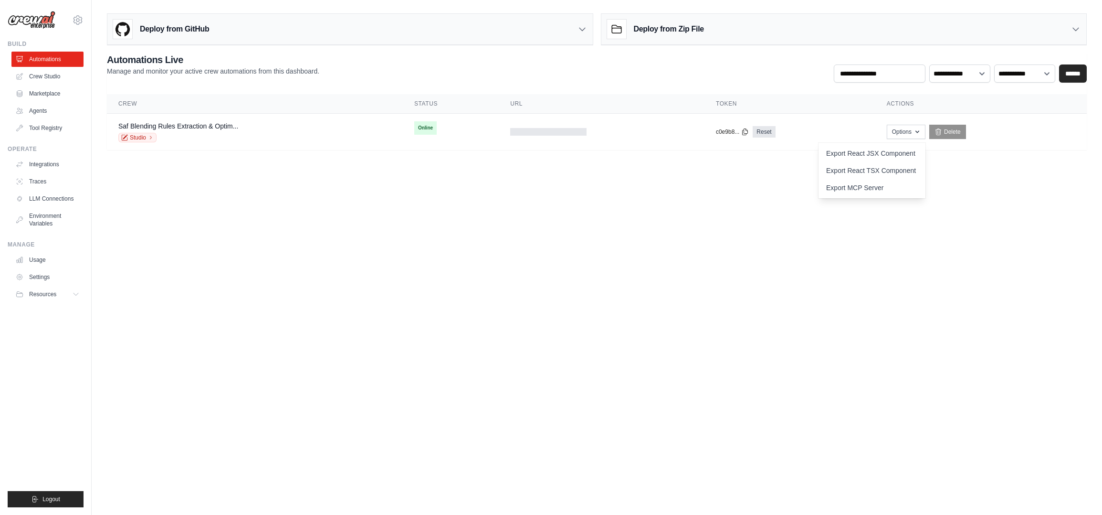
click at [942, 193] on body "fotis@infoset.co Settings Build Automations Crew Studio" at bounding box center [551, 257] width 1102 height 515
click at [914, 133] on icon "button" at bounding box center [918, 131] width 8 height 8
click at [893, 187] on link "Export MCP Server" at bounding box center [872, 187] width 107 height 17
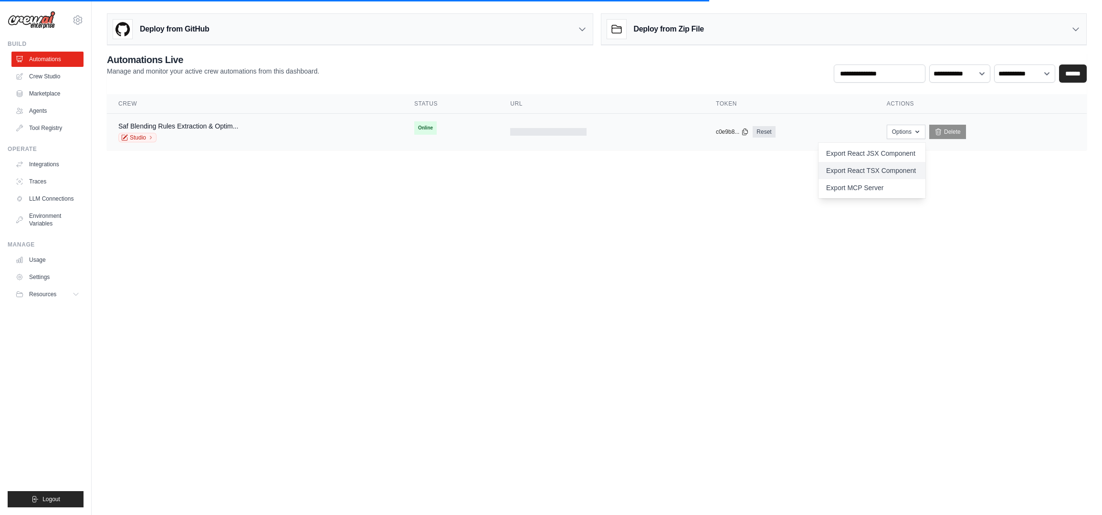
click at [844, 169] on link "Export React TSX Component" at bounding box center [872, 170] width 107 height 17
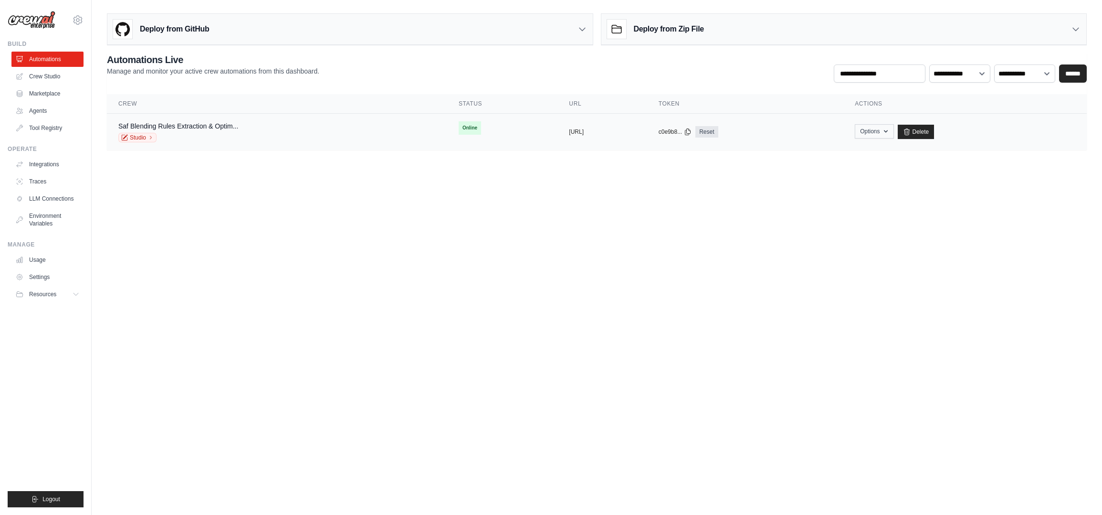
click at [894, 133] on button "Options" at bounding box center [874, 131] width 39 height 14
click at [884, 153] on link "Chat with this Crew" at bounding box center [840, 153] width 107 height 17
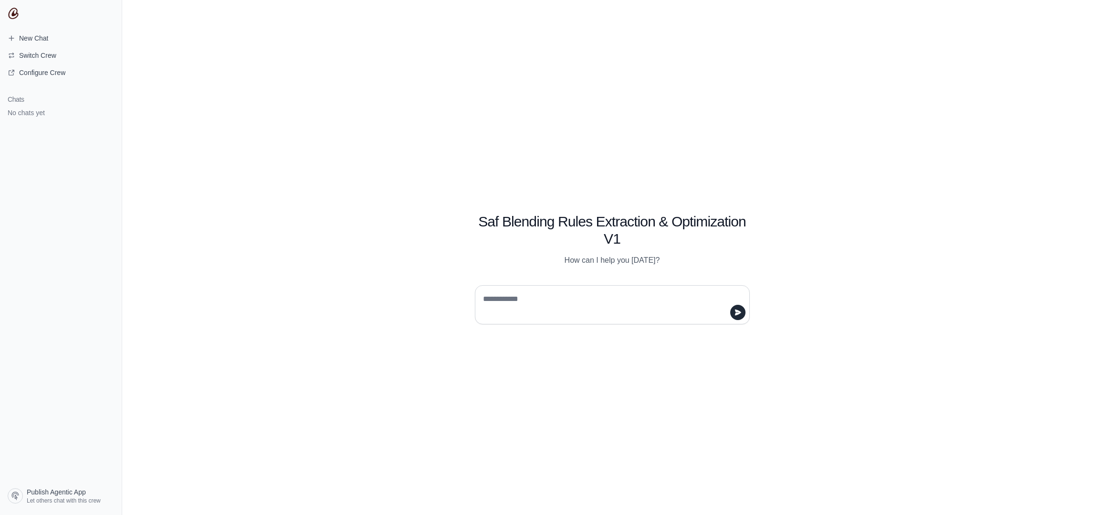
click at [567, 310] on textarea at bounding box center [609, 304] width 257 height 27
type textarea "**********"
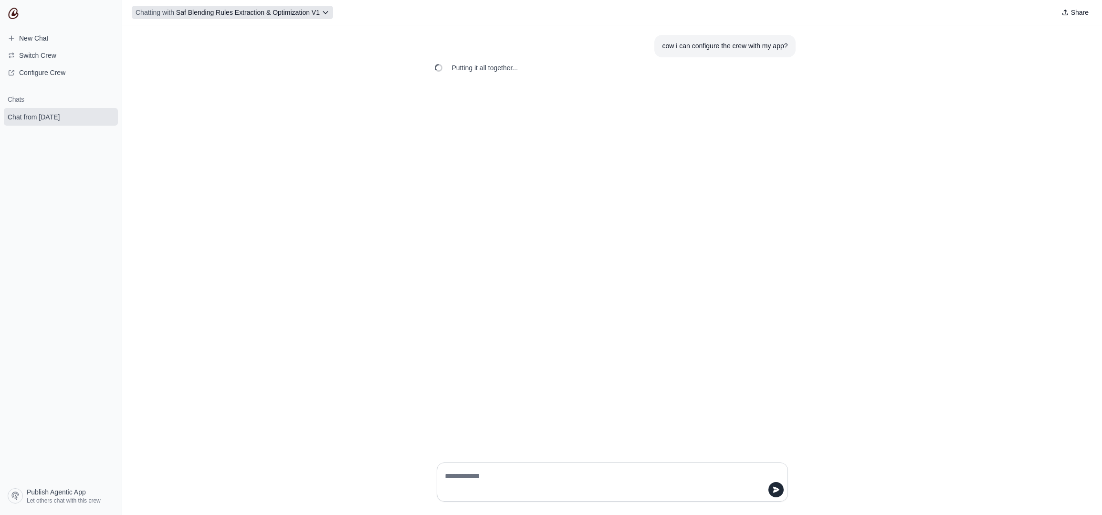
click at [290, 13] on span "Saf Blending Rules Extraction & Optimization V1" at bounding box center [248, 13] width 144 height 8
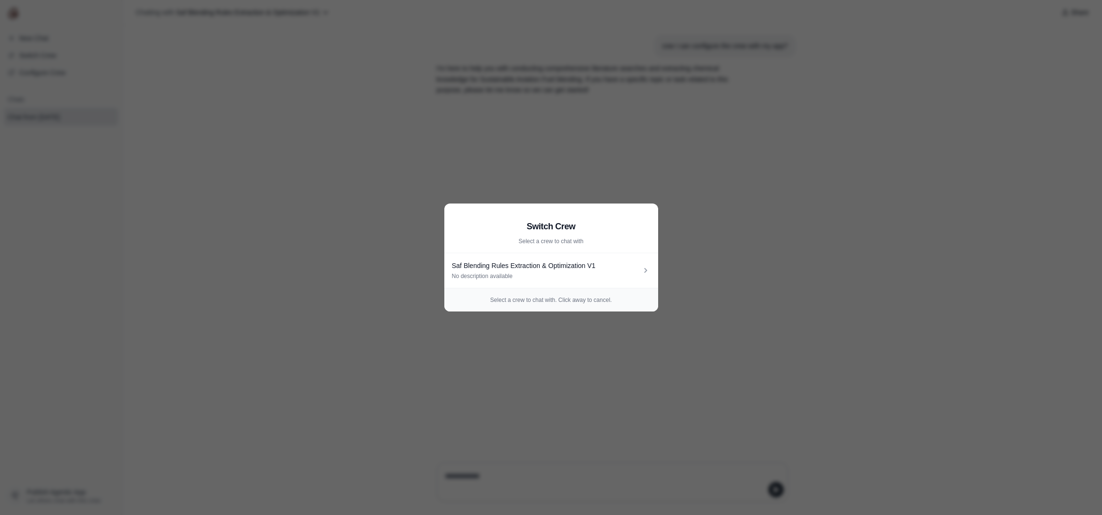
click at [694, 262] on aside "Switch Crew Select a crew to chat with Saf Blending Rules Extraction & Optimiza…" at bounding box center [551, 257] width 1102 height 515
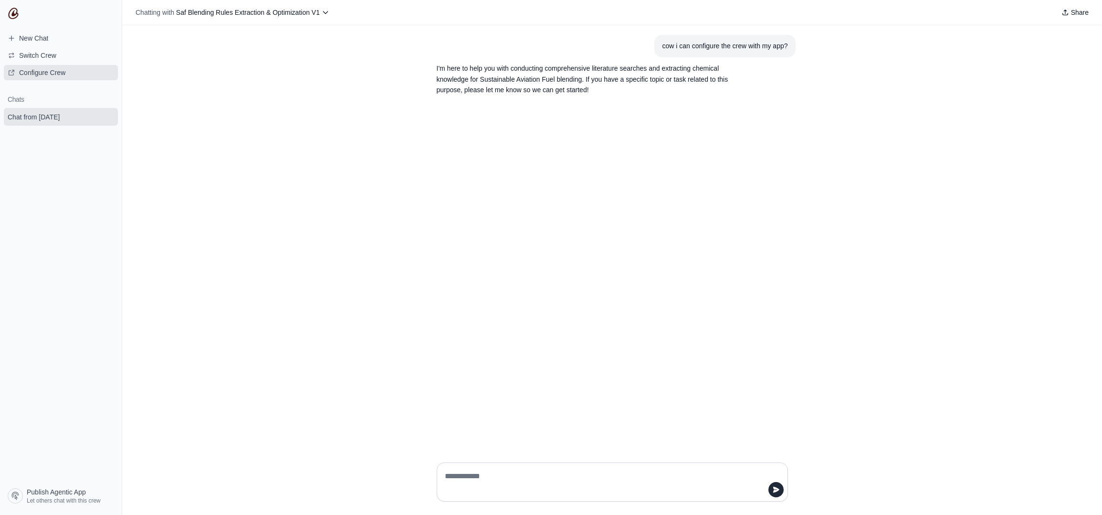
click at [55, 70] on span "Configure Crew" at bounding box center [42, 73] width 46 height 10
